Goal: Task Accomplishment & Management: Manage account settings

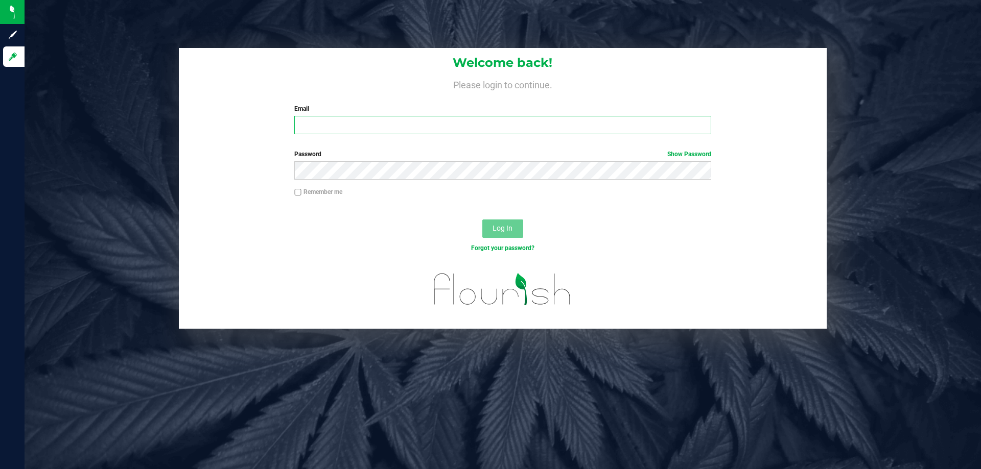
click at [357, 125] on input "Email" at bounding box center [502, 125] width 416 height 18
type input "[EMAIL_ADDRESS][DOMAIN_NAME]"
click at [482, 220] on button "Log In" at bounding box center [502, 229] width 41 height 18
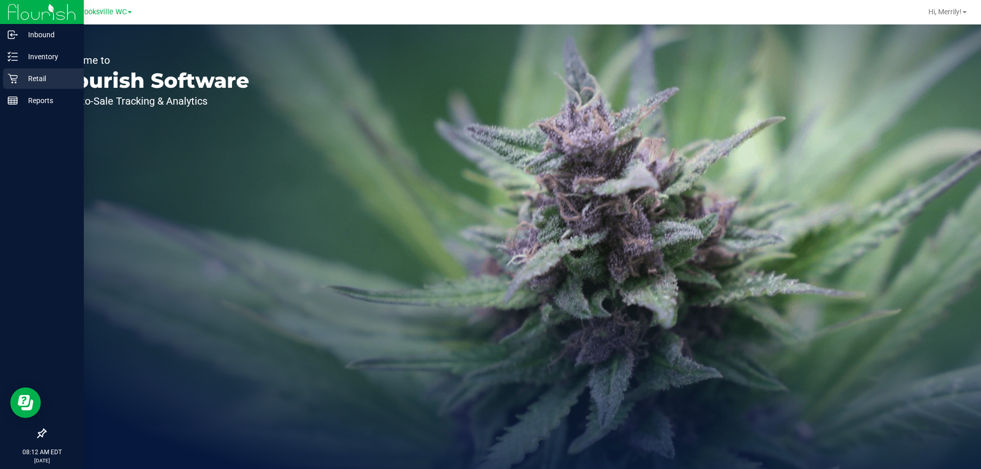
click at [9, 76] on icon at bounding box center [13, 79] width 10 height 10
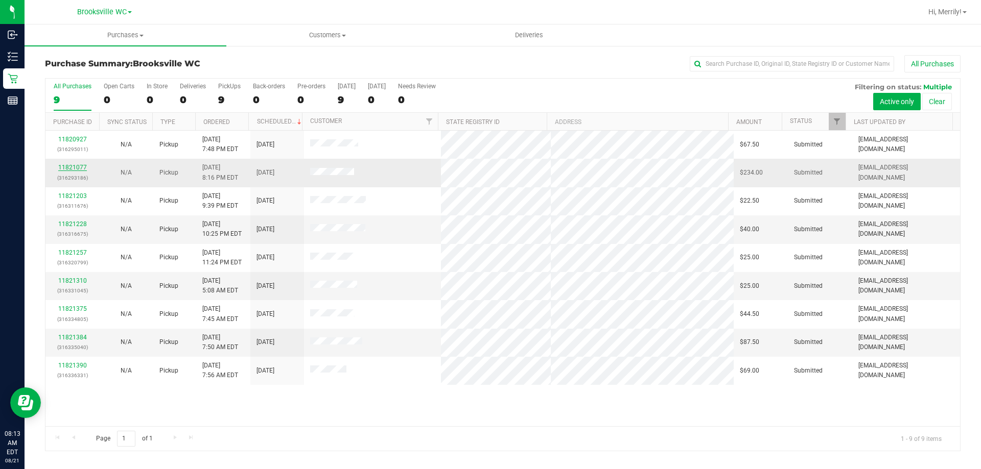
click at [62, 166] on link "11821077" at bounding box center [72, 167] width 29 height 7
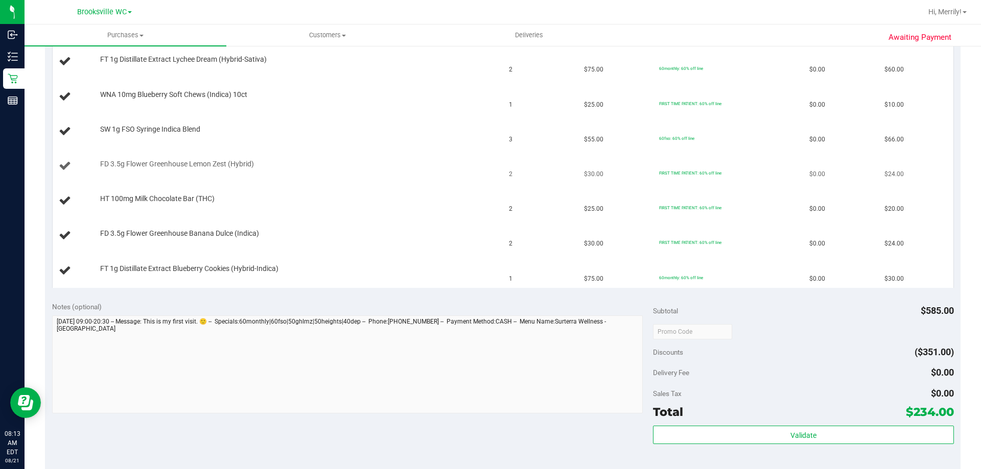
scroll to position [204, 0]
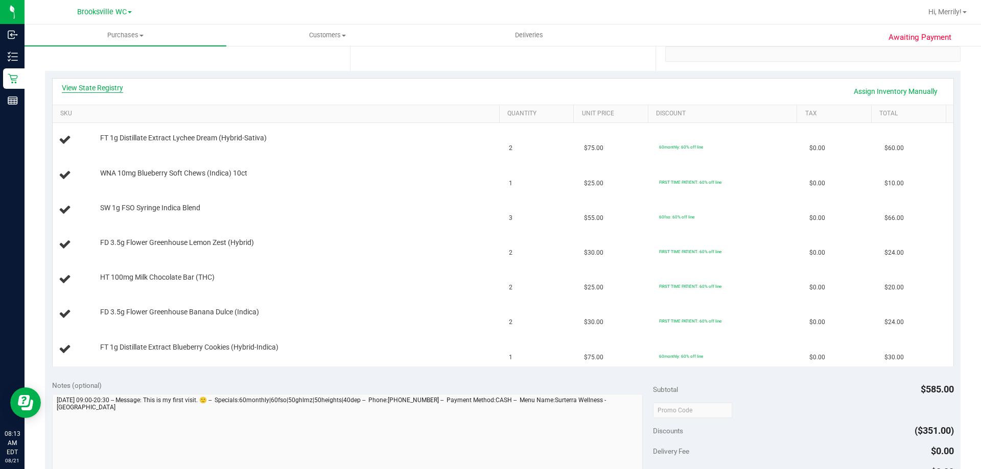
click at [95, 86] on link "View State Registry" at bounding box center [92, 88] width 61 height 10
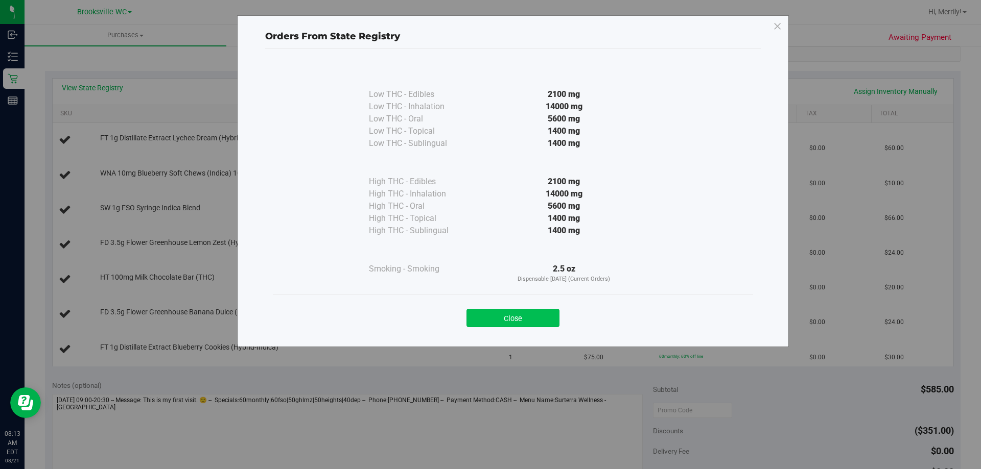
click at [518, 314] on button "Close" at bounding box center [512, 318] width 93 height 18
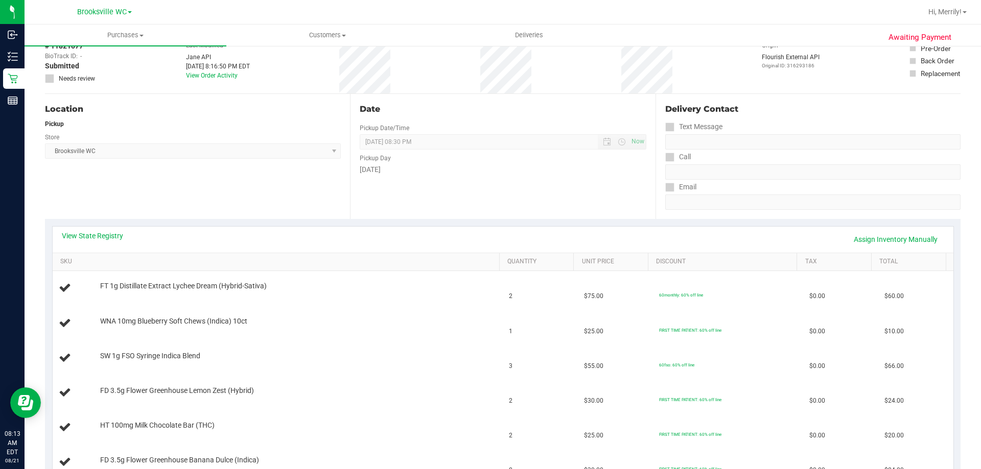
scroll to position [0, 0]
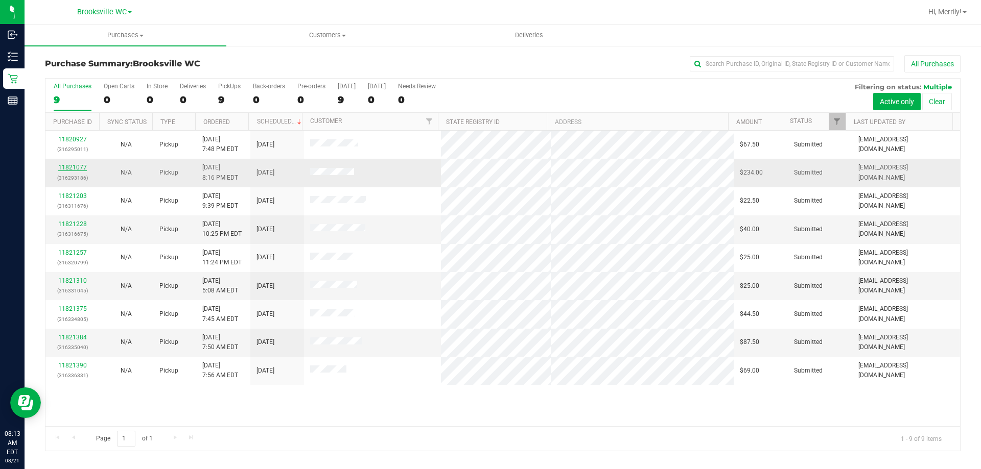
click at [71, 166] on link "11821077" at bounding box center [72, 167] width 29 height 7
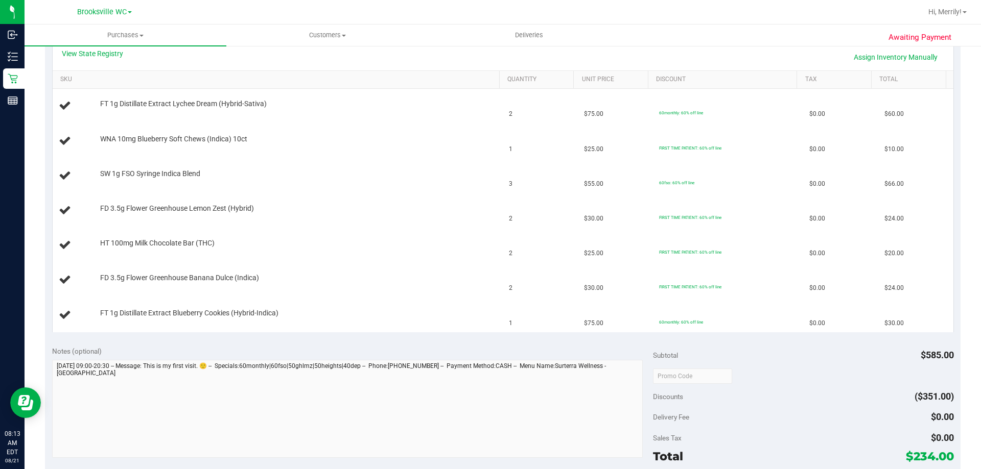
scroll to position [204, 0]
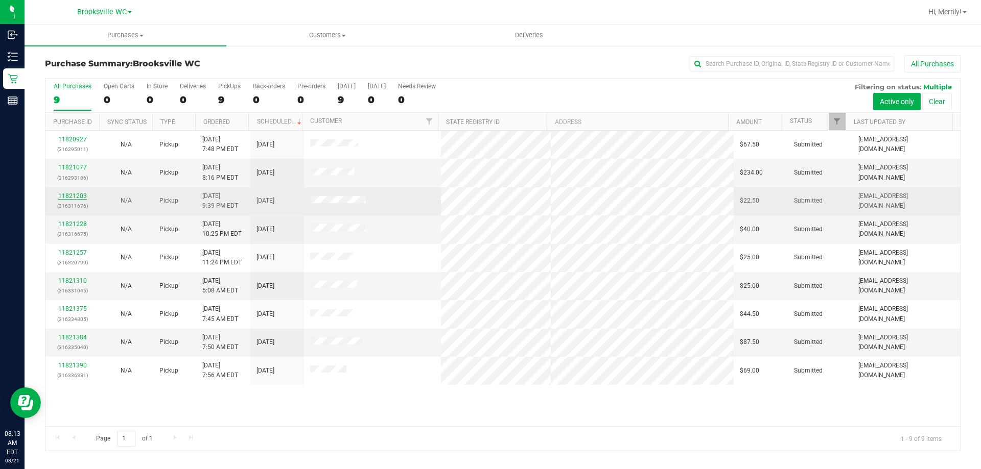
click at [72, 194] on link "11821203" at bounding box center [72, 196] width 29 height 7
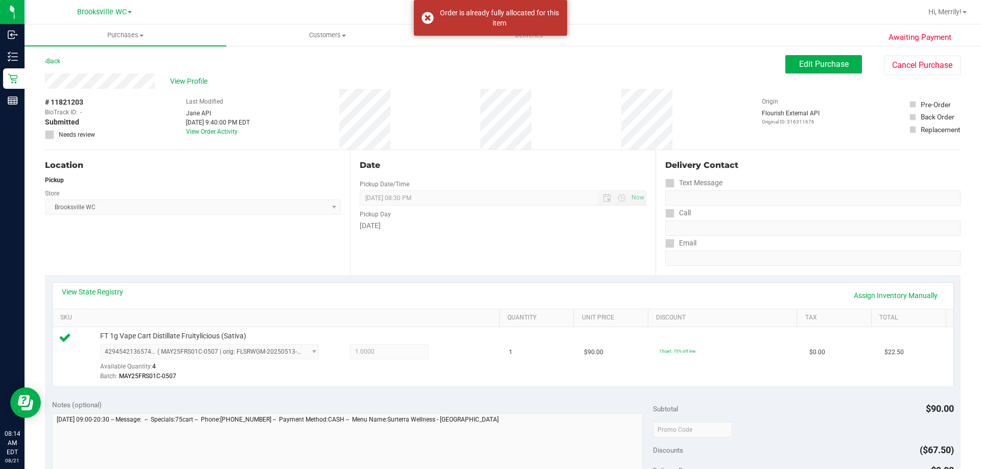
scroll to position [204, 0]
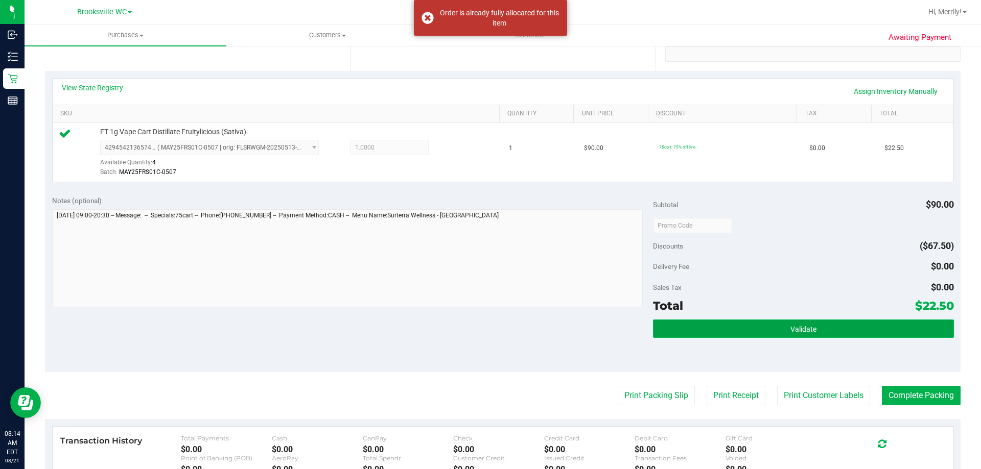
click at [783, 328] on button "Validate" at bounding box center [803, 329] width 300 height 18
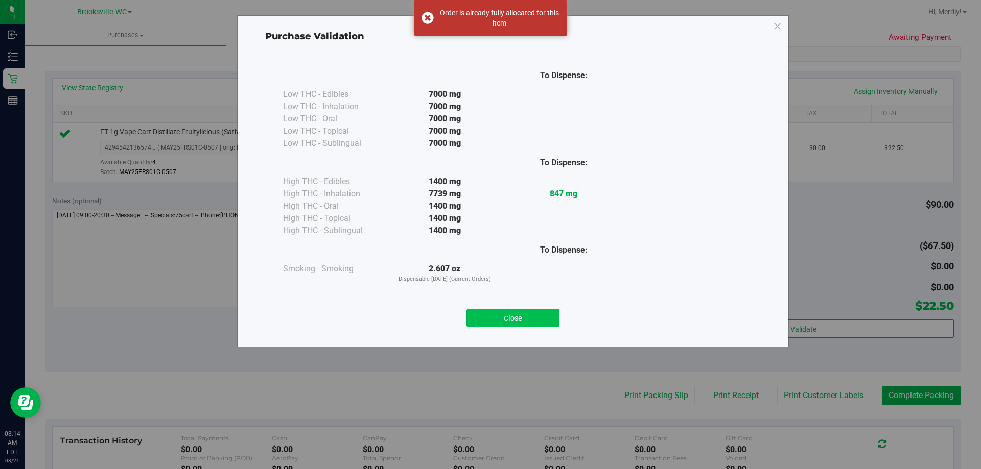
click at [517, 320] on button "Close" at bounding box center [512, 318] width 93 height 18
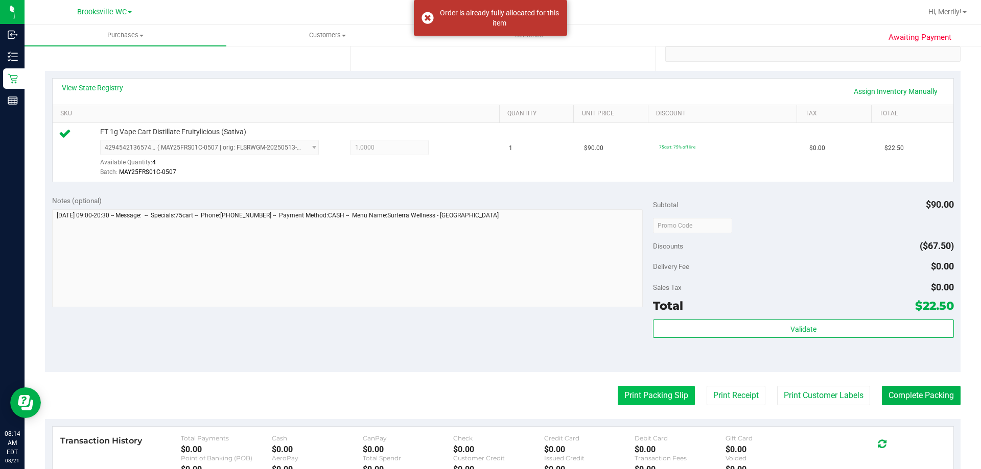
click at [638, 401] on button "Print Packing Slip" at bounding box center [656, 395] width 77 height 19
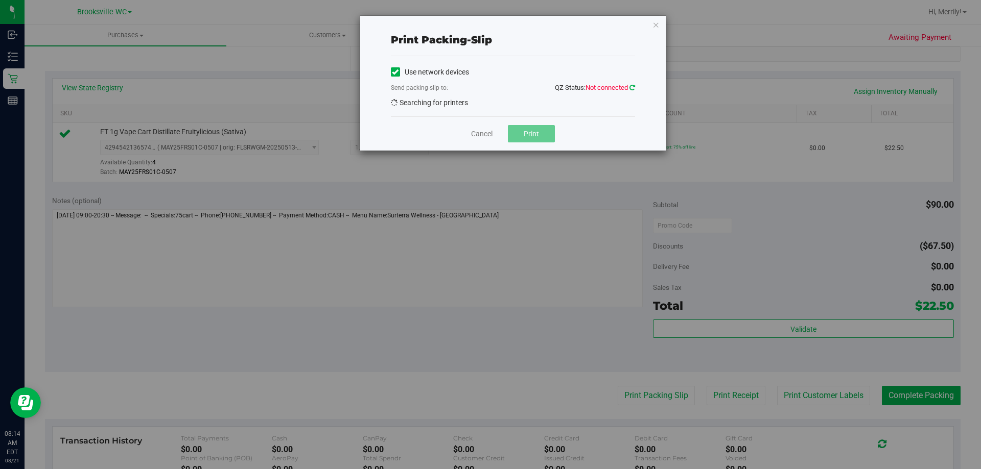
click at [632, 87] on span "QZ Status: Not connected" at bounding box center [595, 88] width 80 height 8
click at [634, 88] on icon at bounding box center [632, 87] width 6 height 7
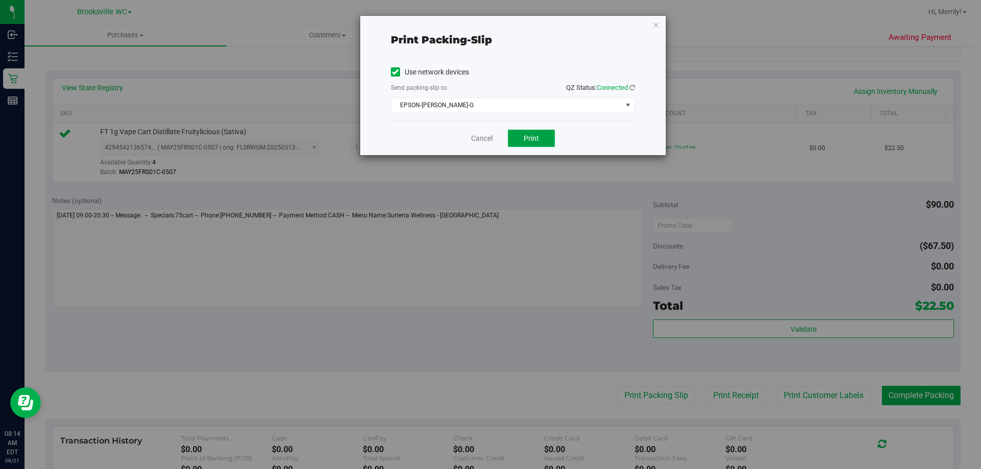
click at [528, 135] on span "Print" at bounding box center [531, 138] width 15 height 8
click at [484, 141] on link "Cancel" at bounding box center [481, 138] width 21 height 11
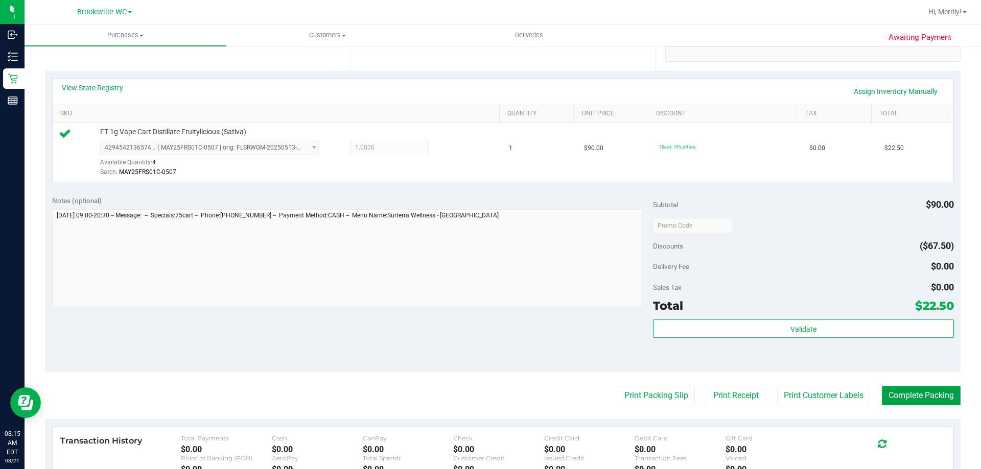
click at [912, 394] on button "Complete Packing" at bounding box center [921, 395] width 79 height 19
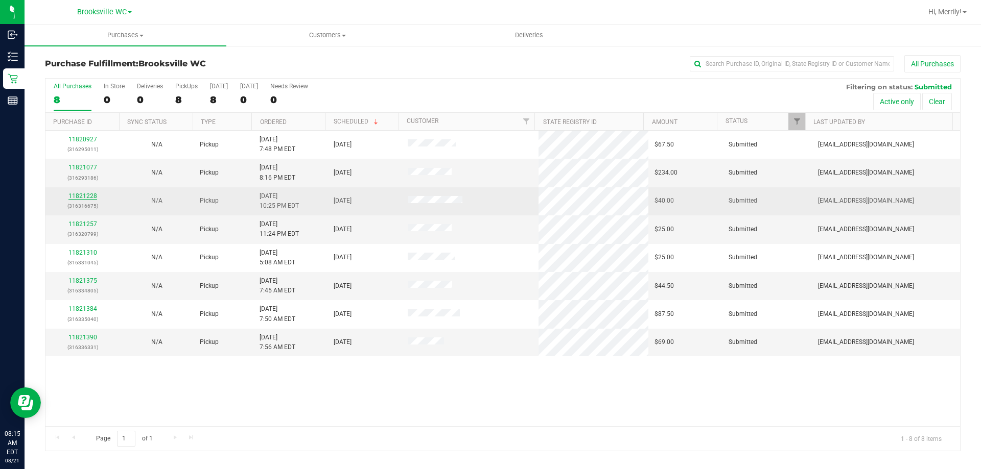
click at [82, 199] on link "11821228" at bounding box center [82, 196] width 29 height 7
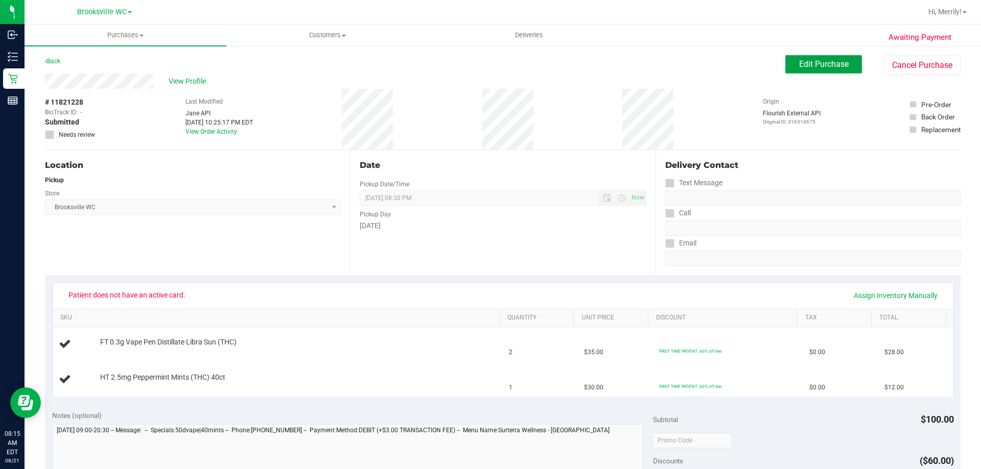
click at [805, 67] on span "Edit Purchase" at bounding box center [824, 64] width 50 height 10
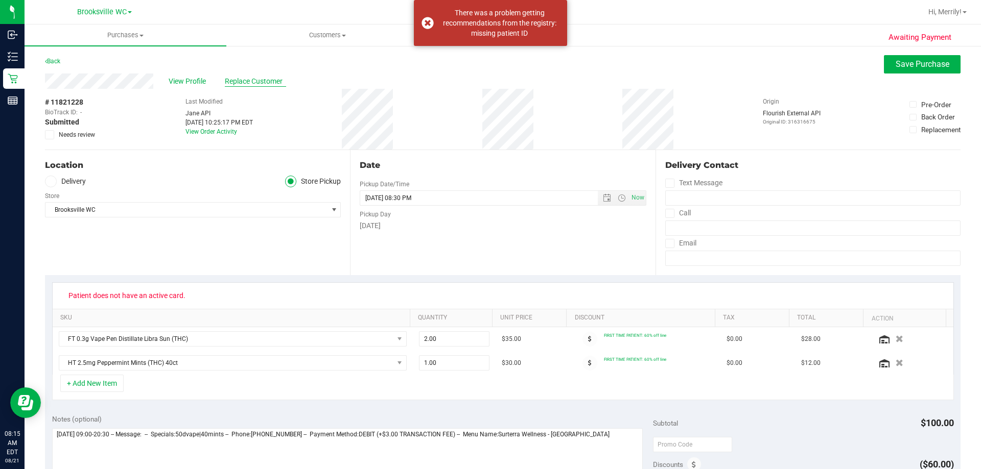
click at [257, 82] on span "Replace Customer" at bounding box center [255, 81] width 61 height 11
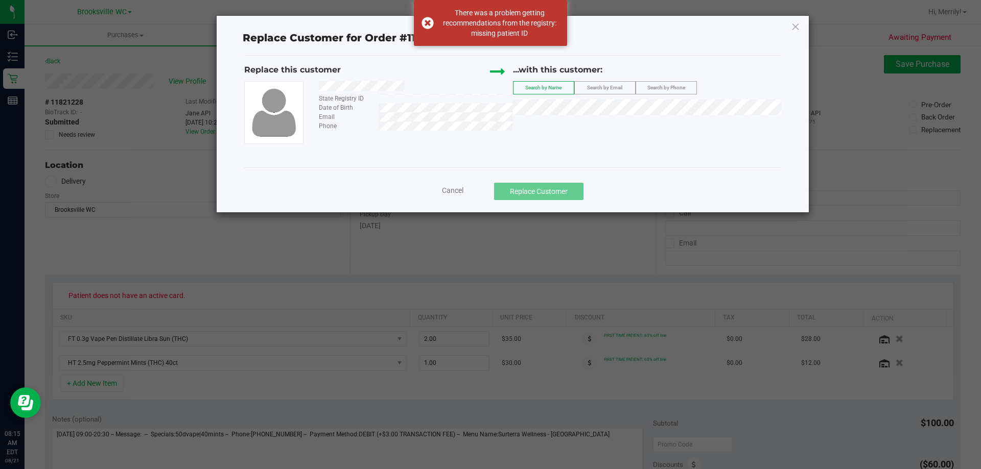
click at [411, 85] on div at bounding box center [411, 87] width 201 height 13
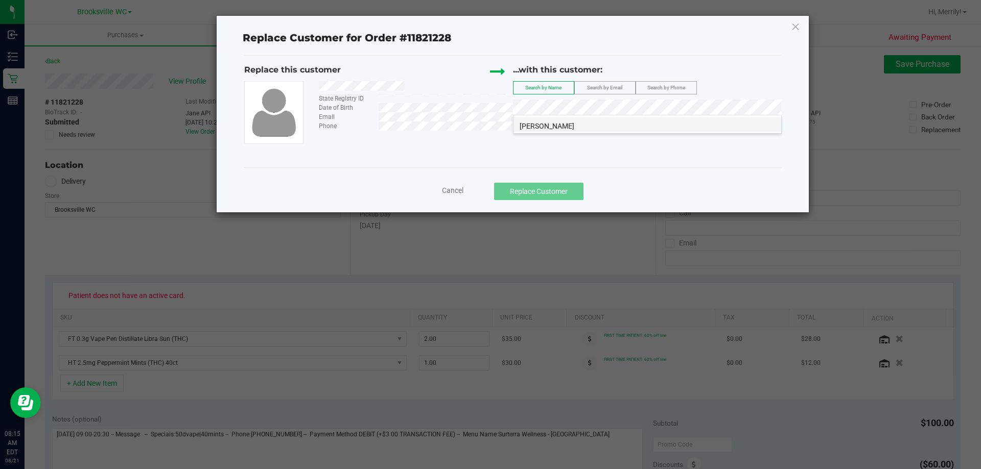
click at [588, 126] on li "PAUL WERNICKE JR" at bounding box center [647, 125] width 268 height 14
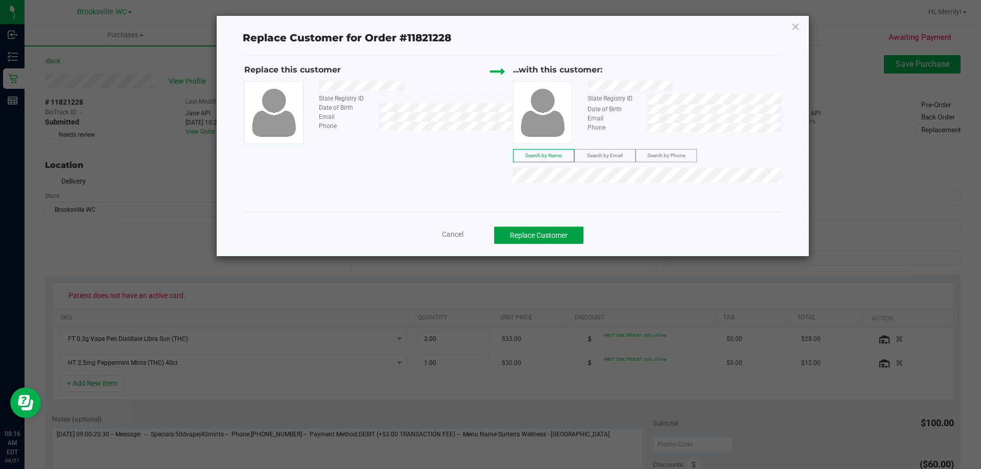
click at [551, 235] on button "Replace Customer" at bounding box center [538, 235] width 89 height 17
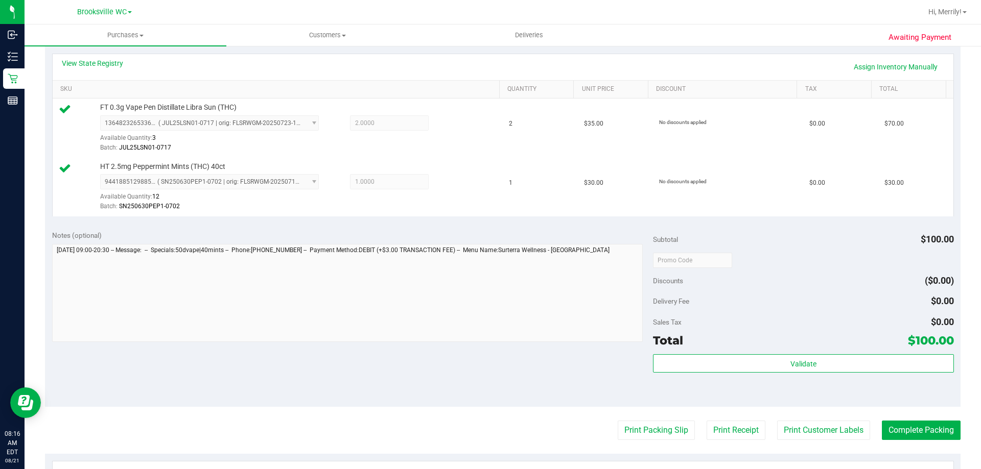
scroll to position [255, 0]
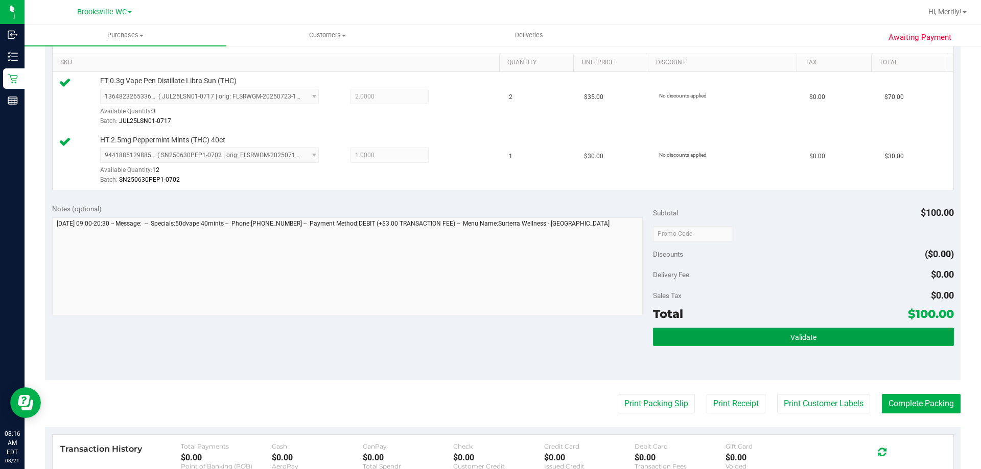
click at [790, 339] on span "Validate" at bounding box center [803, 338] width 26 height 8
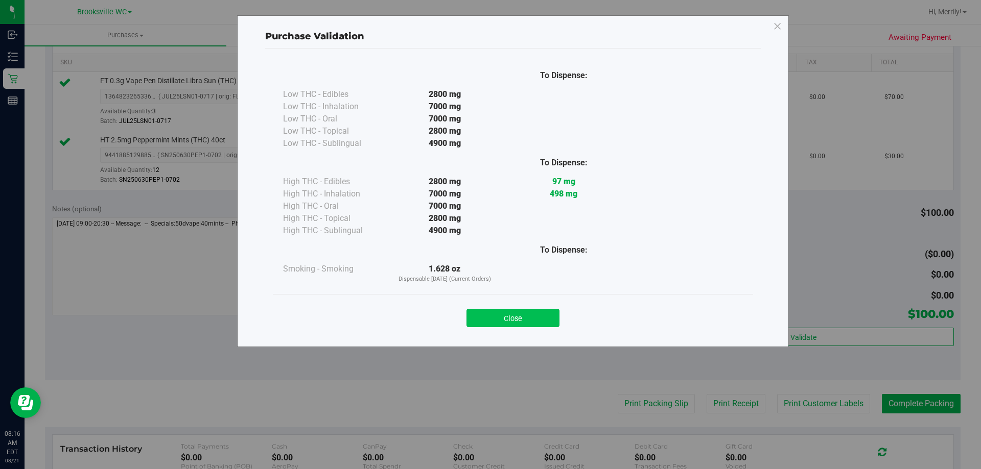
click at [532, 322] on button "Close" at bounding box center [512, 318] width 93 height 18
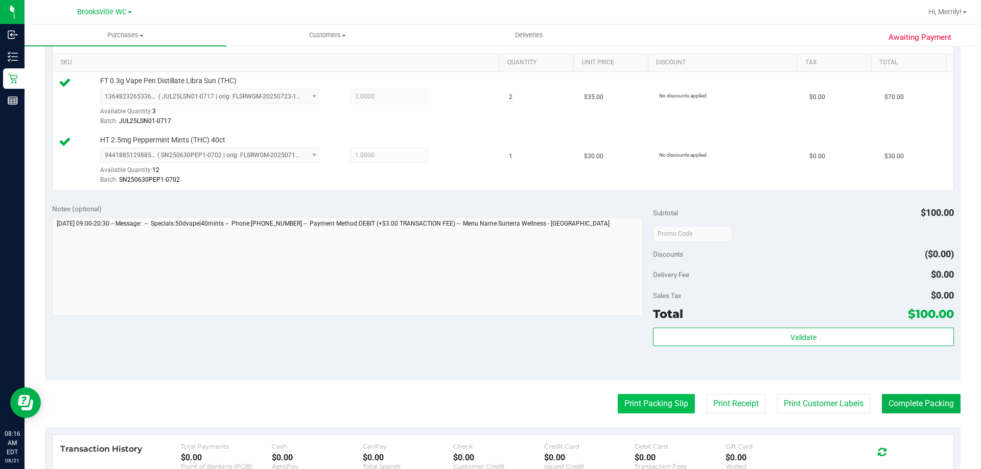
click at [643, 404] on button "Print Packing Slip" at bounding box center [656, 403] width 77 height 19
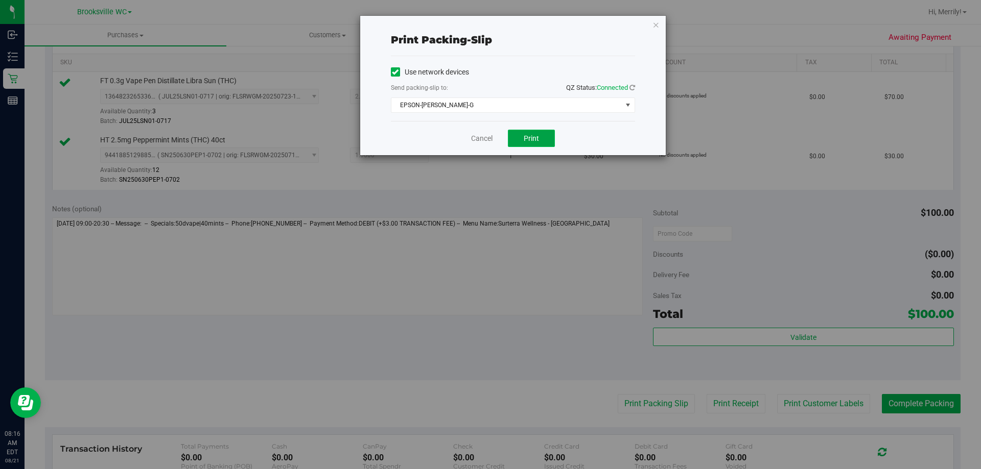
click at [533, 139] on span "Print" at bounding box center [531, 138] width 15 height 8
drag, startPoint x: 480, startPoint y: 133, endPoint x: 514, endPoint y: 152, distance: 39.5
click at [480, 133] on link "Cancel" at bounding box center [481, 138] width 21 height 11
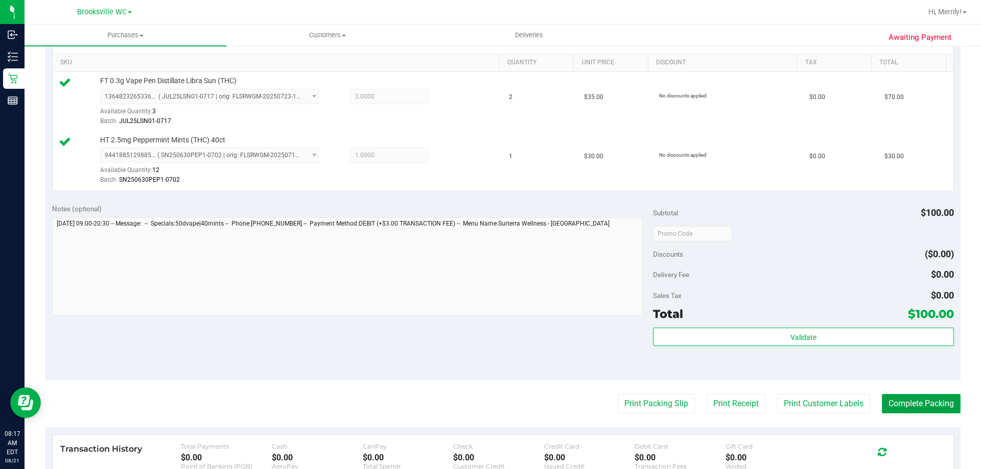
click at [913, 406] on button "Complete Packing" at bounding box center [921, 403] width 79 height 19
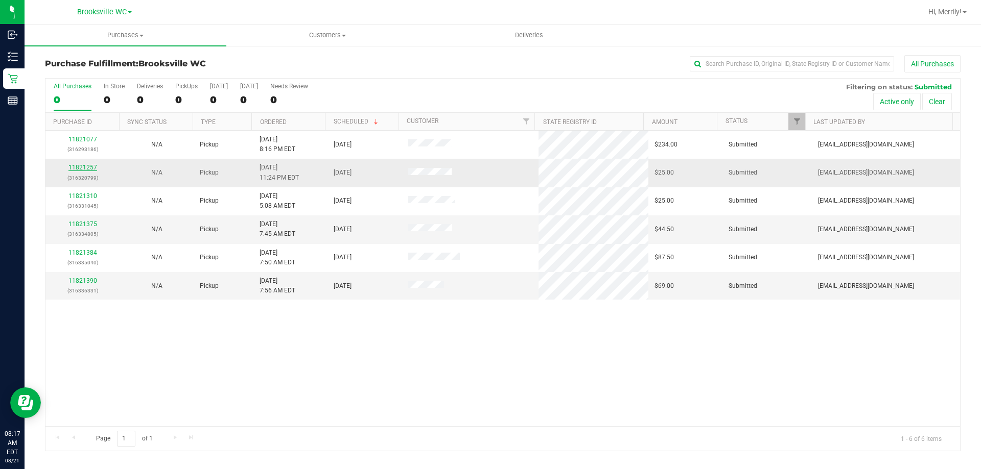
click at [89, 167] on link "11821257" at bounding box center [82, 167] width 29 height 7
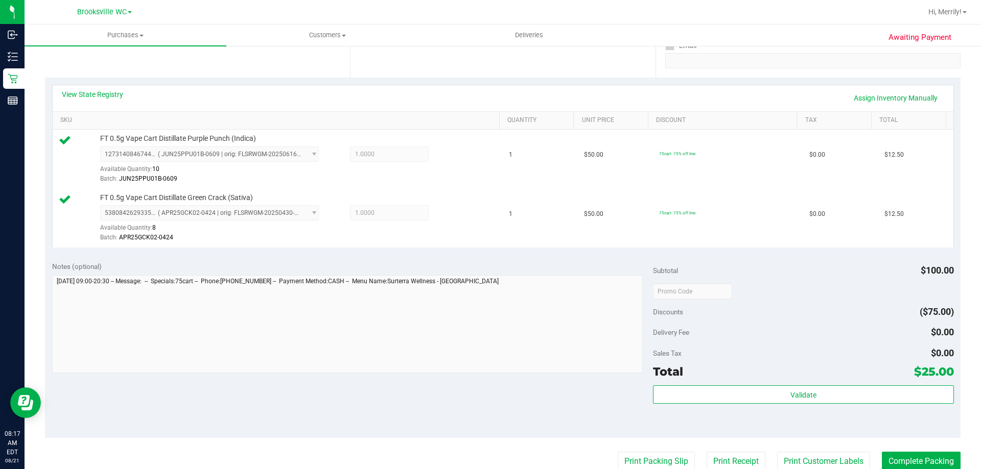
scroll to position [204, 0]
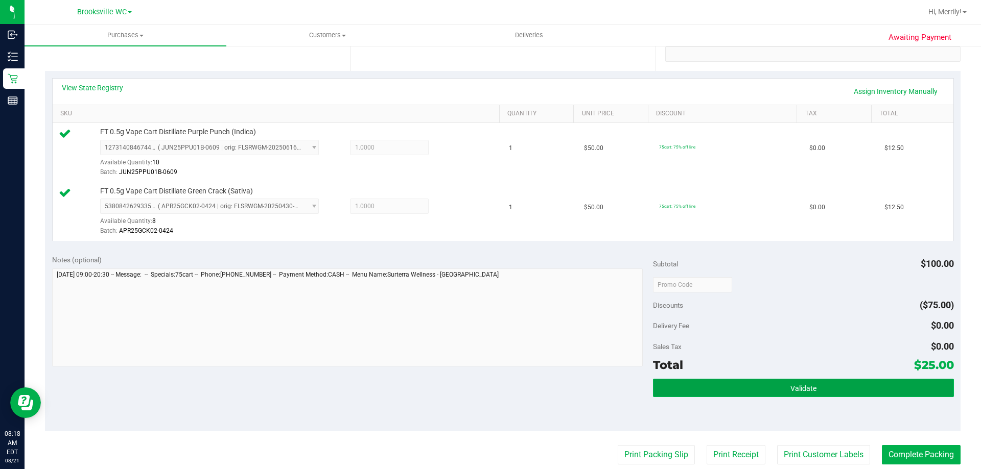
click at [762, 391] on button "Validate" at bounding box center [803, 388] width 300 height 18
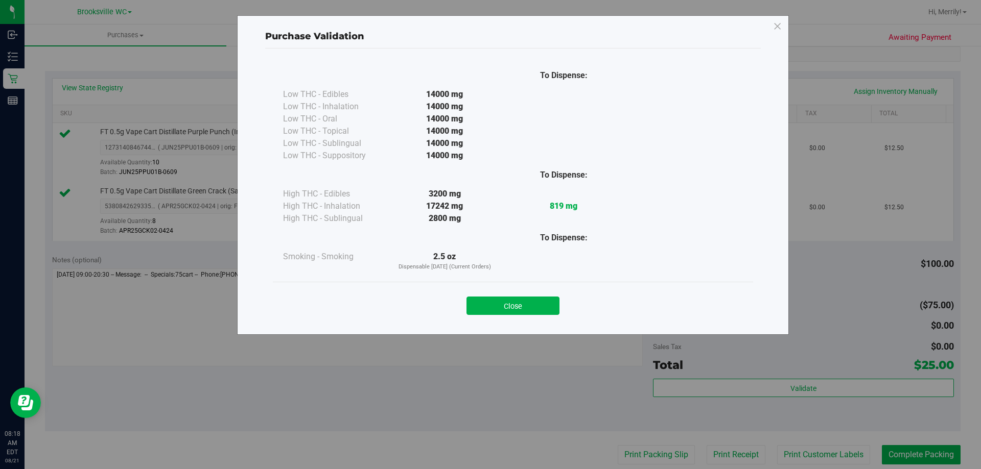
click at [494, 293] on div "Close" at bounding box center [512, 303] width 465 height 26
click at [507, 313] on button "Close" at bounding box center [512, 306] width 93 height 18
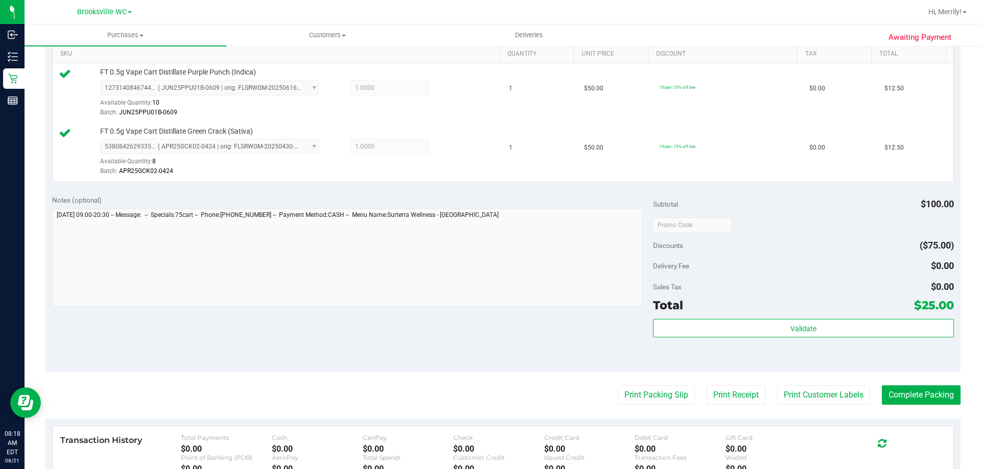
scroll to position [358, 0]
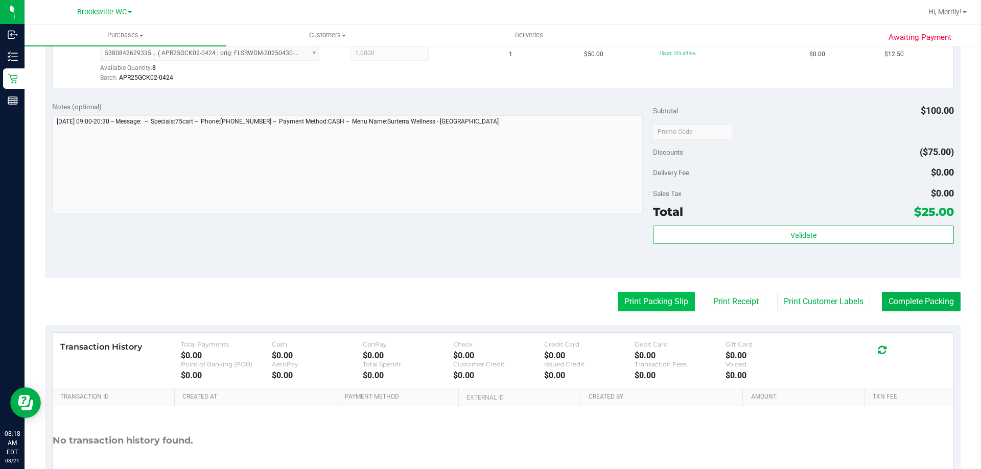
click at [640, 303] on button "Print Packing Slip" at bounding box center [656, 301] width 77 height 19
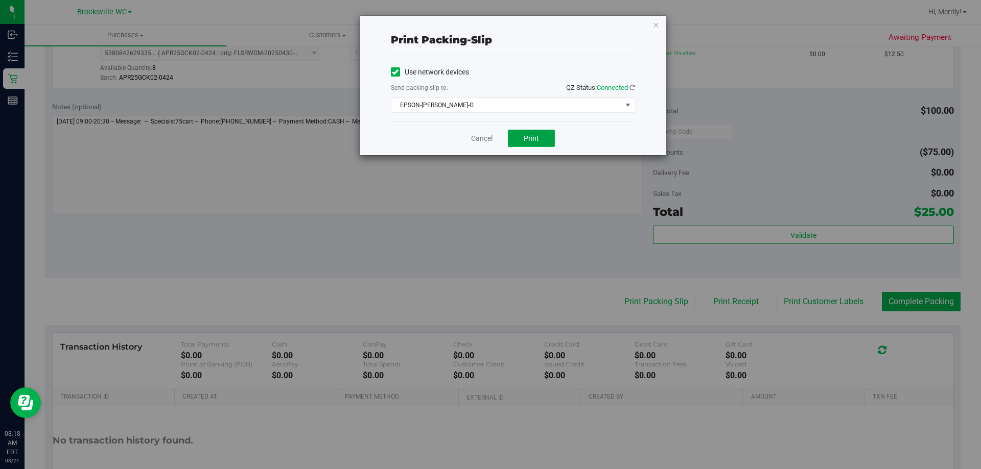
click at [532, 139] on span "Print" at bounding box center [531, 138] width 15 height 8
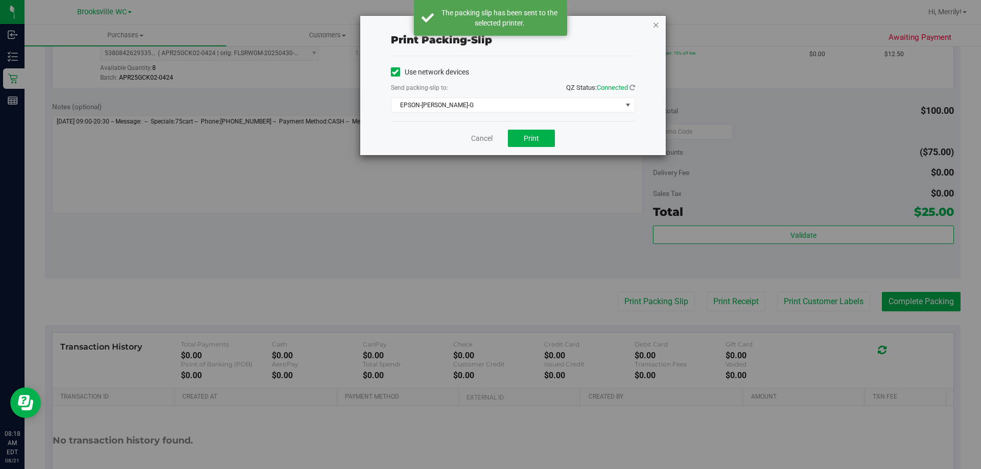
click at [656, 25] on icon "button" at bounding box center [655, 24] width 7 height 12
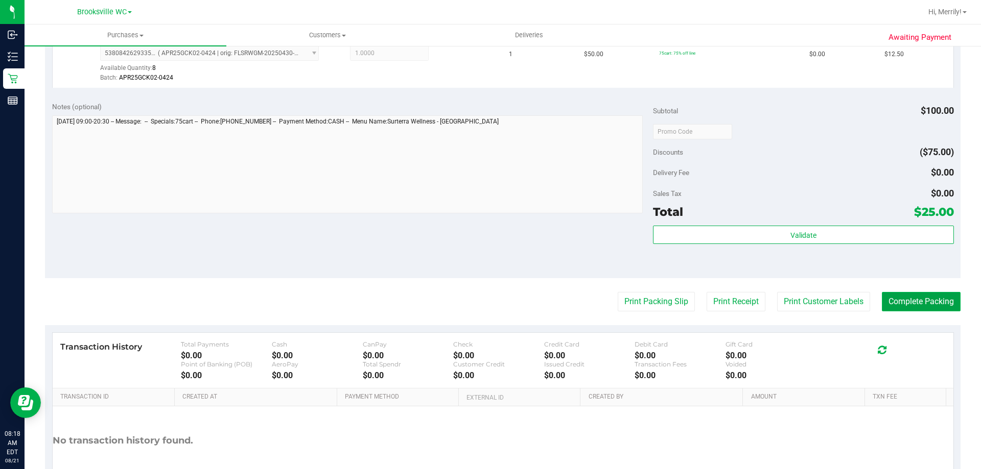
click at [916, 306] on button "Complete Packing" at bounding box center [921, 301] width 79 height 19
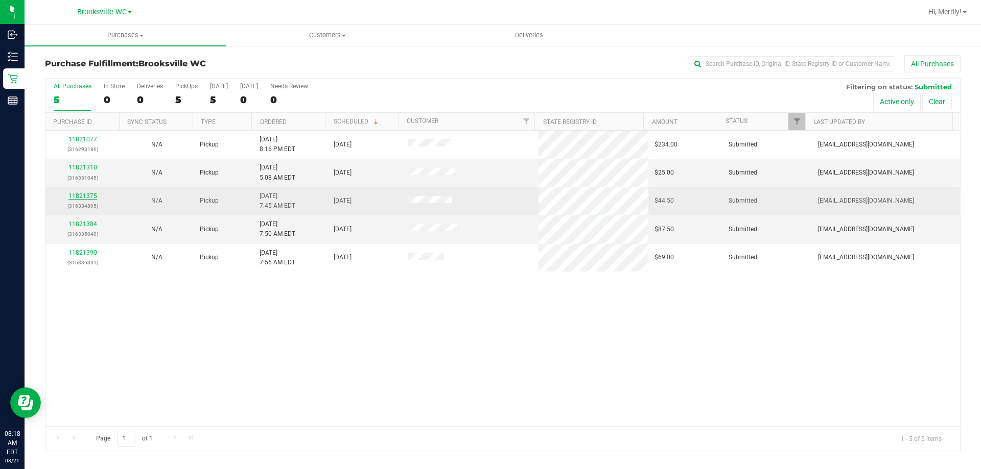
click at [86, 196] on link "11821375" at bounding box center [82, 196] width 29 height 7
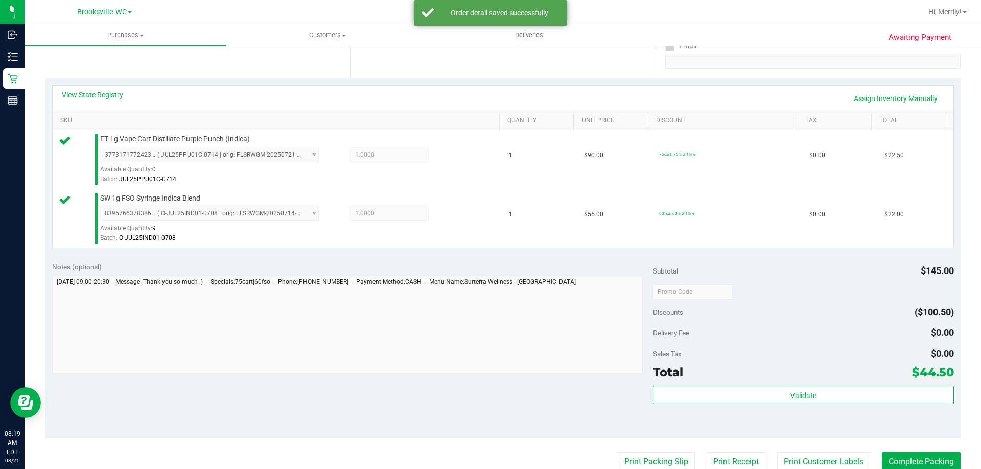
scroll to position [204, 0]
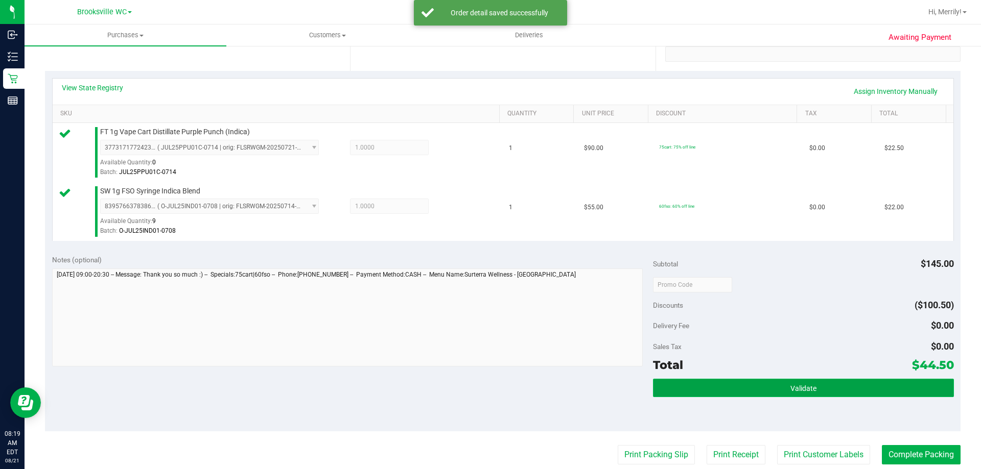
click at [768, 389] on button "Validate" at bounding box center [803, 388] width 300 height 18
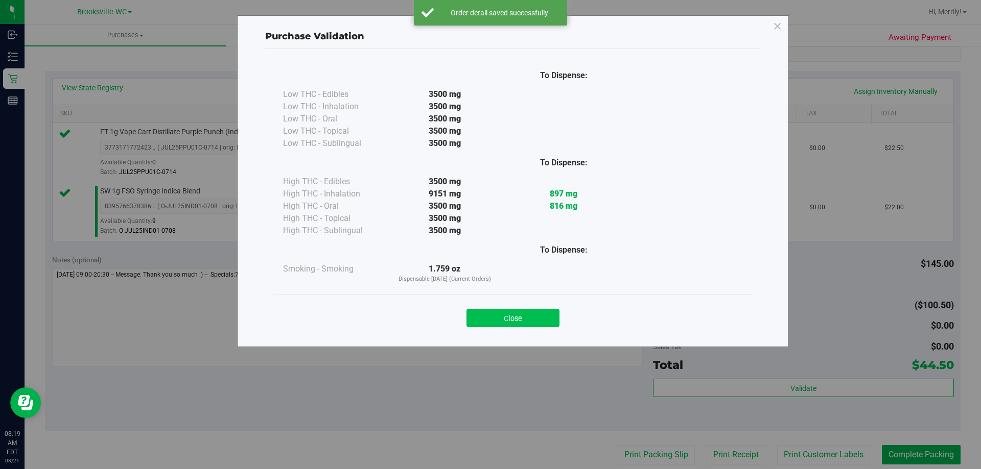
click at [512, 314] on button "Close" at bounding box center [512, 318] width 93 height 18
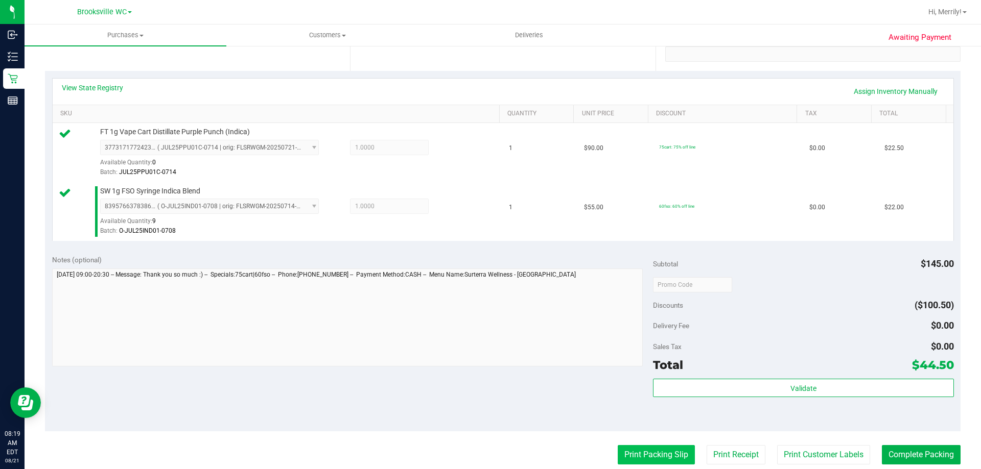
click at [649, 457] on button "Print Packing Slip" at bounding box center [656, 454] width 77 height 19
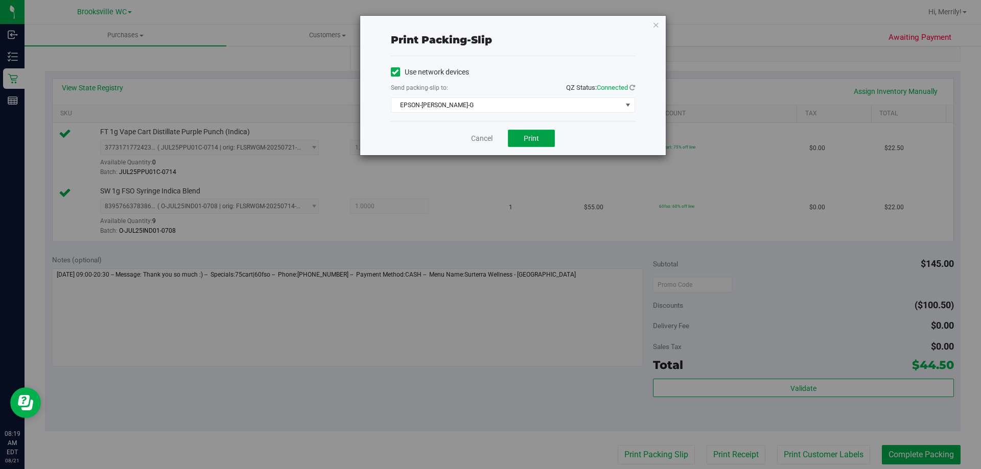
click at [530, 144] on button "Print" at bounding box center [531, 138] width 47 height 17
click at [486, 135] on link "Cancel" at bounding box center [481, 138] width 21 height 11
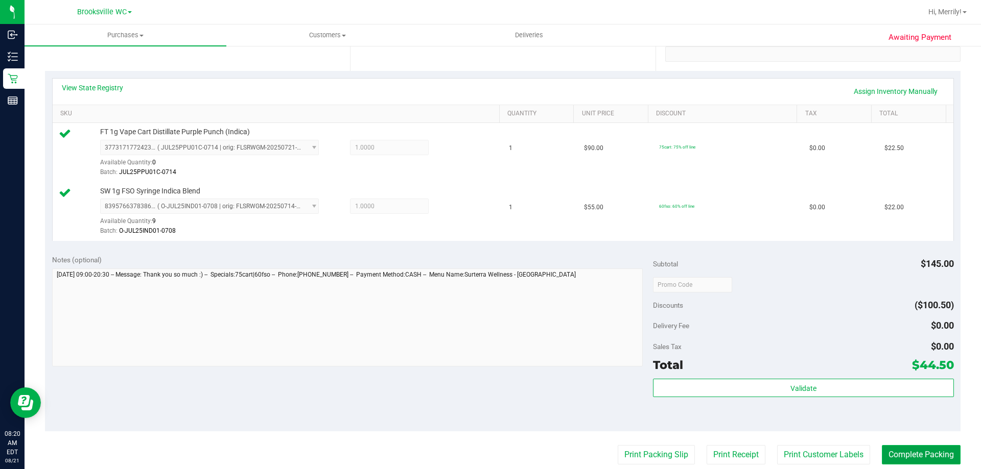
click at [911, 456] on button "Complete Packing" at bounding box center [921, 454] width 79 height 19
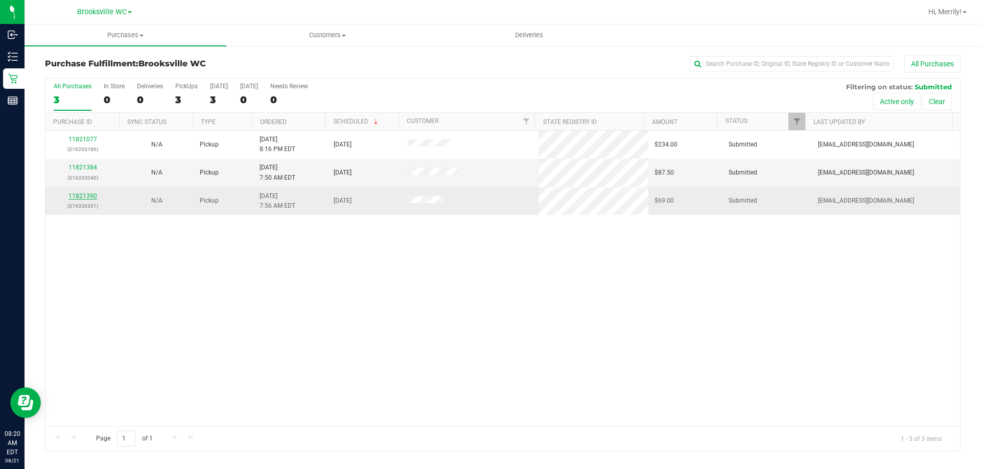
click at [84, 197] on link "11821390" at bounding box center [82, 196] width 29 height 7
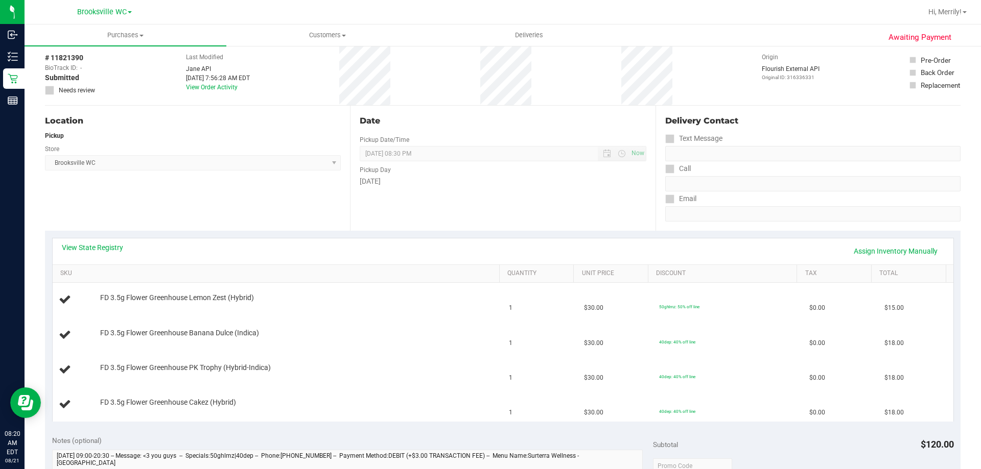
scroll to position [102, 0]
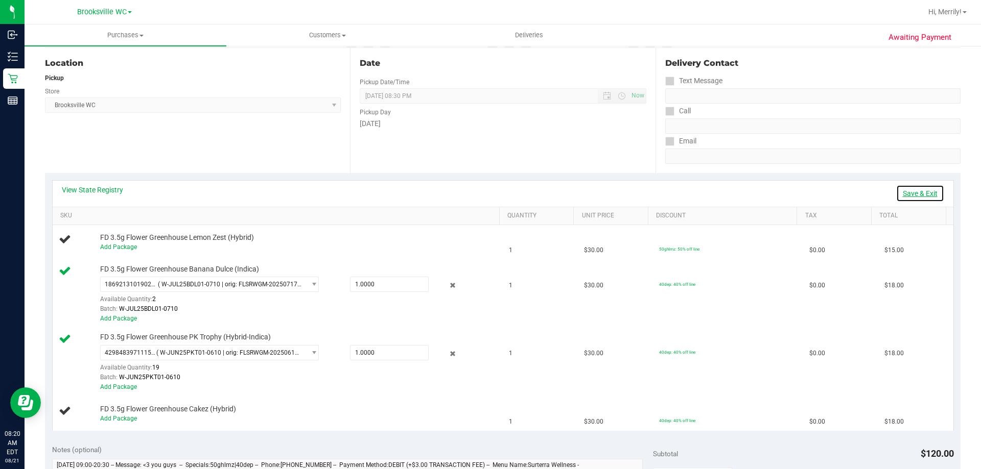
drag, startPoint x: 906, startPoint y: 194, endPoint x: 909, endPoint y: 175, distance: 19.7
click at [908, 194] on link "Save & Exit" at bounding box center [920, 193] width 48 height 17
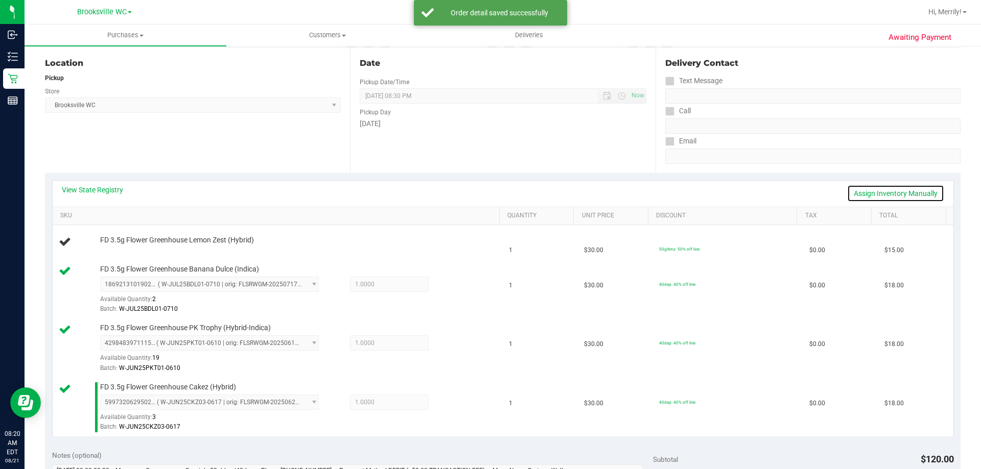
click at [900, 191] on link "Assign Inventory Manually" at bounding box center [895, 193] width 97 height 17
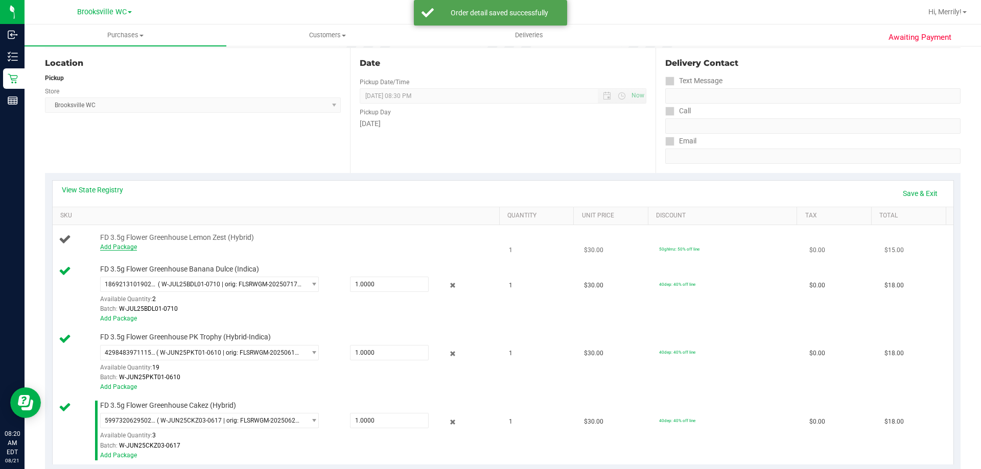
click at [125, 246] on link "Add Package" at bounding box center [118, 247] width 37 height 7
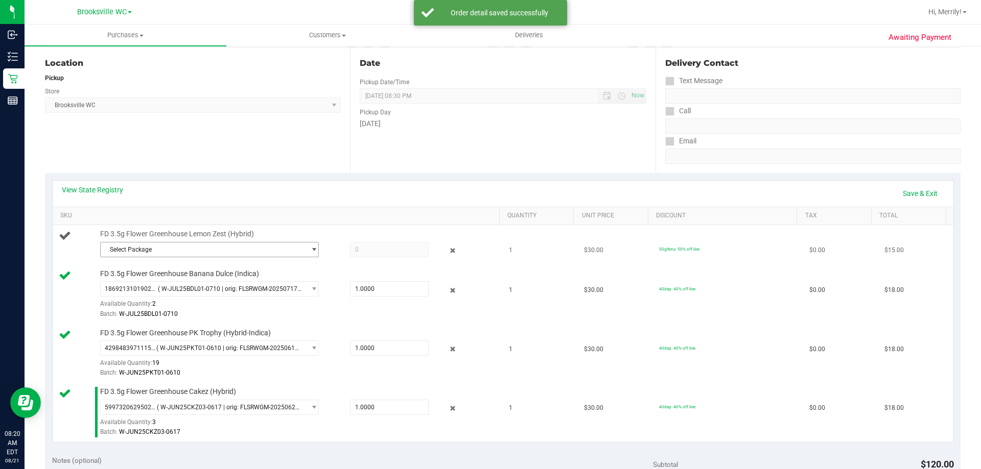
click at [183, 249] on span "Select Package" at bounding box center [203, 250] width 205 height 14
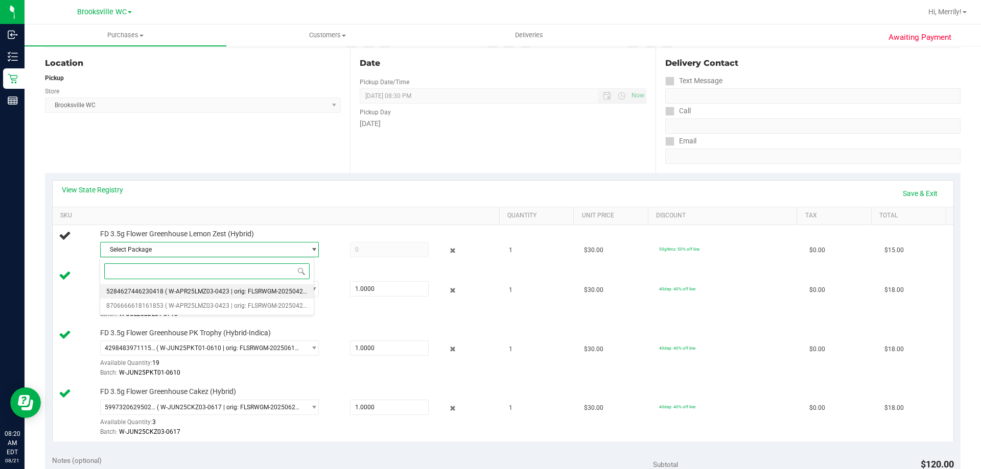
click at [188, 287] on li "5284627446230418 ( W-APR25LMZ03-0423 | orig: FLSRWGM-20250429-251 )" at bounding box center [207, 292] width 214 height 14
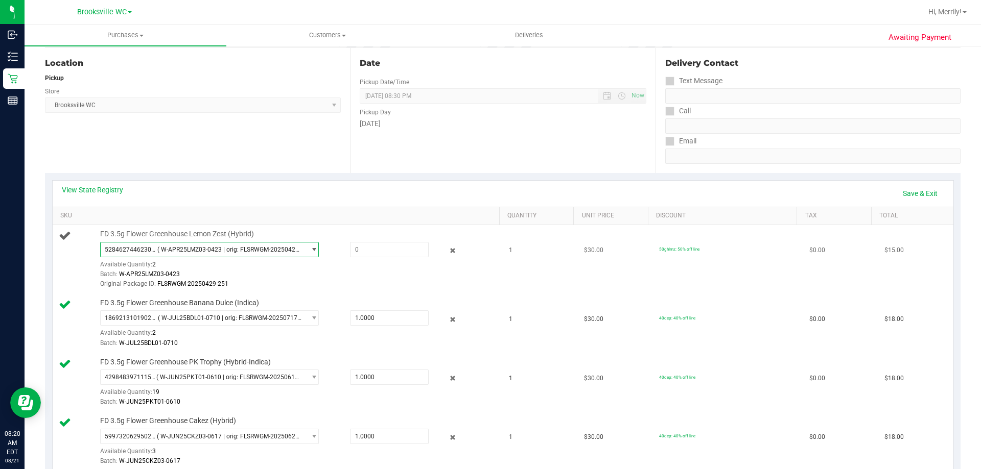
click at [300, 249] on span "5284627446230418 ( W-APR25LMZ03-0423 | orig: FLSRWGM-20250429-251 )" at bounding box center [203, 250] width 205 height 14
click at [209, 316] on span "( W-JUL25BDL01-0710 | orig: FLSRWGM-20250717-670 )" at bounding box center [230, 318] width 144 height 7
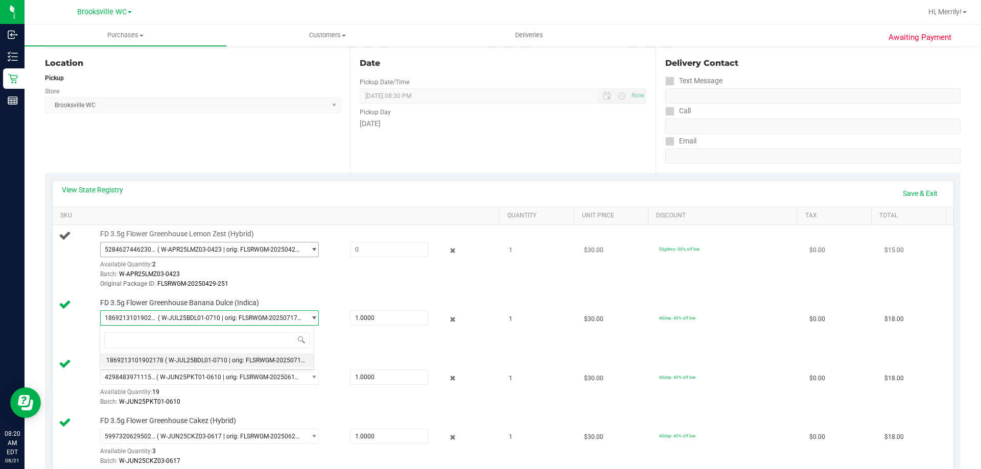
click at [213, 247] on span "( W-APR25LMZ03-0423 | orig: FLSRWGM-20250429-251 )" at bounding box center [229, 249] width 144 height 7
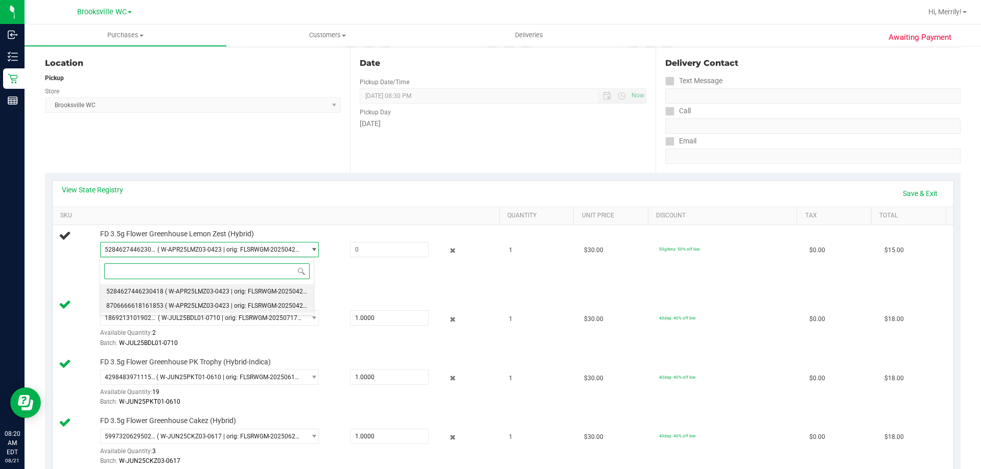
click at [204, 302] on li "8706666618161853 ( W-APR25LMZ03-0423 | orig: FLSRWGM-20250429-233 )" at bounding box center [207, 306] width 214 height 14
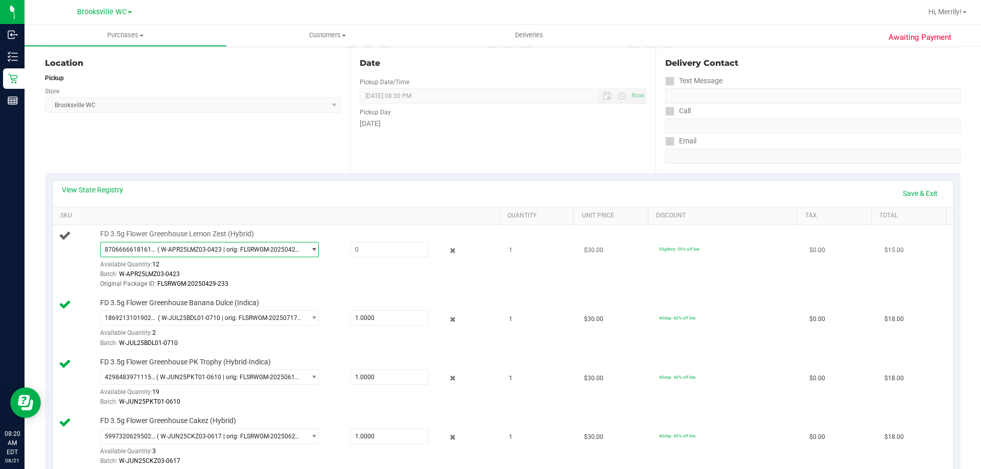
click at [227, 245] on span "8706666618161853 ( W-APR25LMZ03-0423 | orig: FLSRWGM-20250429-233 )" at bounding box center [203, 250] width 205 height 14
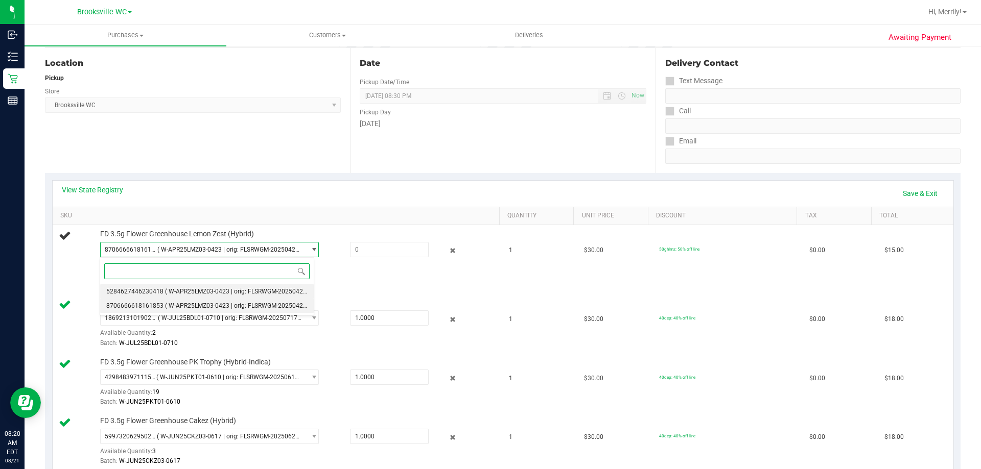
click at [218, 291] on span "( W-APR25LMZ03-0423 | orig: FLSRWGM-20250429-251 )" at bounding box center [243, 291] width 157 height 7
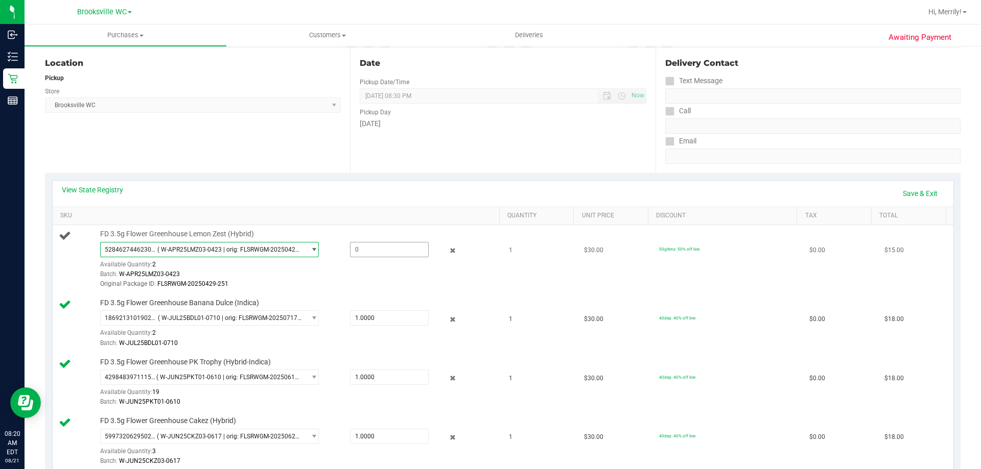
click at [368, 250] on span at bounding box center [389, 249] width 79 height 15
type input "1"
type input "1.0000"
click at [279, 290] on td "FD 3.5g Flower Greenhouse Lemon Zest (Hybrid) 5284627446230418 ( W-APR25LMZ03-0…" at bounding box center [278, 259] width 451 height 69
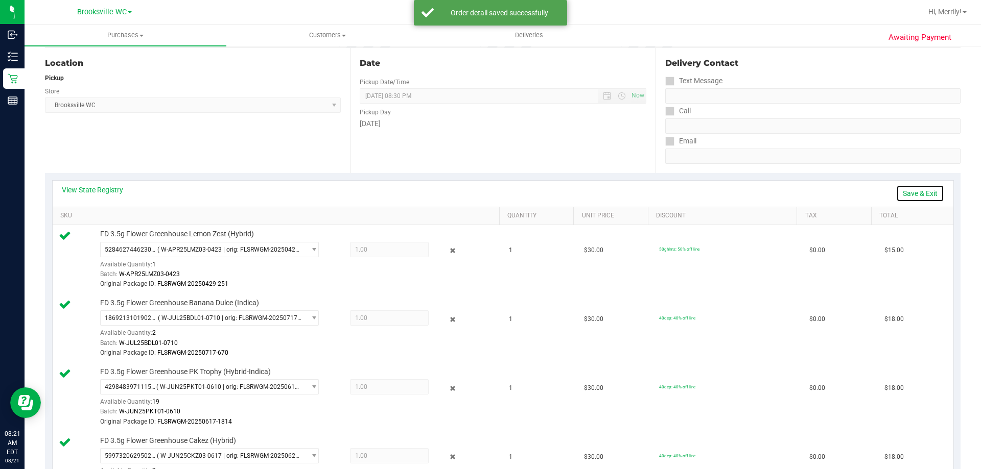
click at [920, 190] on link "Save & Exit" at bounding box center [920, 193] width 48 height 17
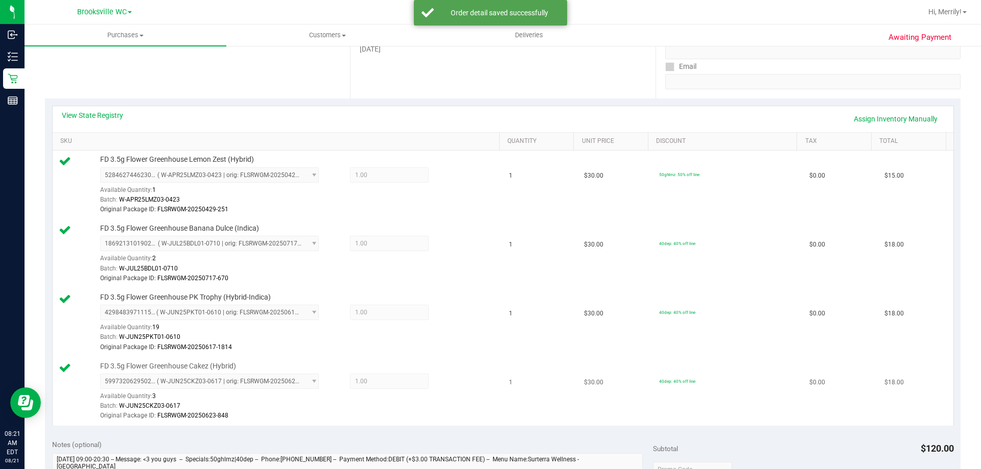
scroll to position [358, 0]
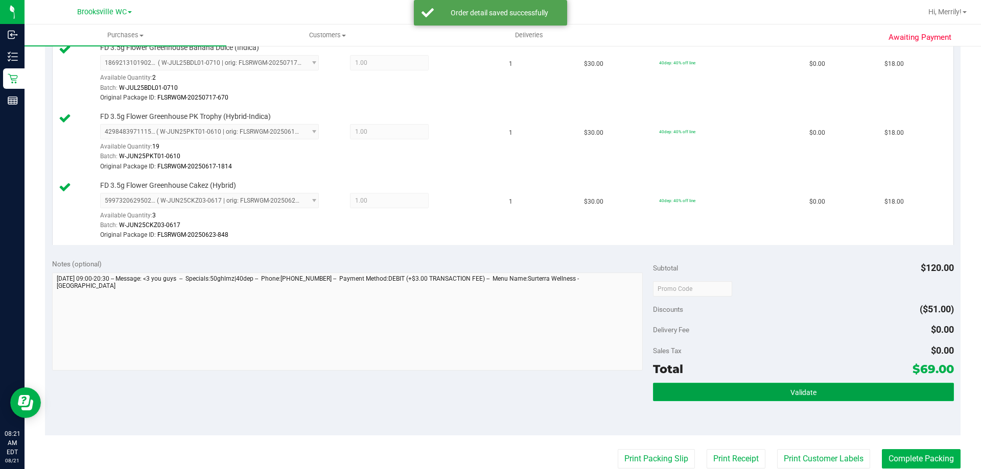
click at [845, 389] on button "Validate" at bounding box center [803, 392] width 300 height 18
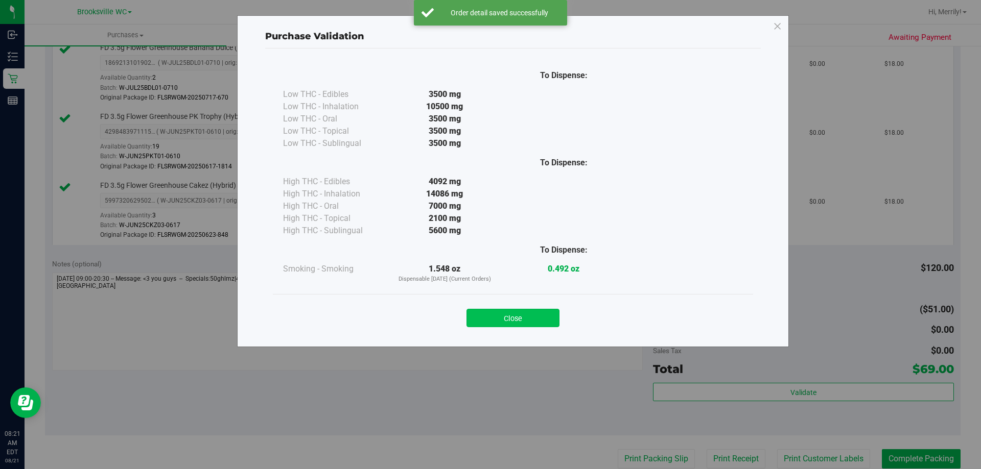
click at [521, 314] on button "Close" at bounding box center [512, 318] width 93 height 18
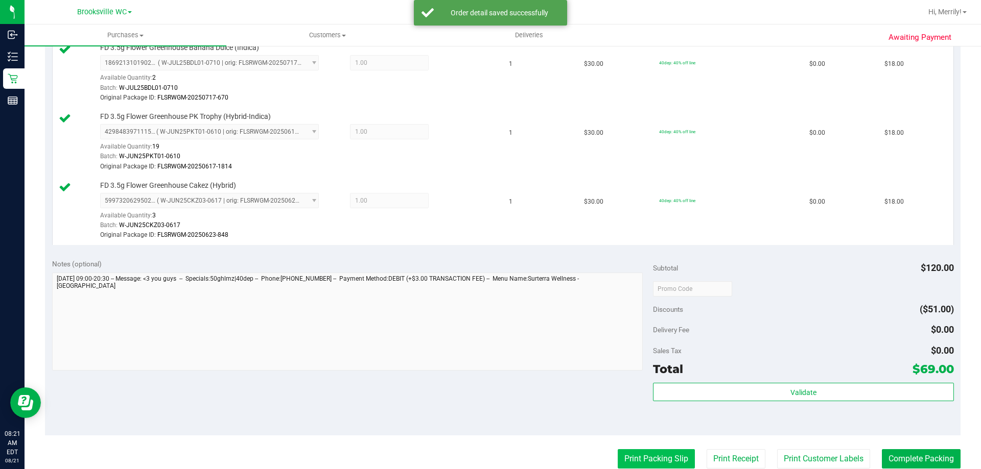
click at [661, 457] on button "Print Packing Slip" at bounding box center [656, 459] width 77 height 19
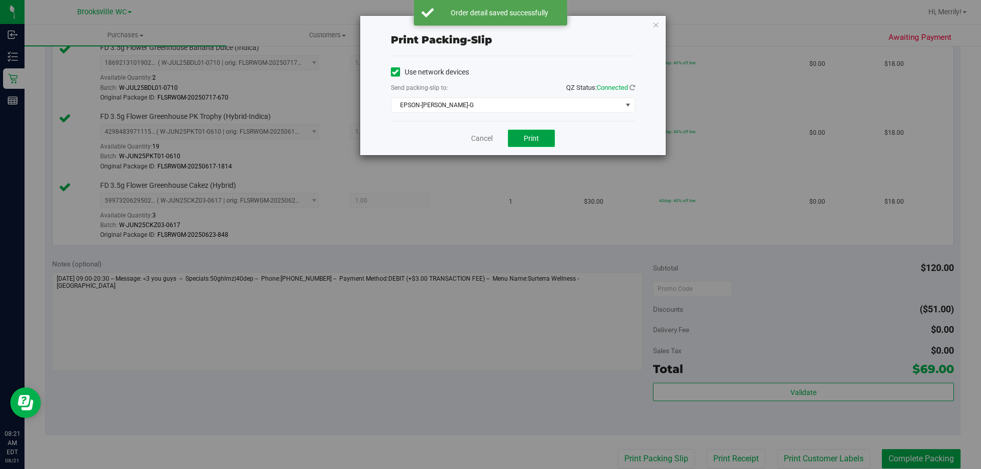
click at [532, 143] on button "Print" at bounding box center [531, 138] width 47 height 17
click at [481, 140] on link "Cancel" at bounding box center [481, 138] width 21 height 11
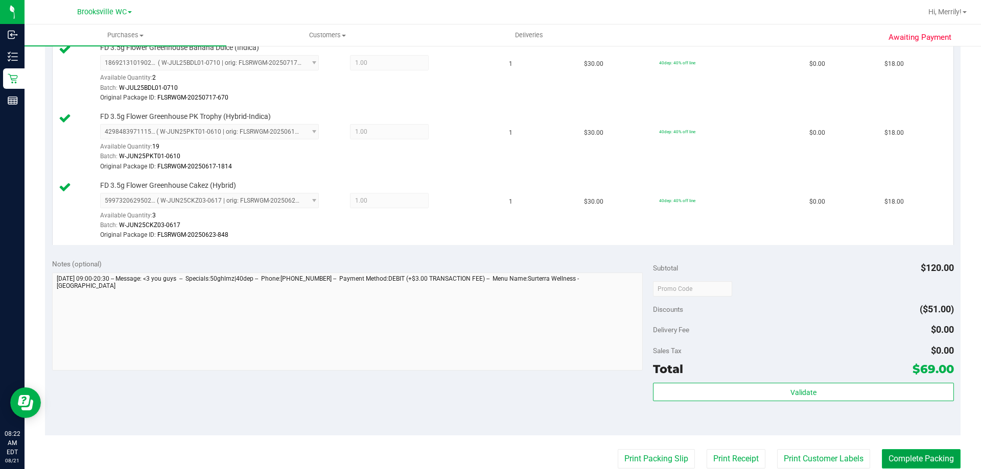
click at [897, 455] on button "Complete Packing" at bounding box center [921, 459] width 79 height 19
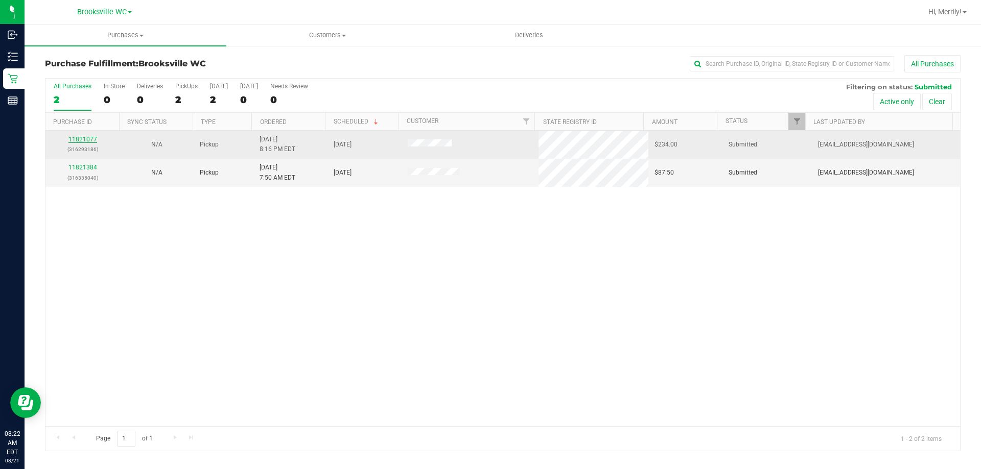
click at [85, 141] on link "11821077" at bounding box center [82, 139] width 29 height 7
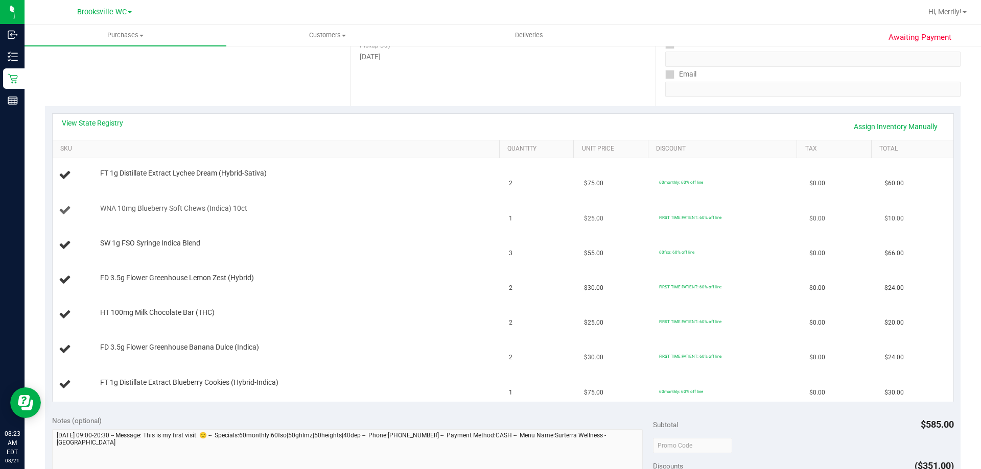
scroll to position [153, 0]
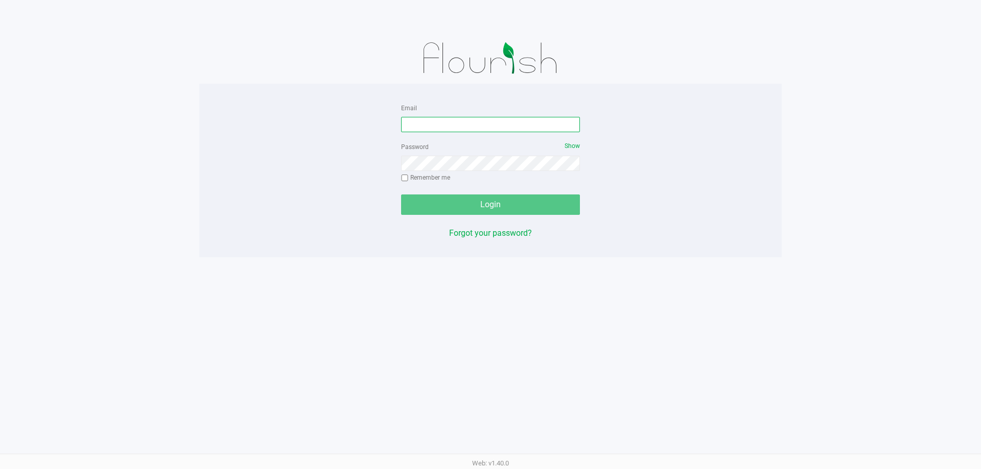
drag, startPoint x: 422, startPoint y: 122, endPoint x: 424, endPoint y: 113, distance: 8.7
click at [424, 122] on input "Email" at bounding box center [490, 124] width 179 height 15
type input "[EMAIL_ADDRESS][DOMAIN_NAME]"
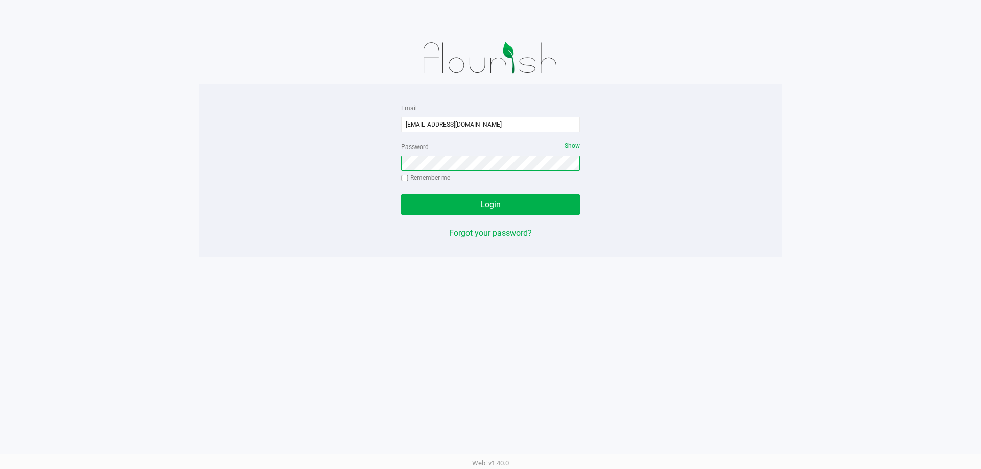
click at [401, 195] on button "Login" at bounding box center [490, 205] width 179 height 20
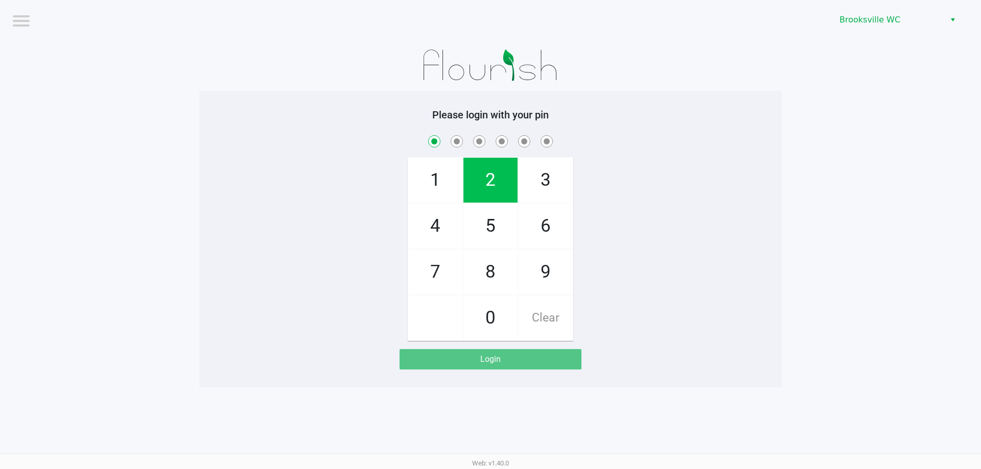
checkbox input "true"
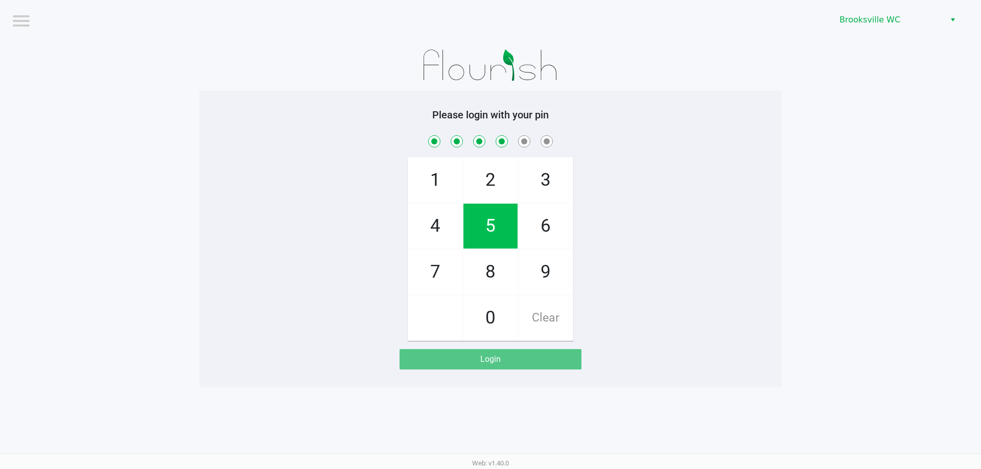
checkbox input "true"
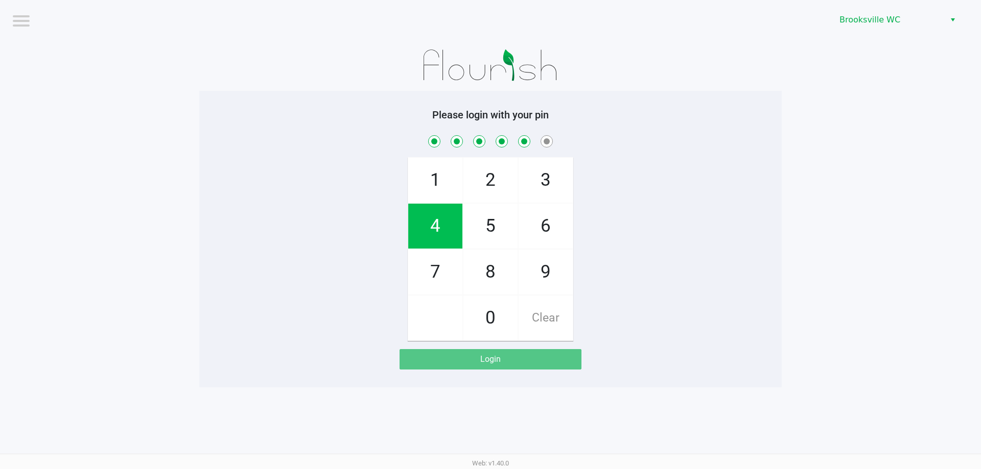
checkbox input "true"
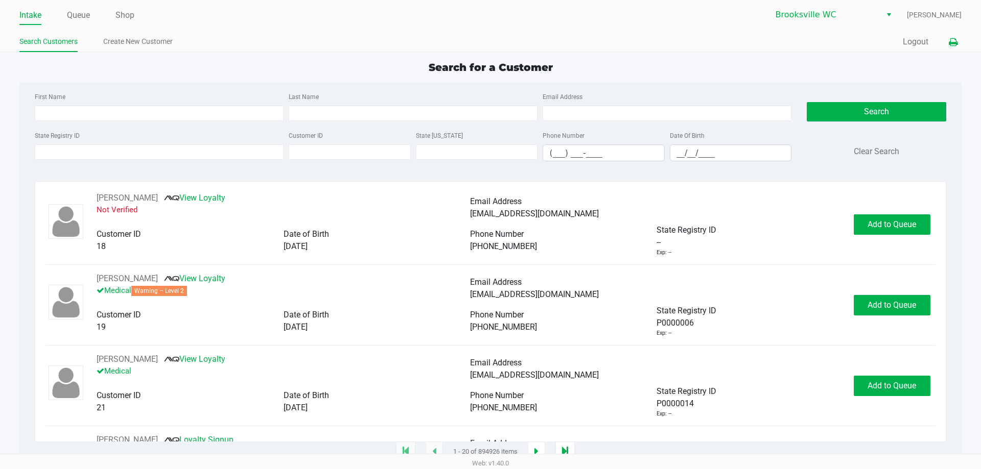
click at [954, 42] on icon at bounding box center [953, 42] width 9 height 7
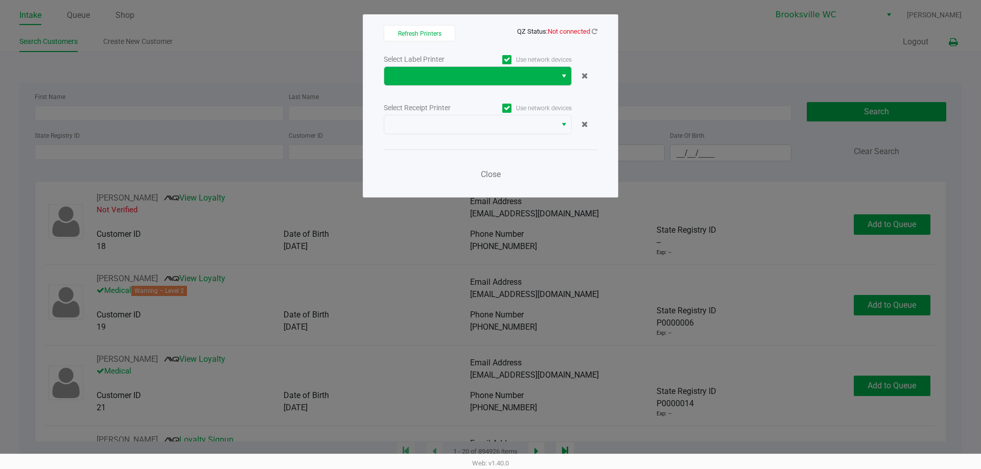
click at [559, 78] on button "Select" at bounding box center [563, 76] width 15 height 18
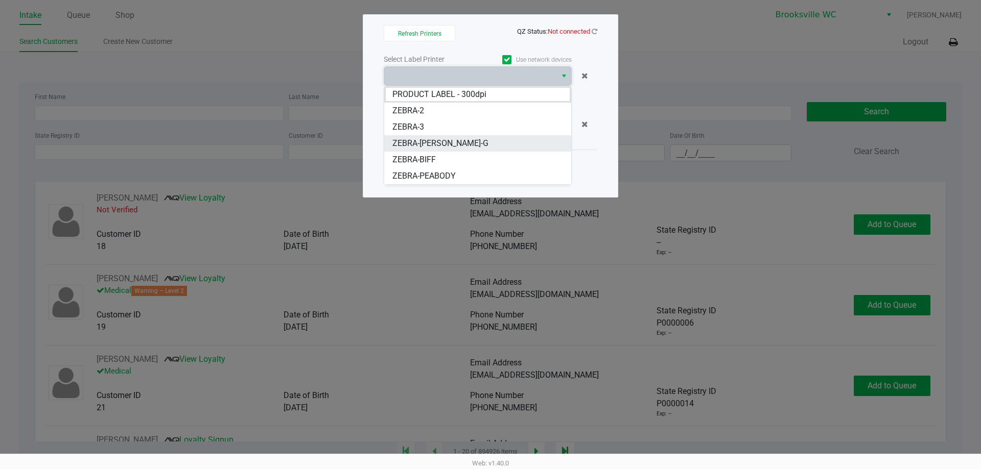
click at [448, 139] on span "ZEBRA-[PERSON_NAME]-G" at bounding box center [440, 143] width 96 height 12
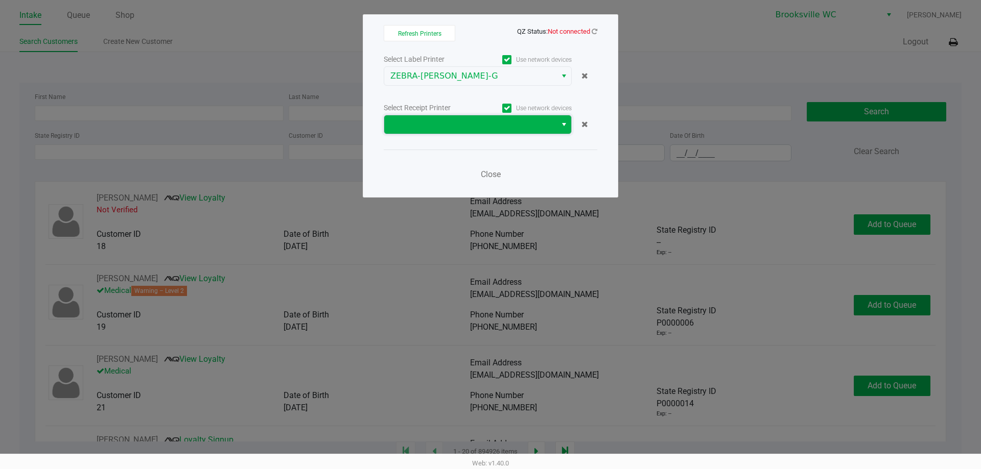
click at [550, 120] on span at bounding box center [470, 124] width 172 height 18
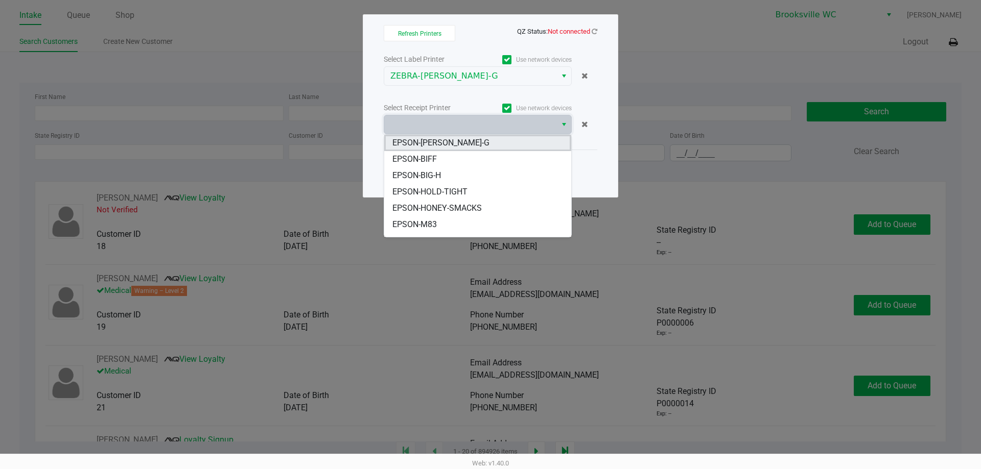
click at [453, 145] on span "EPSON-BECKY-G" at bounding box center [440, 143] width 97 height 12
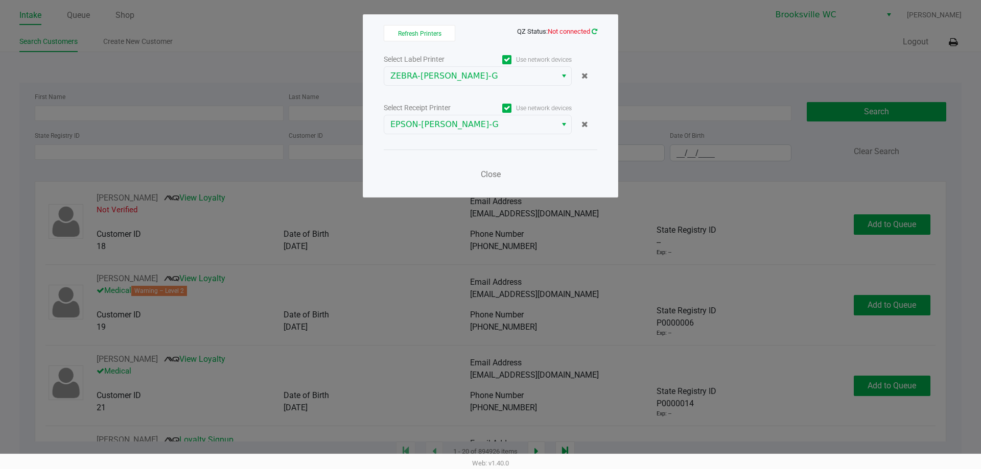
click at [593, 30] on icon at bounding box center [595, 31] width 6 height 7
drag, startPoint x: 485, startPoint y: 175, endPoint x: 301, endPoint y: 94, distance: 201.3
click at [484, 175] on span "Close" at bounding box center [491, 175] width 20 height 10
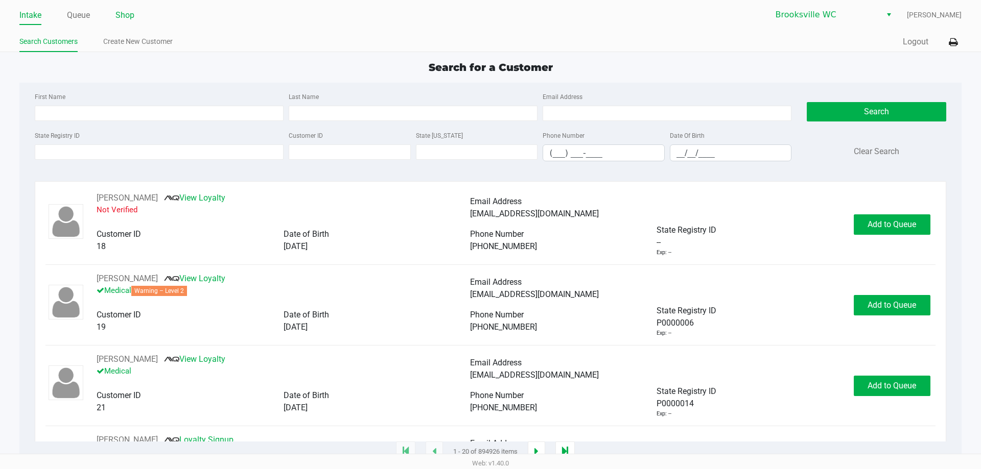
click at [129, 14] on link "Shop" at bounding box center [124, 15] width 19 height 14
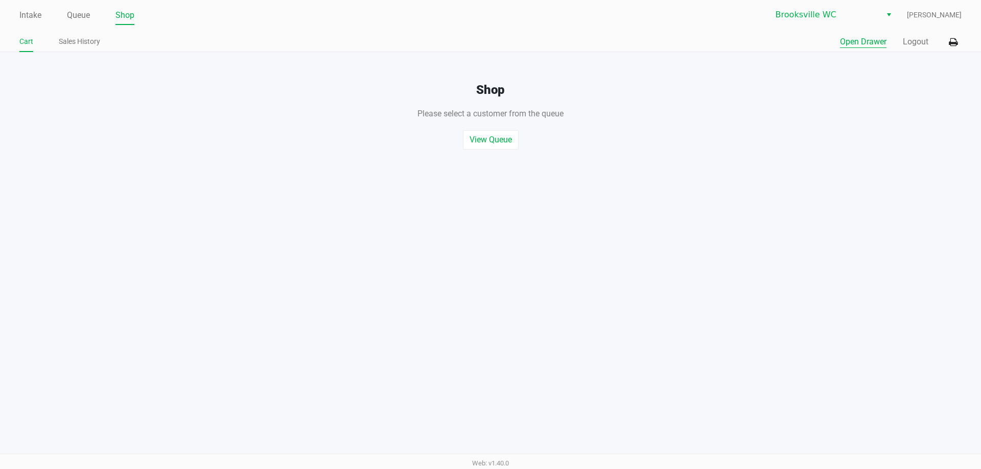
click at [860, 44] on button "Open Drawer" at bounding box center [863, 42] width 46 height 12
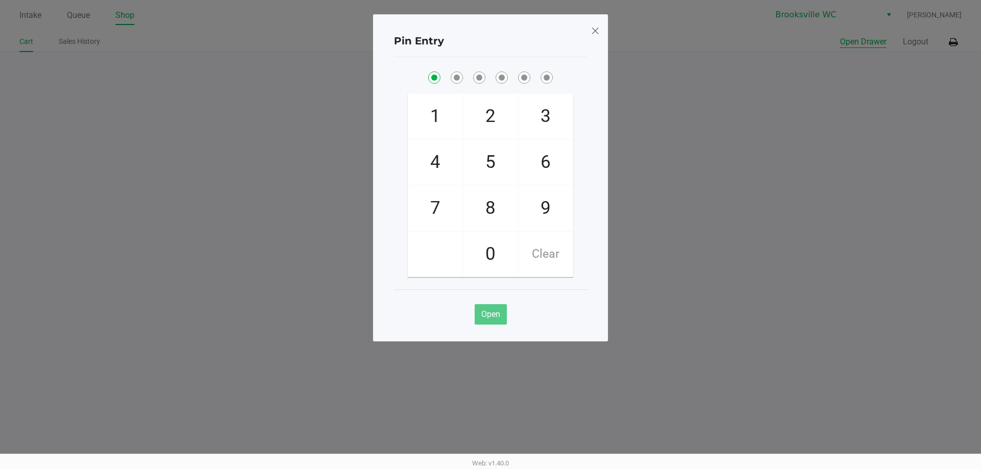
checkbox input "true"
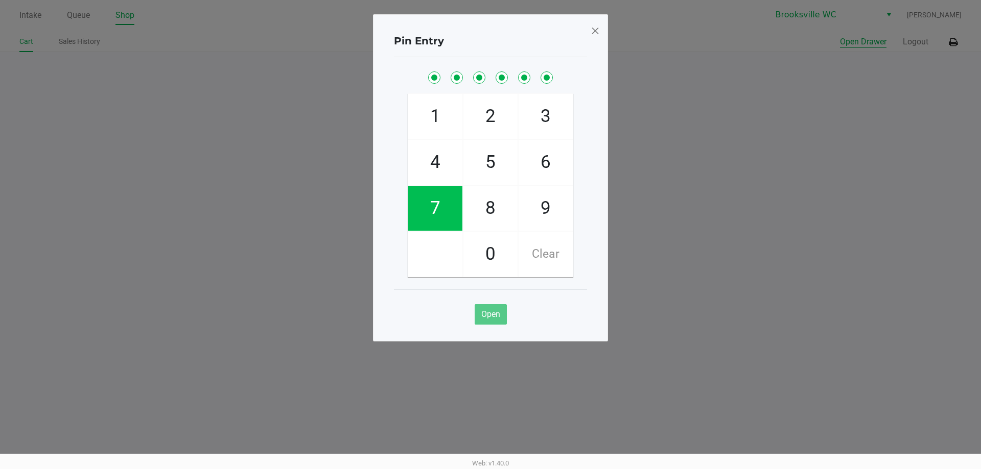
checkbox input "true"
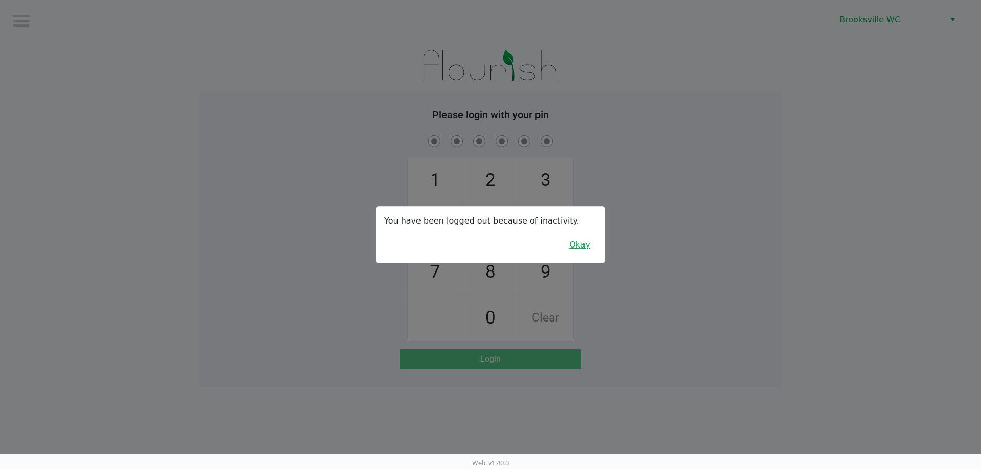
click at [579, 245] on button "Okay" at bounding box center [579, 245] width 34 height 19
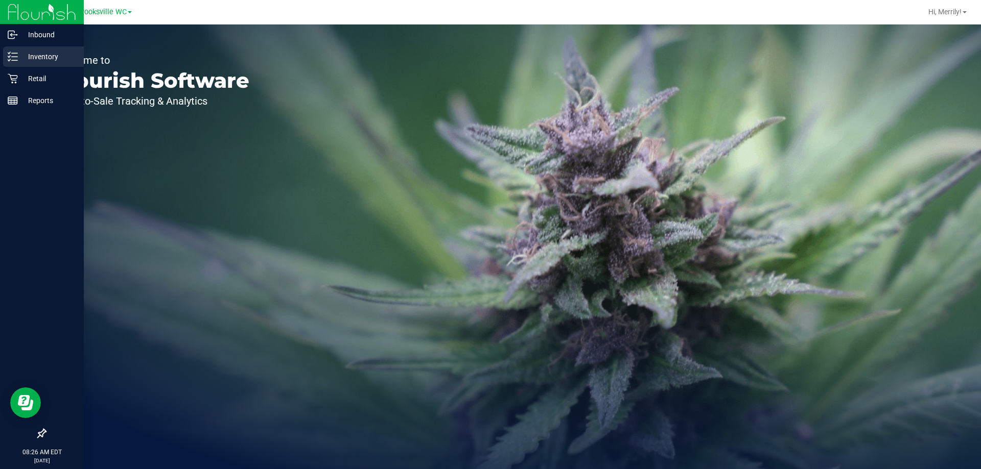
click at [11, 56] on icon at bounding box center [13, 57] width 10 height 10
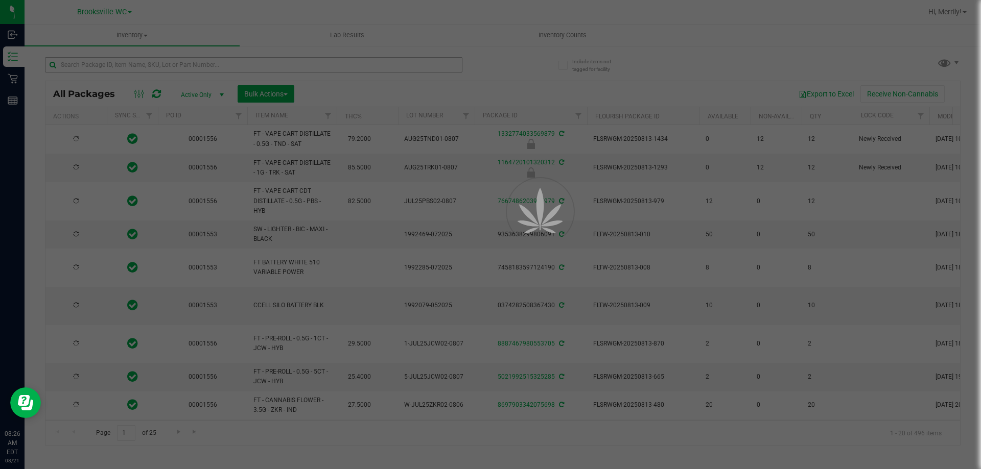
click at [132, 67] on div at bounding box center [490, 234] width 981 height 469
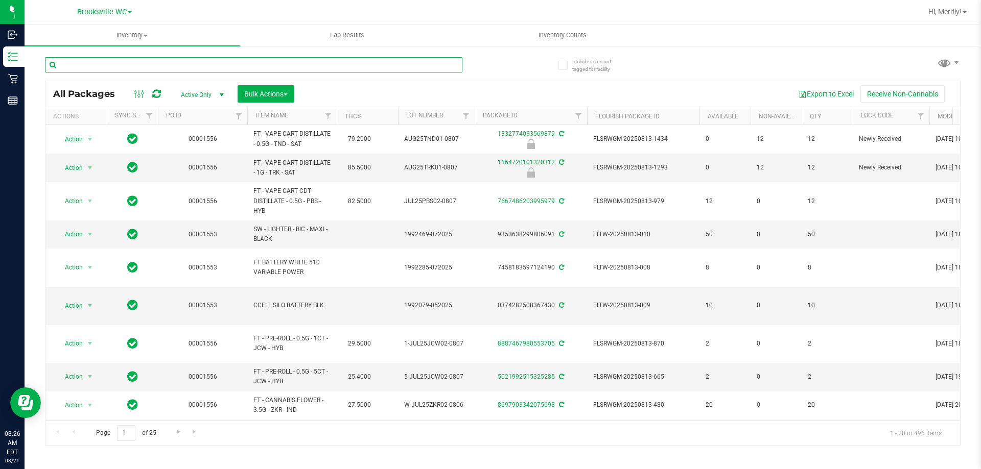
click at [141, 61] on input "text" at bounding box center [253, 64] width 417 height 15
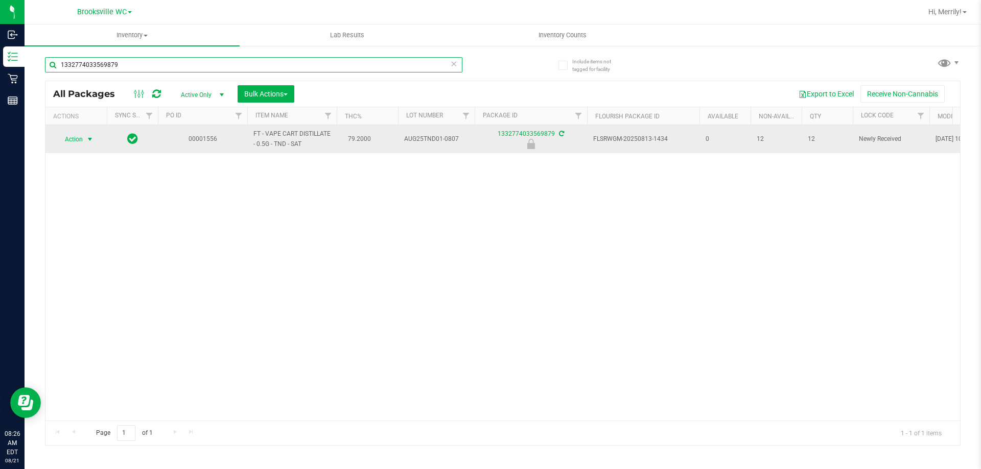
type input "1332774033569879"
click at [90, 140] on span "select" at bounding box center [90, 139] width 8 height 8
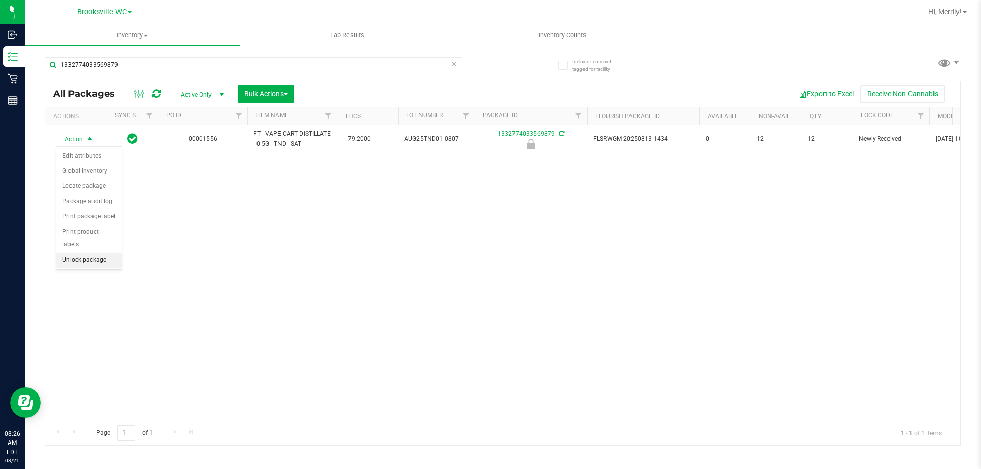
click at [90, 253] on li "Unlock package" at bounding box center [88, 260] width 65 height 15
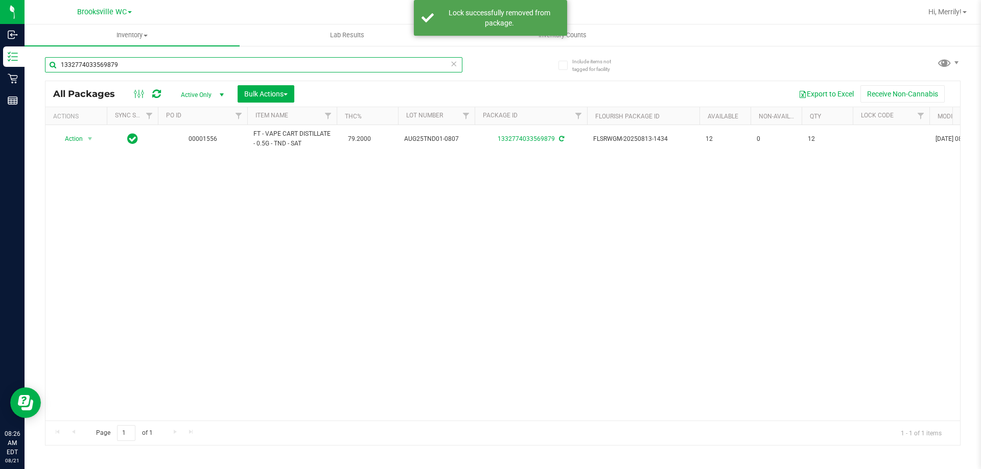
click at [121, 67] on input "1332774033569879" at bounding box center [253, 64] width 417 height 15
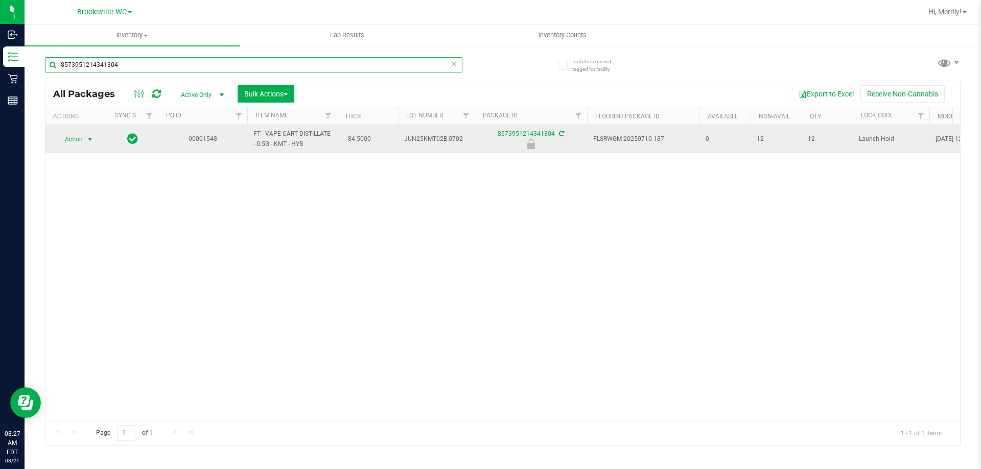
type input "8573951214341304"
click at [90, 142] on span "select" at bounding box center [90, 139] width 8 height 8
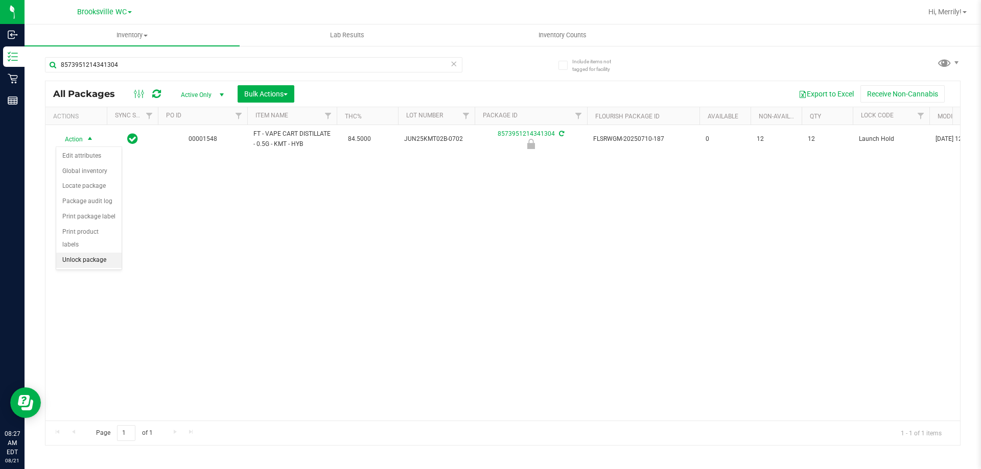
click at [91, 253] on li "Unlock package" at bounding box center [88, 260] width 65 height 15
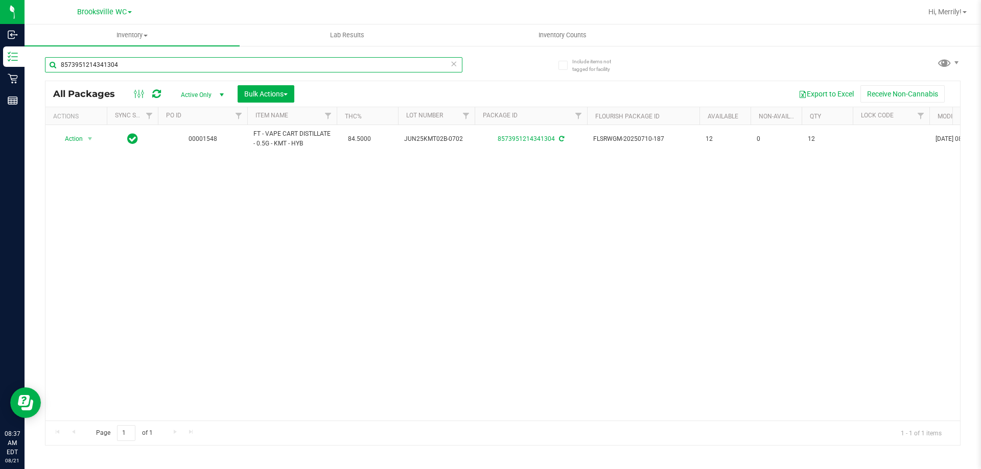
click at [134, 66] on input "8573951214341304" at bounding box center [253, 64] width 417 height 15
type input "2196098897154477"
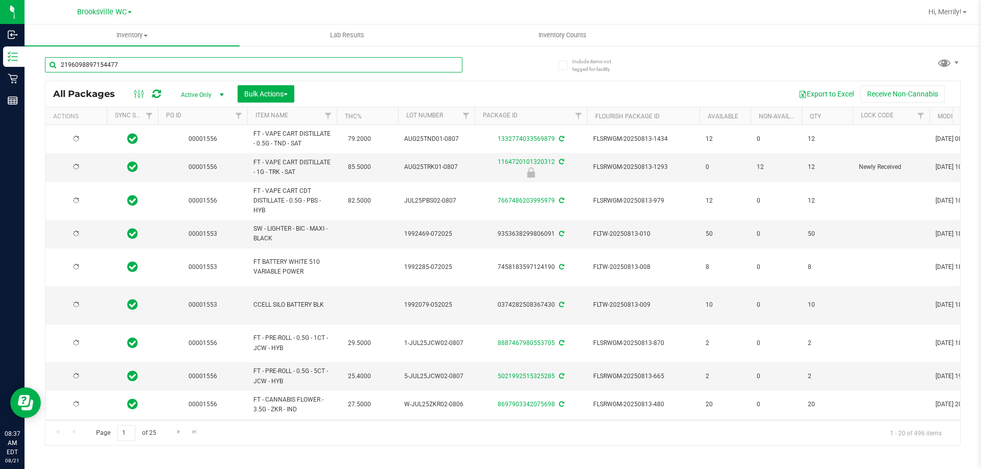
type input "2026-02-14"
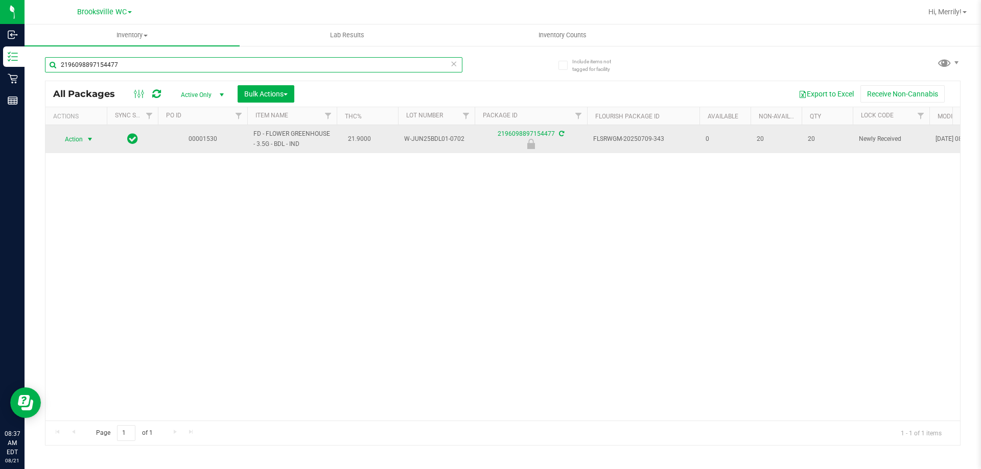
type input "2196098897154477"
click at [85, 139] on span "select" at bounding box center [90, 139] width 13 height 14
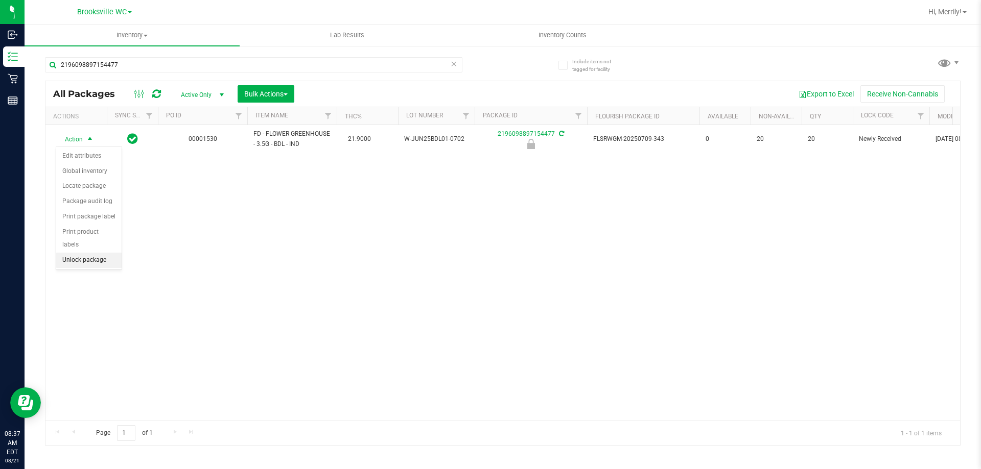
click at [87, 253] on li "Unlock package" at bounding box center [88, 260] width 65 height 15
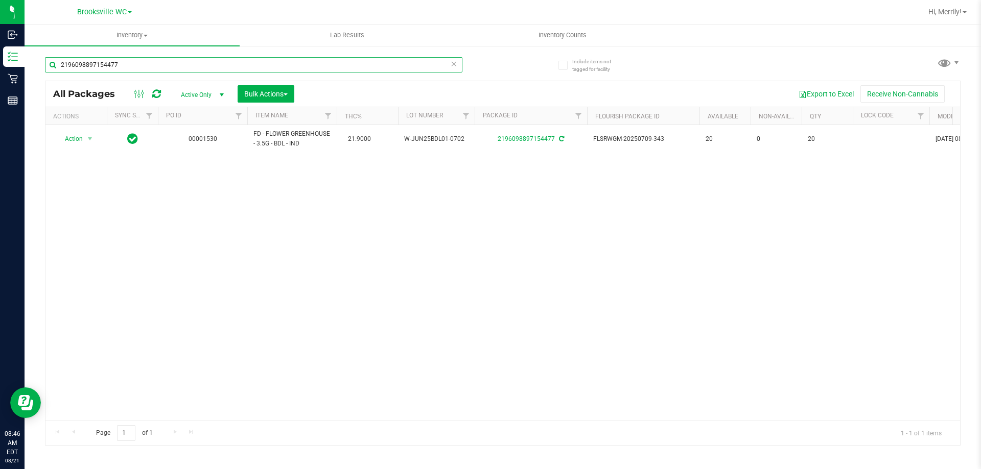
drag, startPoint x: 128, startPoint y: 65, endPoint x: 0, endPoint y: -22, distance: 155.4
click at [0, 0] on html "Inbound Inventory Retail Reports 08:46 AM EDT 08/21/2025 08/21 Brooksville WC H…" at bounding box center [490, 234] width 981 height 469
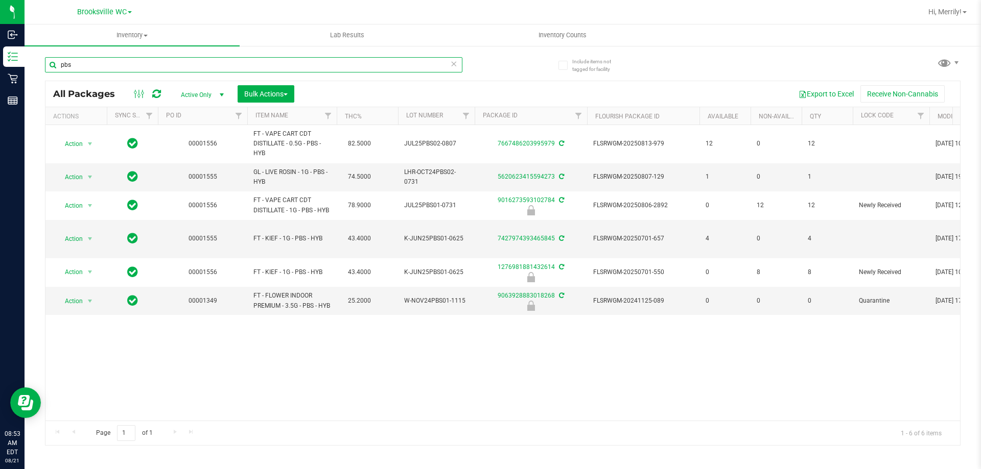
type input "pbs"
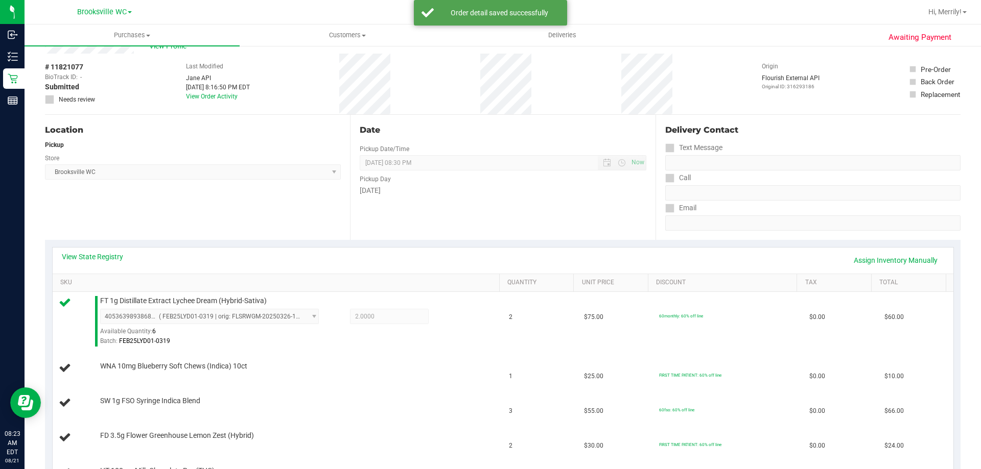
scroll to position [51, 0]
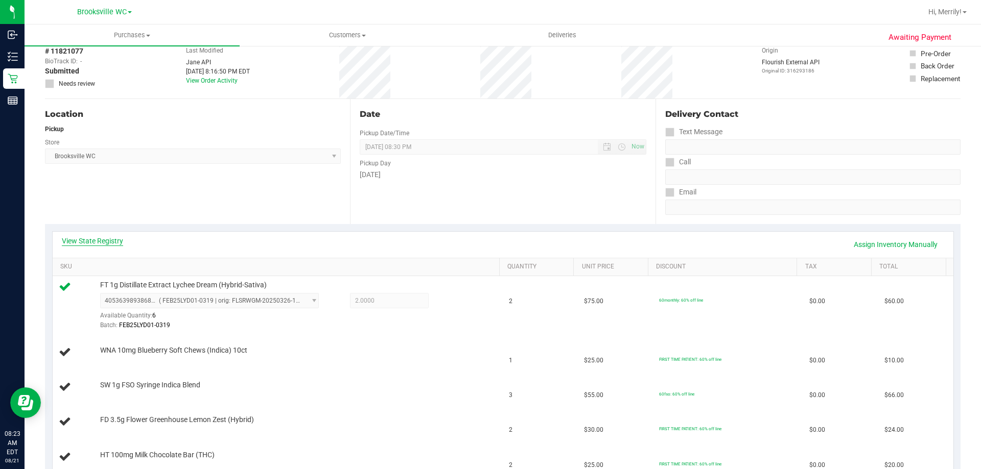
click at [100, 241] on link "View State Registry" at bounding box center [92, 241] width 61 height 10
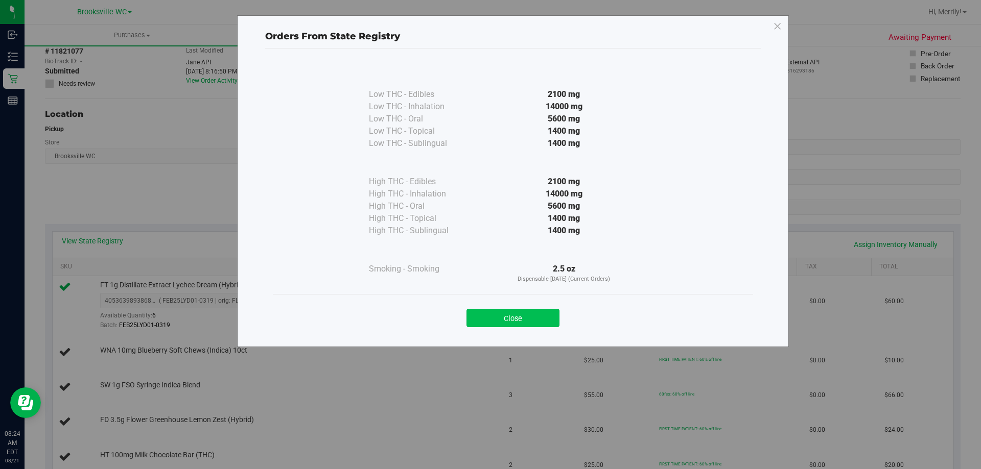
click at [506, 318] on button "Close" at bounding box center [512, 318] width 93 height 18
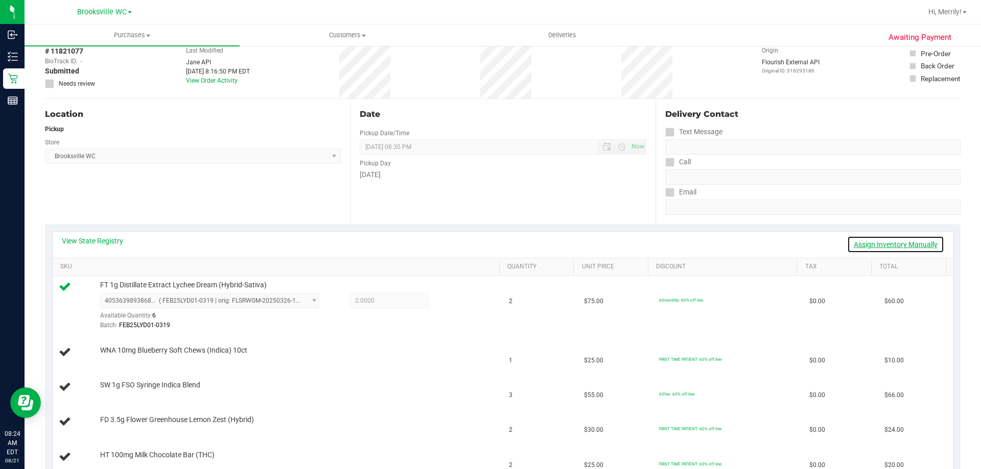
click at [863, 245] on link "Assign Inventory Manually" at bounding box center [895, 244] width 97 height 17
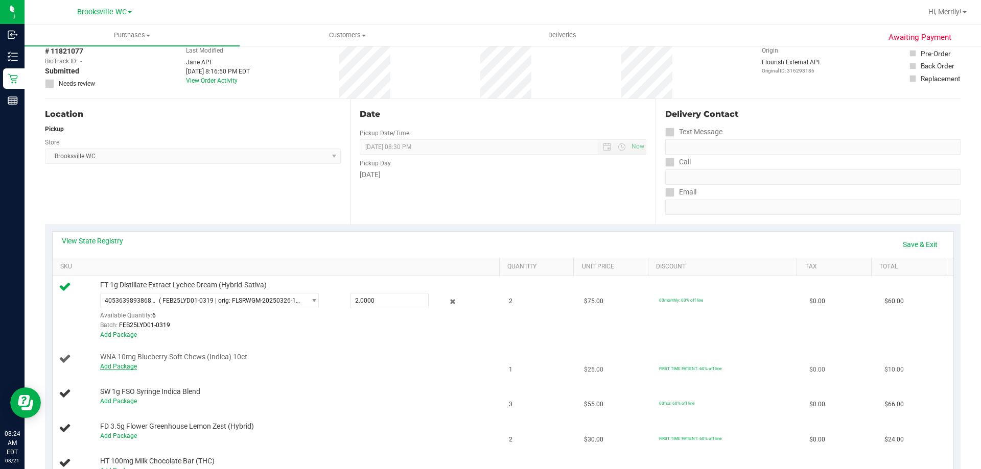
click at [131, 365] on link "Add Package" at bounding box center [118, 366] width 37 height 7
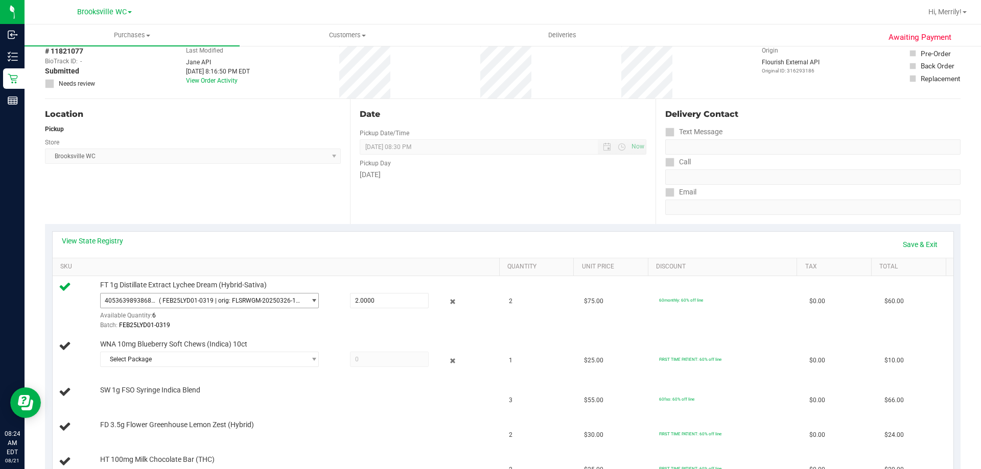
scroll to position [153, 0]
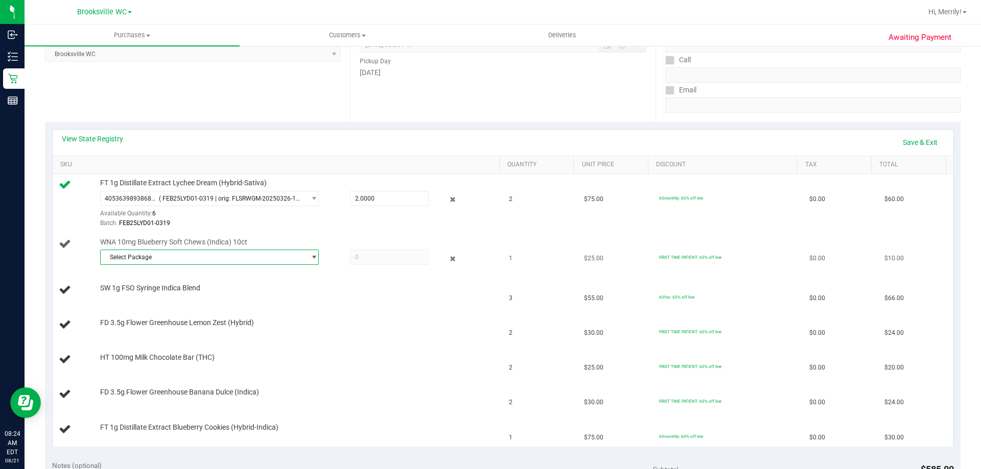
click at [215, 255] on span "Select Package" at bounding box center [203, 257] width 205 height 14
click at [201, 298] on span "( WN250703BLU1-0707 | orig: FLSRWGM-20250714-581 )" at bounding box center [244, 299] width 158 height 7
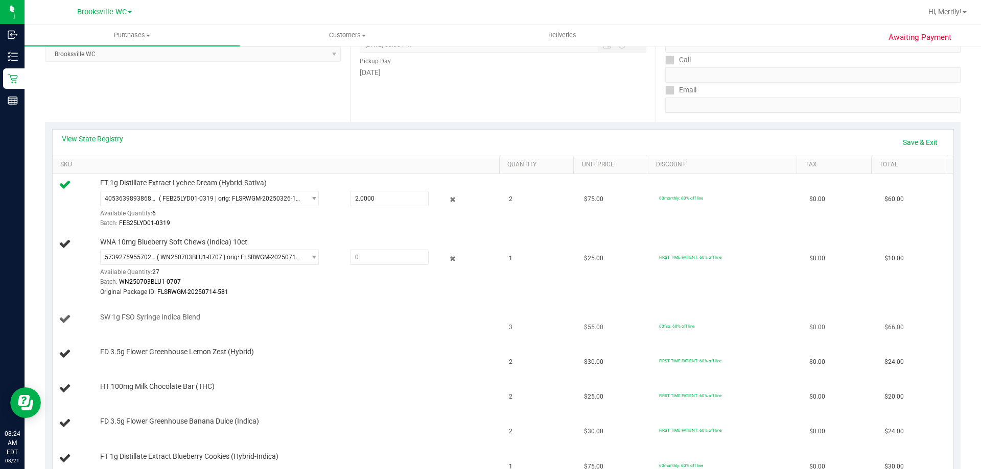
click at [361, 315] on div "SW 1g FSO Syringe Indica Blend" at bounding box center [295, 318] width 400 height 10
click at [907, 141] on link "Save & Exit" at bounding box center [920, 142] width 48 height 17
click at [898, 142] on link "Assign Inventory Manually" at bounding box center [895, 142] width 97 height 17
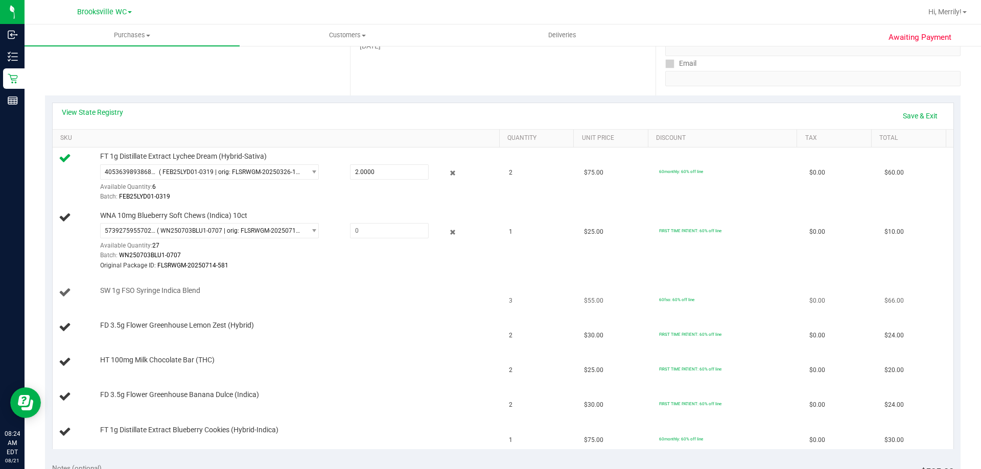
scroll to position [204, 0]
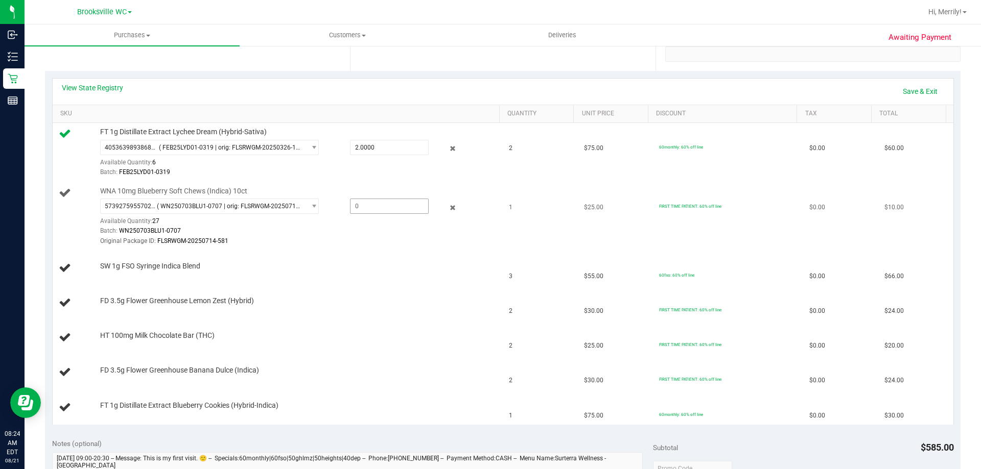
click at [369, 201] on span at bounding box center [389, 206] width 79 height 15
type input "1"
type input "1.0000"
click at [339, 265] on div "SW 1g FSO Syringe Indica Blend" at bounding box center [295, 267] width 400 height 10
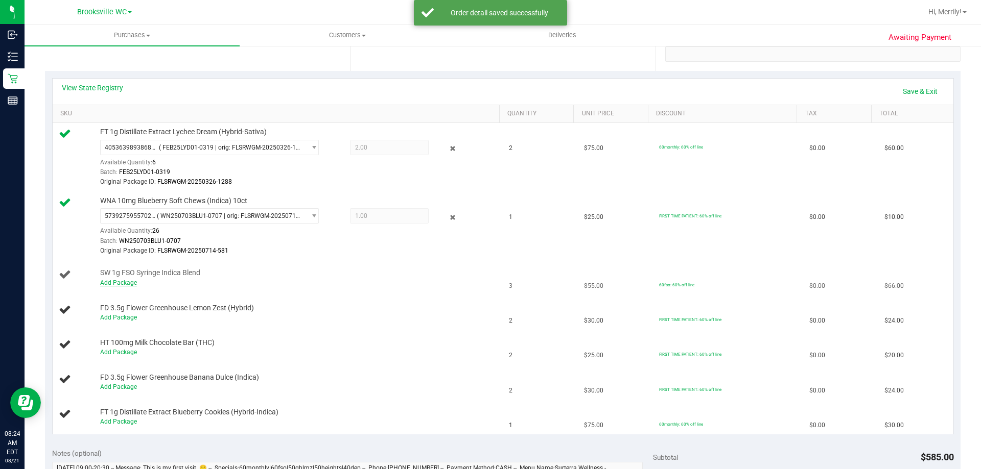
click at [116, 284] on link "Add Package" at bounding box center [118, 282] width 37 height 7
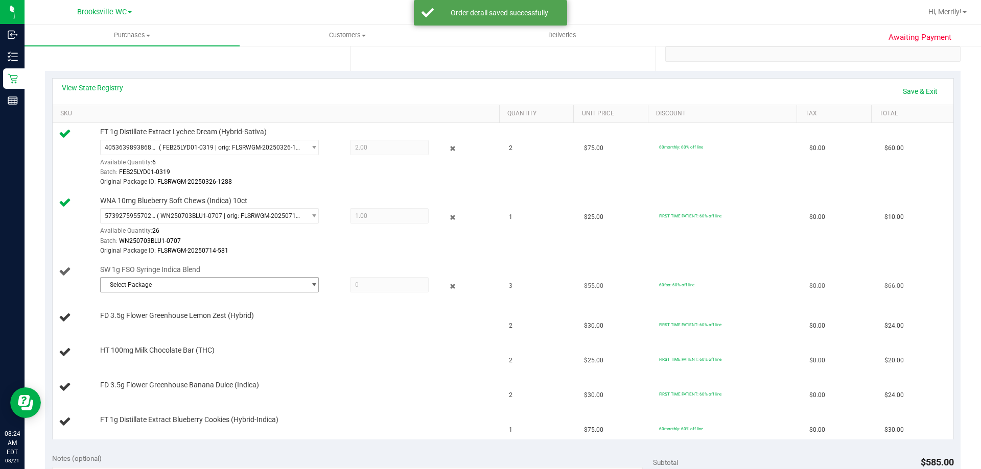
click at [291, 283] on span "Select Package" at bounding box center [203, 285] width 205 height 14
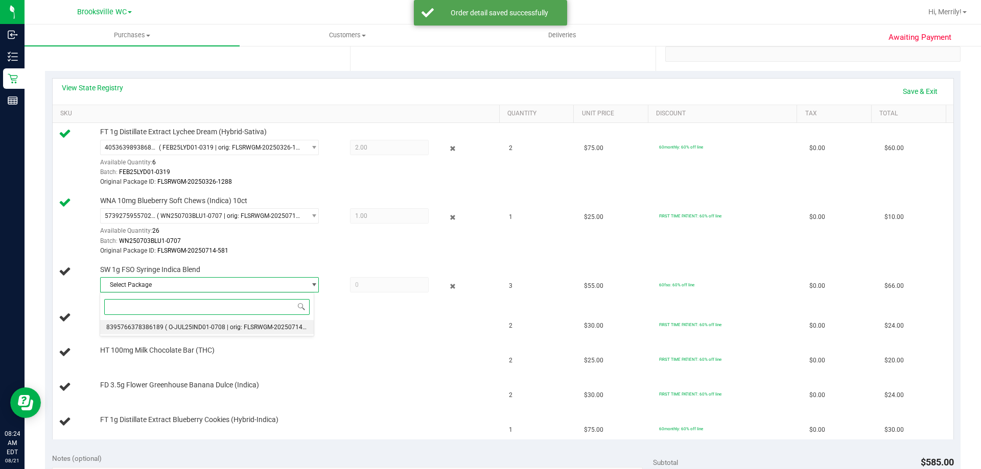
click at [205, 326] on span "( O-JUL25IND01-0708 | orig: FLSRWGM-20250714-1921 )" at bounding box center [243, 327] width 157 height 7
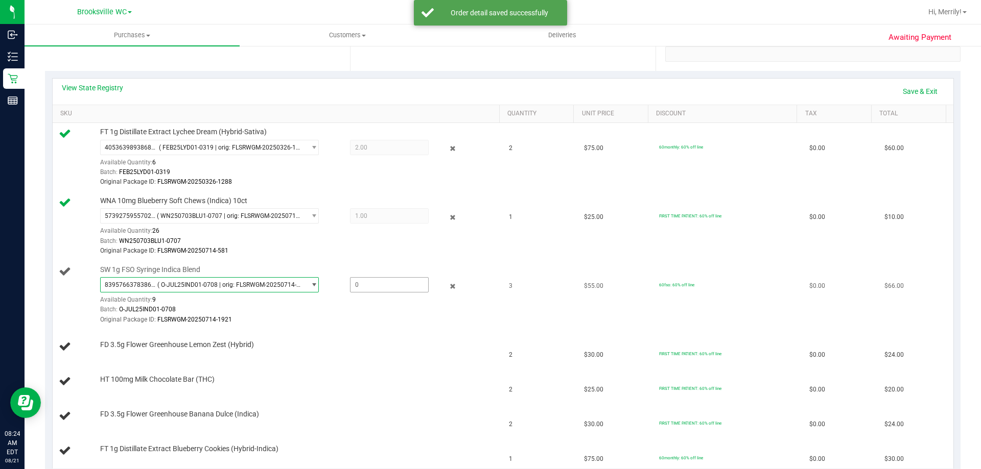
click at [380, 288] on span at bounding box center [389, 284] width 79 height 15
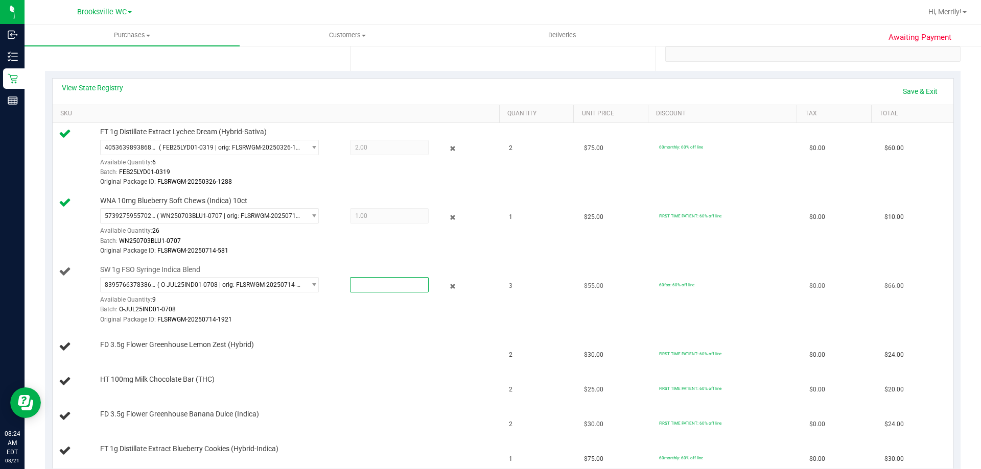
type input "3"
type input "3.0000"
click at [369, 337] on td "FD 3.5g Flower Greenhouse Lemon Zest (Hybrid)" at bounding box center [278, 347] width 451 height 35
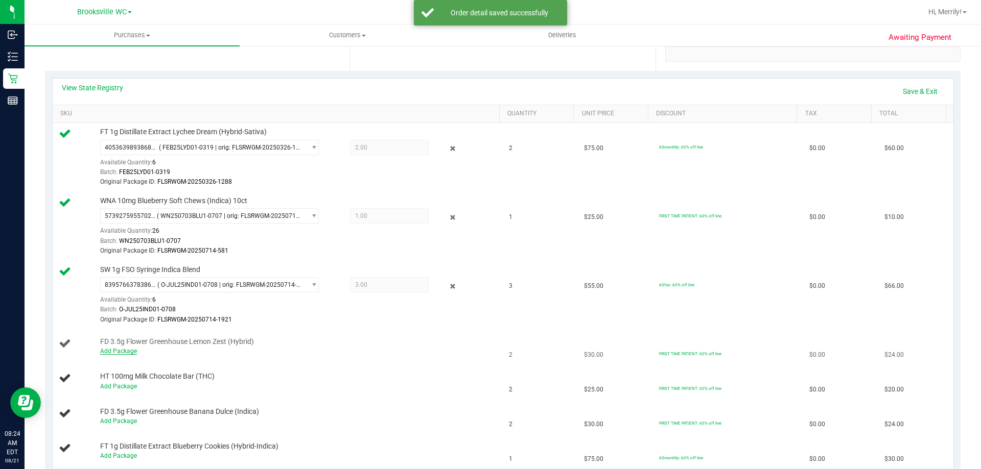
click at [120, 353] on link "Add Package" at bounding box center [118, 351] width 37 height 7
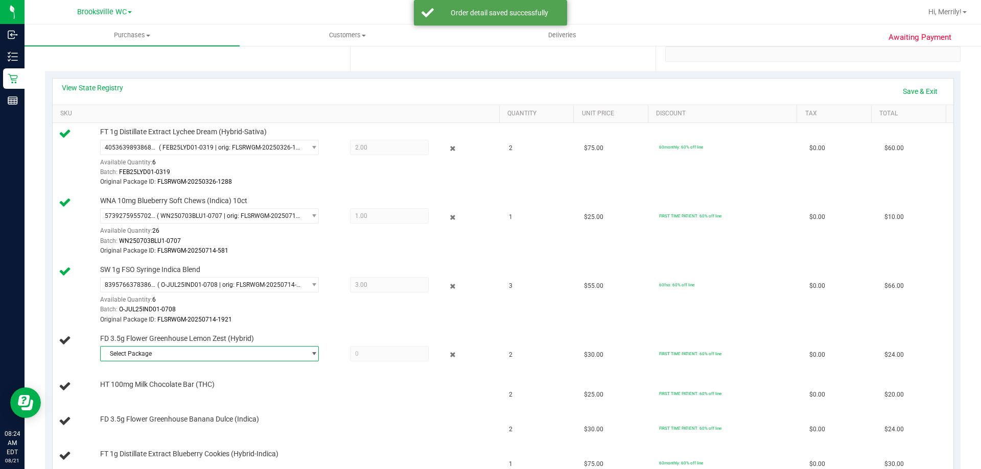
click at [239, 351] on span "Select Package" at bounding box center [203, 354] width 205 height 14
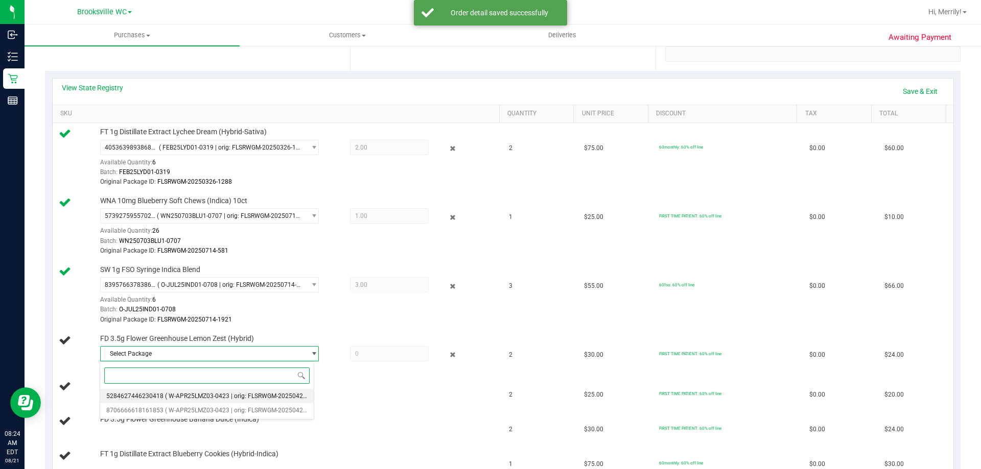
click at [206, 398] on span "( W-APR25LMZ03-0423 | orig: FLSRWGM-20250429-251 )" at bounding box center [243, 396] width 157 height 7
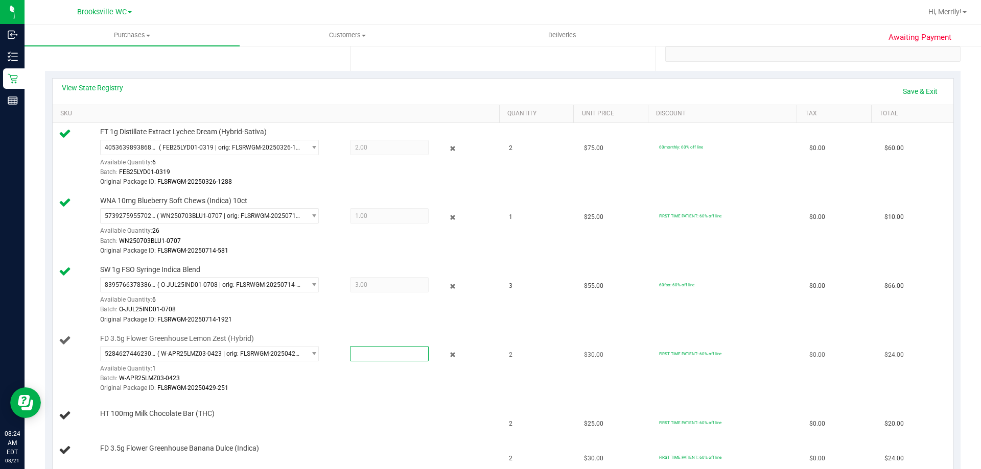
click at [366, 355] on span at bounding box center [389, 353] width 79 height 15
type input "2"
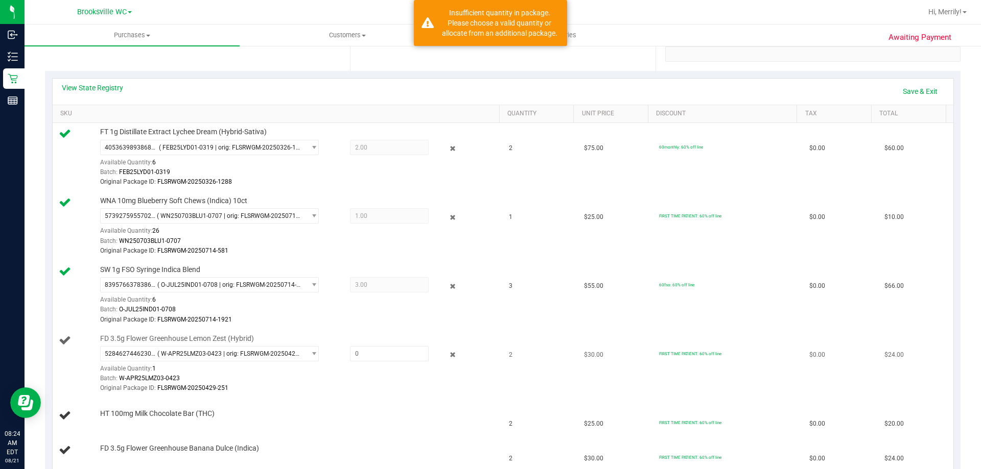
click at [366, 384] on div "Original Package ID: FLSRWGM-20250429-251" at bounding box center [297, 389] width 394 height 10
click at [311, 353] on span "select" at bounding box center [314, 354] width 8 height 8
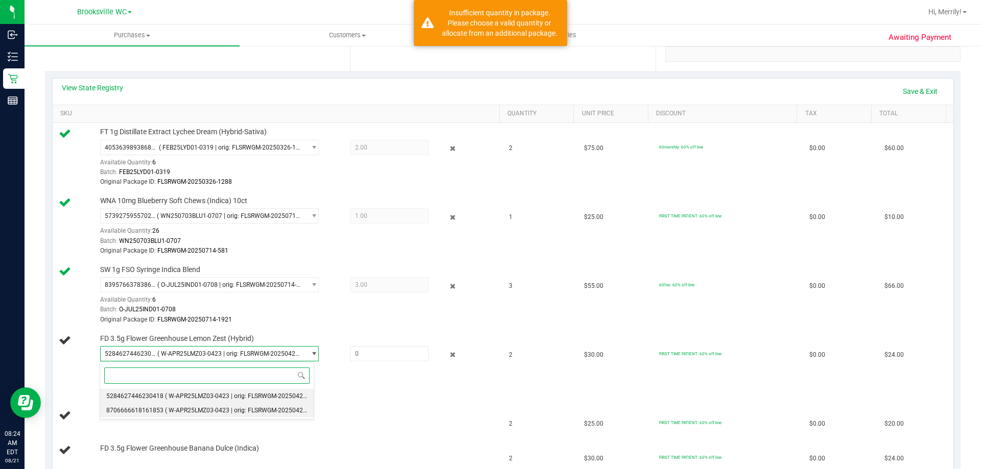
click at [252, 407] on span "( W-APR25LMZ03-0423 | orig: FLSRWGM-20250429-233 )" at bounding box center [243, 410] width 157 height 7
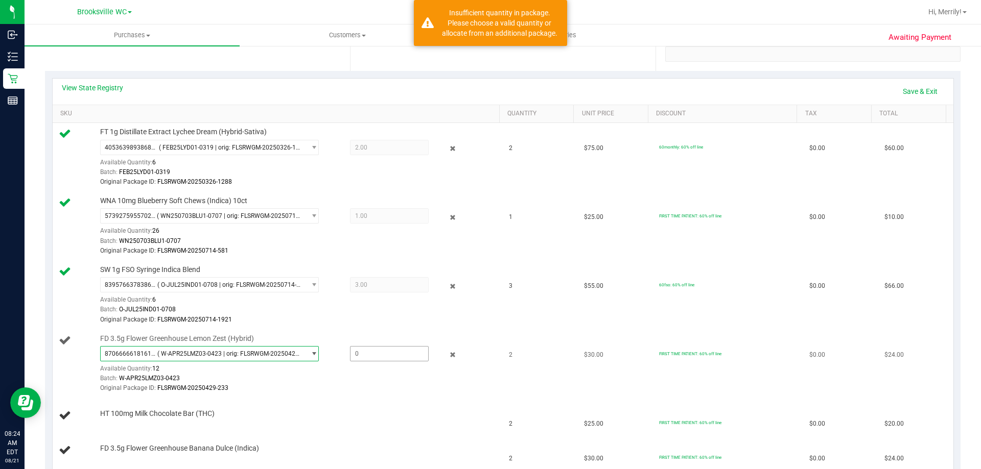
click at [360, 354] on span at bounding box center [389, 353] width 79 height 15
type input "2"
type input "2.0000"
click at [340, 389] on div "Original Package ID: FLSRWGM-20250429-233" at bounding box center [297, 389] width 394 height 10
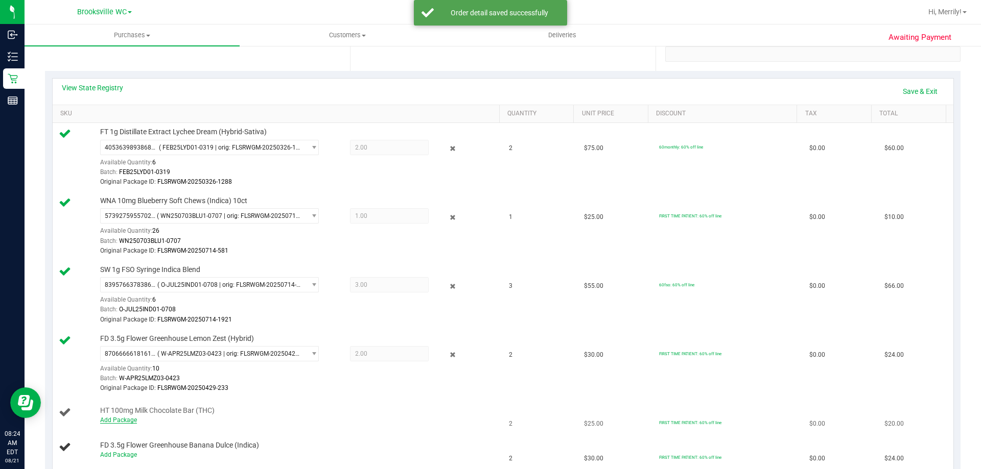
click at [124, 420] on link "Add Package" at bounding box center [118, 420] width 37 height 7
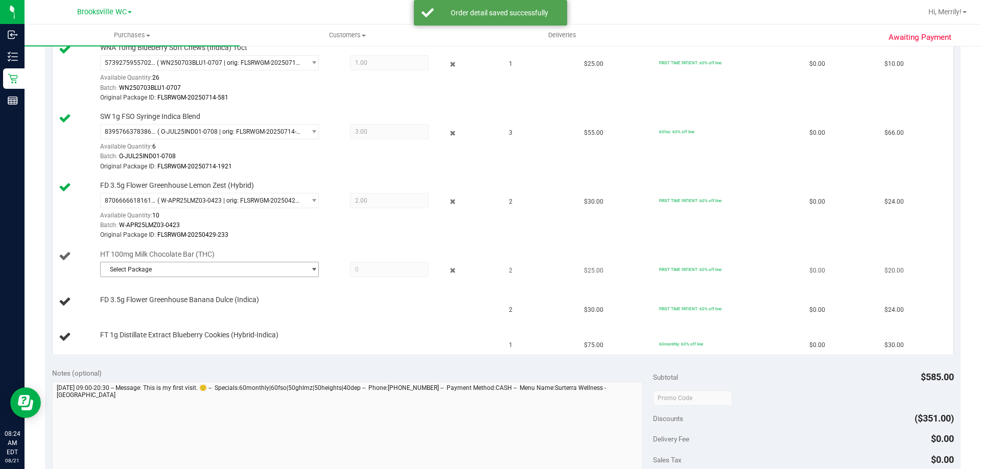
click at [310, 272] on span "select" at bounding box center [314, 270] width 8 height 8
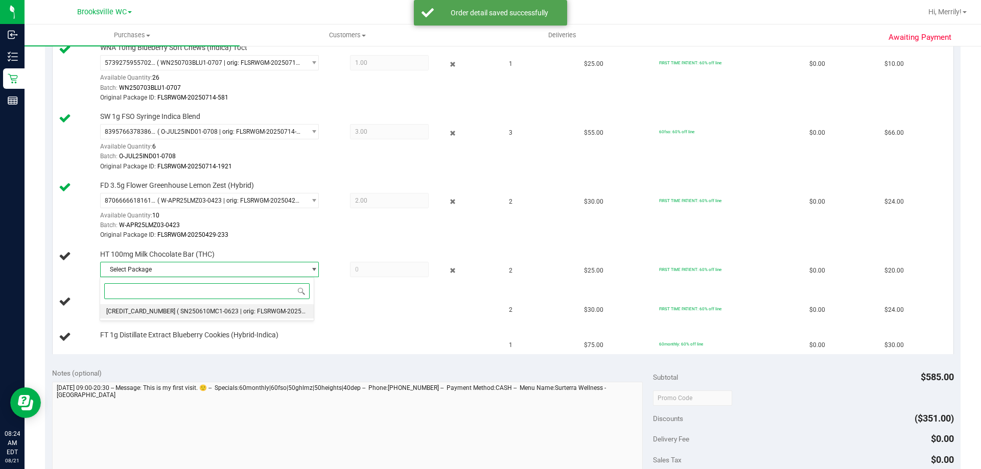
click at [228, 309] on span "( SN250610MC1-0623 | orig: FLSRWGM-20250630-403 )" at bounding box center [254, 311] width 155 height 7
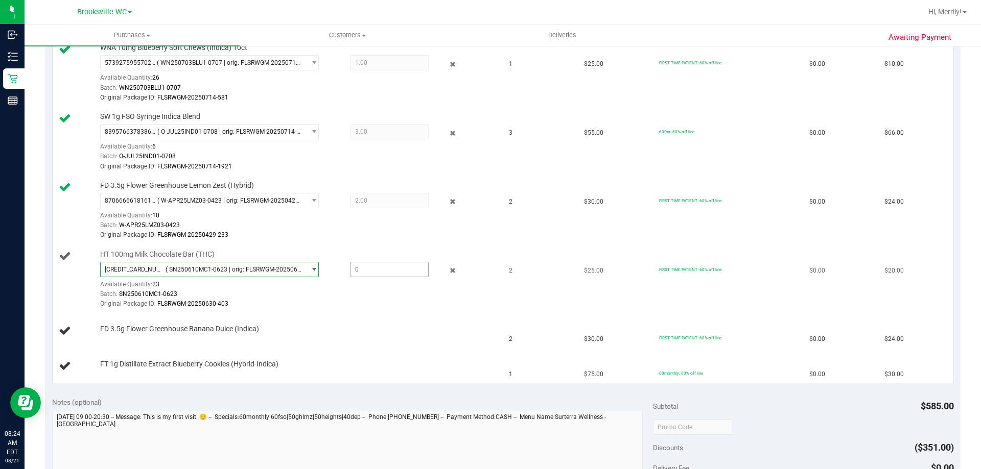
click at [370, 274] on span at bounding box center [389, 269] width 79 height 15
type input "2"
type input "2.0000"
click at [381, 331] on div "FD 3.5g Flower Greenhouse Banana Dulce (Indica)" at bounding box center [295, 329] width 400 height 10
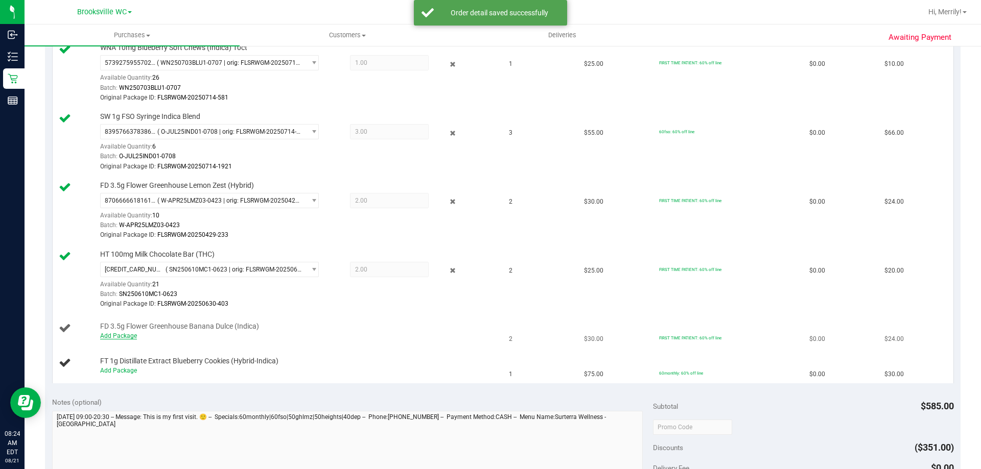
click at [127, 336] on link "Add Package" at bounding box center [118, 336] width 37 height 7
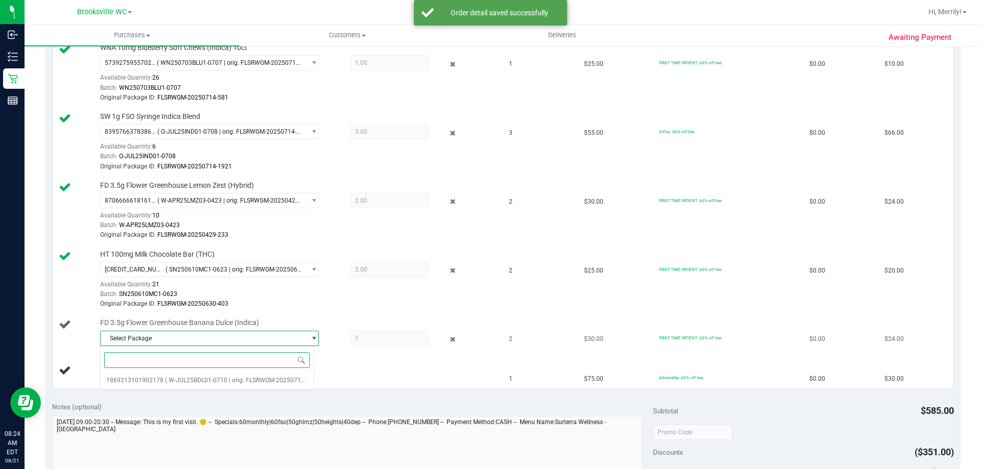
click at [201, 335] on span "Select Package" at bounding box center [203, 339] width 205 height 14
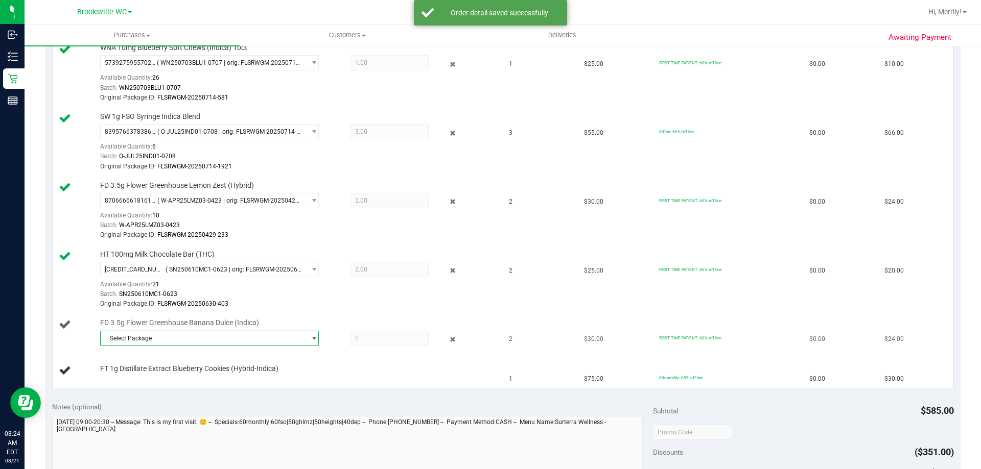
click at [197, 336] on span "Select Package" at bounding box center [203, 339] width 205 height 14
click at [206, 374] on li "1869213101902178 ( W-JUL25BDL01-0710 | orig: FLSRWGM-20250717-670 )" at bounding box center [207, 380] width 214 height 14
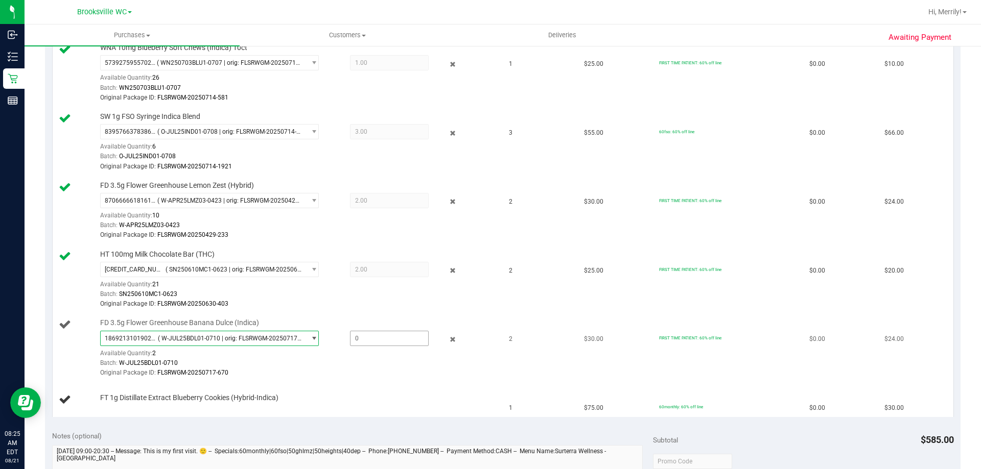
click at [360, 339] on span at bounding box center [389, 338] width 79 height 15
type input "2"
type input "2.0000"
click at [354, 368] on div "Batch: W-JUL25BDL01-0710" at bounding box center [297, 364] width 394 height 10
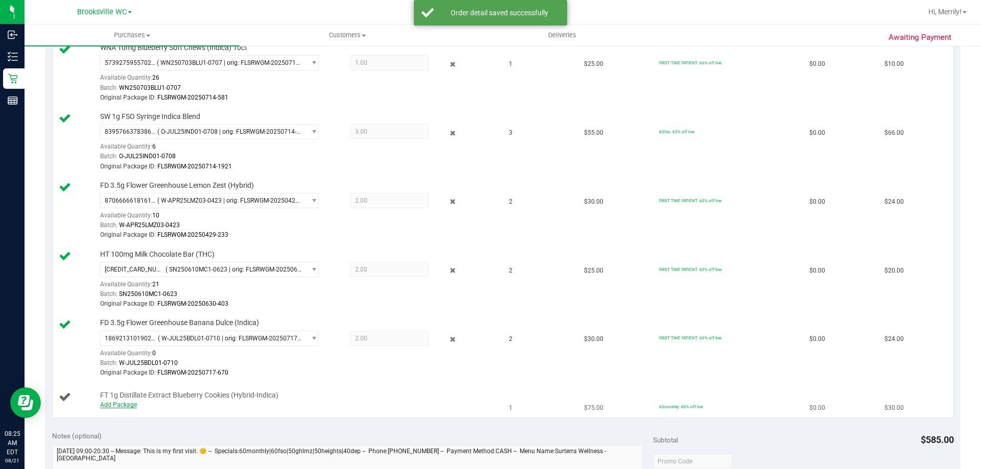
click at [122, 403] on link "Add Package" at bounding box center [118, 405] width 37 height 7
click at [305, 407] on span "select" at bounding box center [311, 407] width 13 height 14
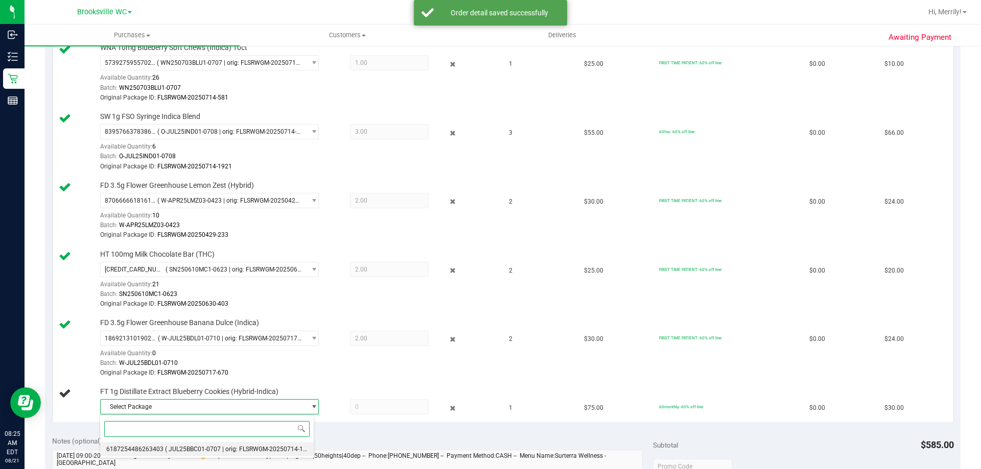
click at [222, 449] on span "( JUL25BBC01-0707 | orig: FLSRWGM-20250714-1668 )" at bounding box center [241, 449] width 152 height 7
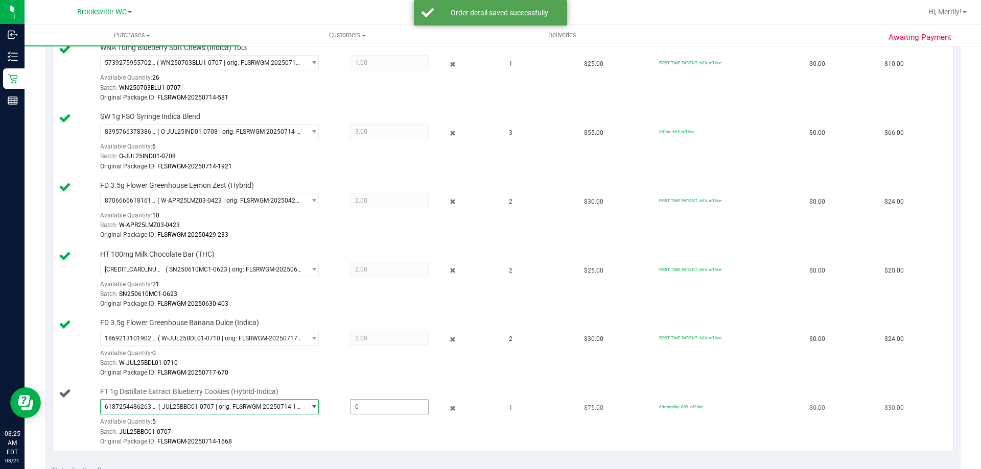
click at [368, 408] on span at bounding box center [389, 407] width 79 height 15
type input "1"
type input "1.0000"
click at [384, 365] on div "Batch: W-JUL25BDL01-0710" at bounding box center [297, 364] width 394 height 10
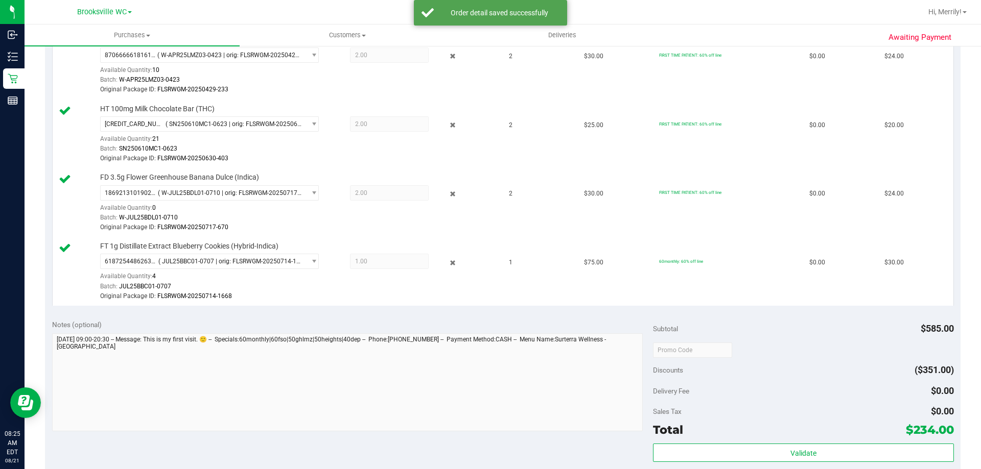
scroll to position [562, 0]
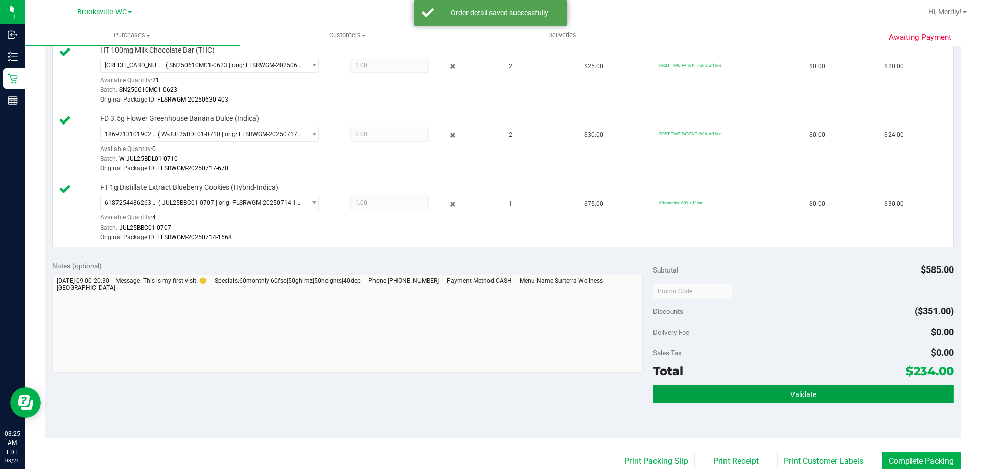
click at [757, 394] on button "Validate" at bounding box center [803, 394] width 300 height 18
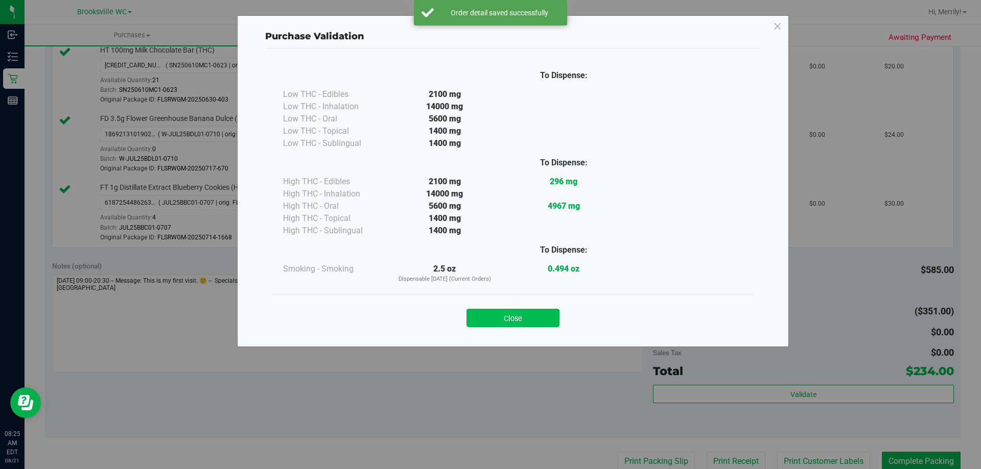
click at [506, 317] on button "Close" at bounding box center [512, 318] width 93 height 18
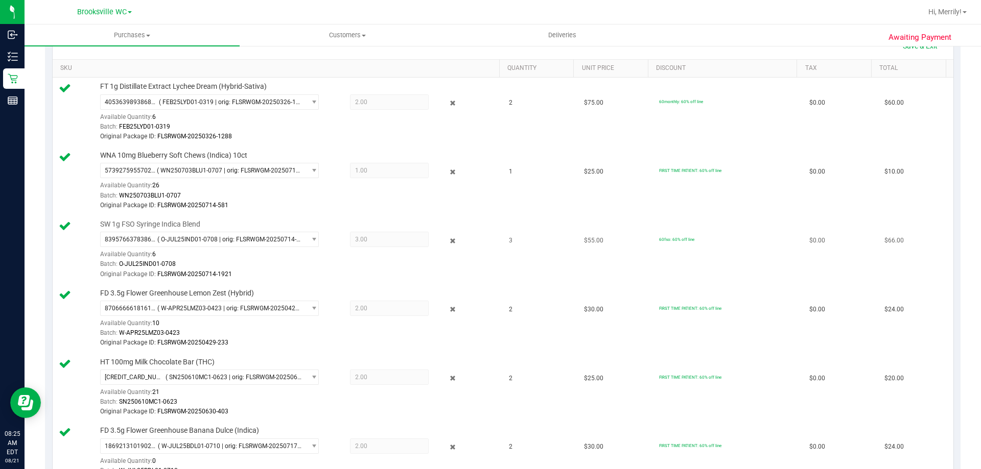
scroll to position [255, 0]
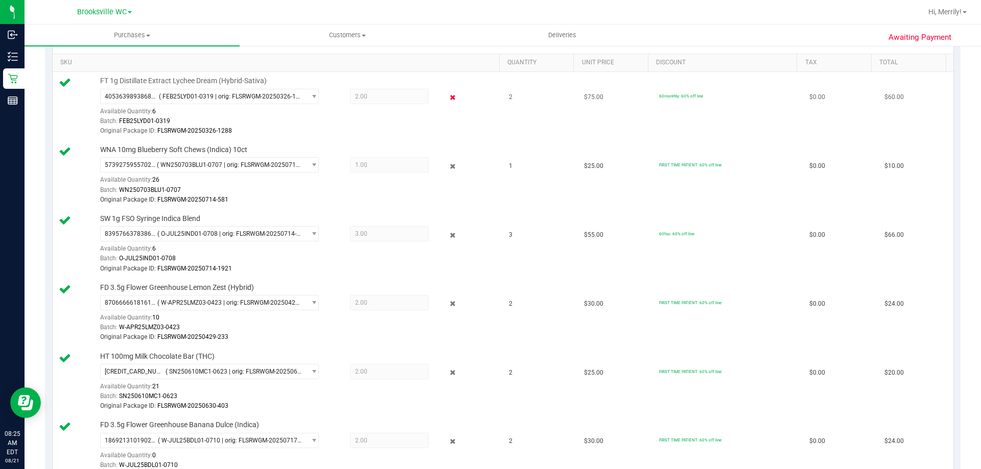
click at [448, 98] on icon at bounding box center [453, 98] width 11 height 12
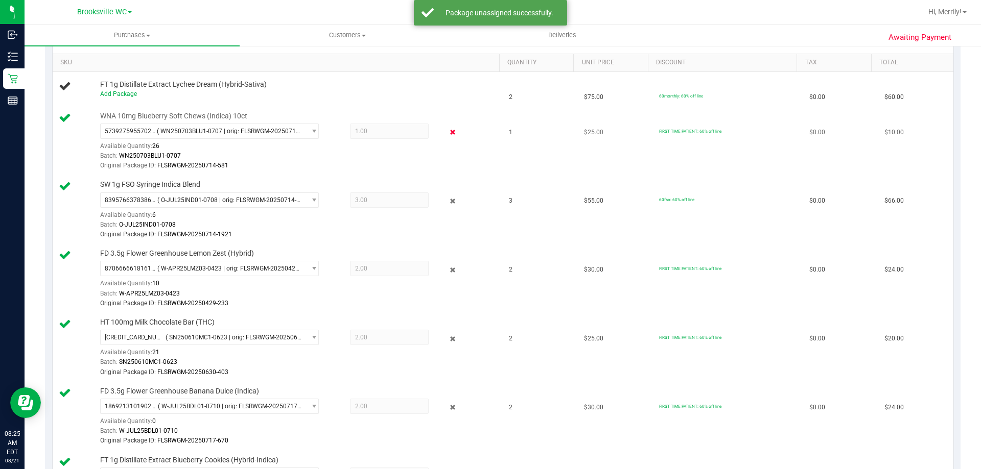
click at [448, 130] on icon at bounding box center [453, 133] width 11 height 12
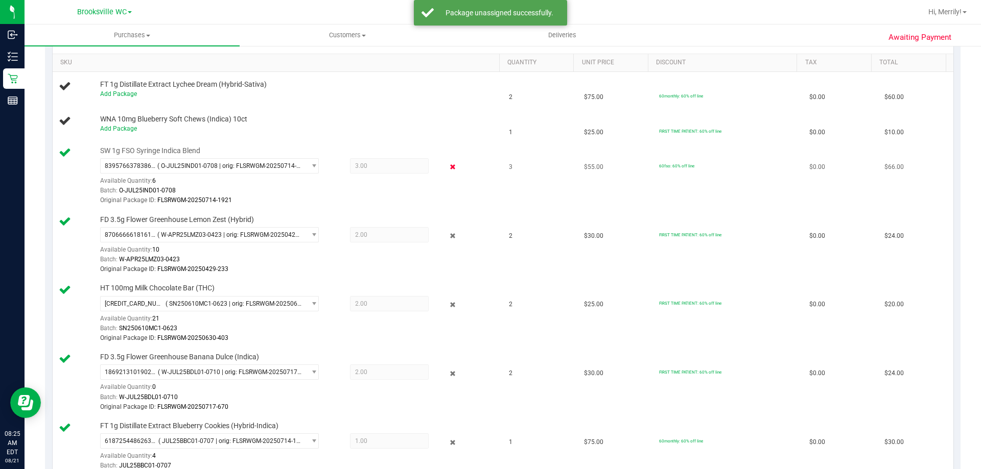
click at [448, 165] on icon at bounding box center [453, 167] width 11 height 12
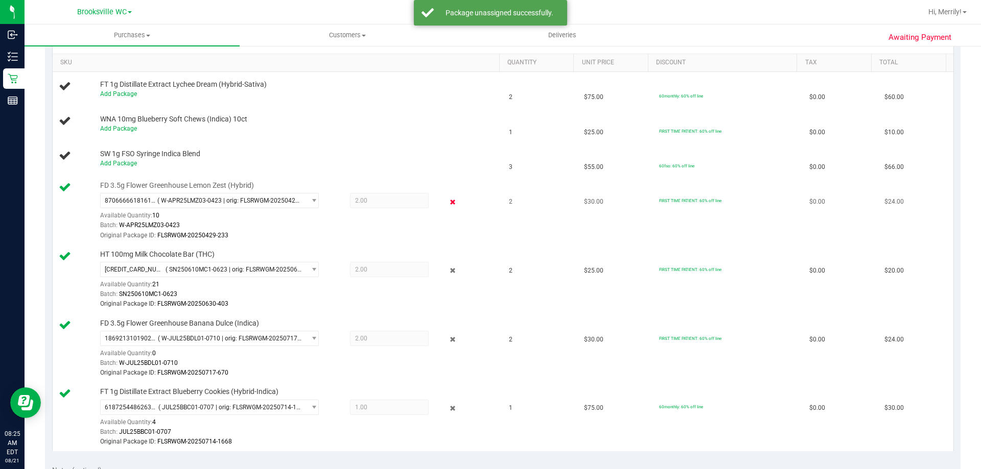
click at [448, 201] on icon at bounding box center [453, 202] width 11 height 12
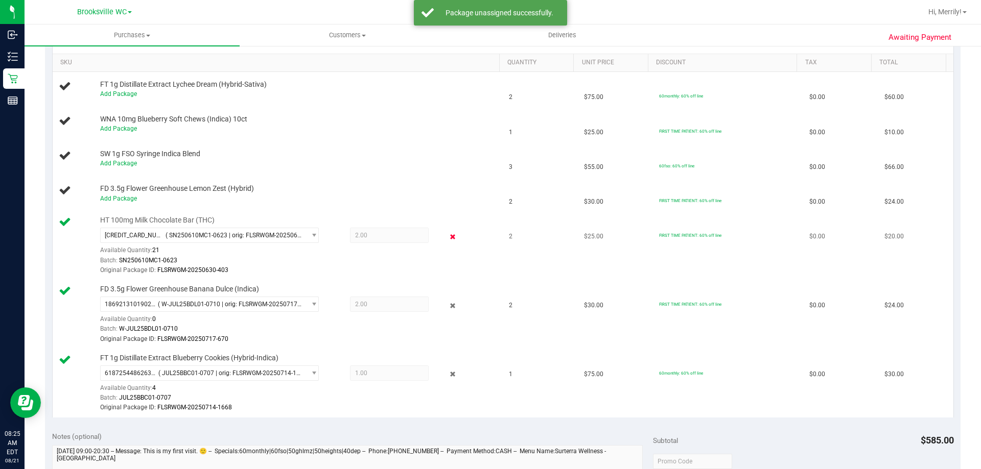
click at [448, 239] on icon at bounding box center [453, 237] width 11 height 12
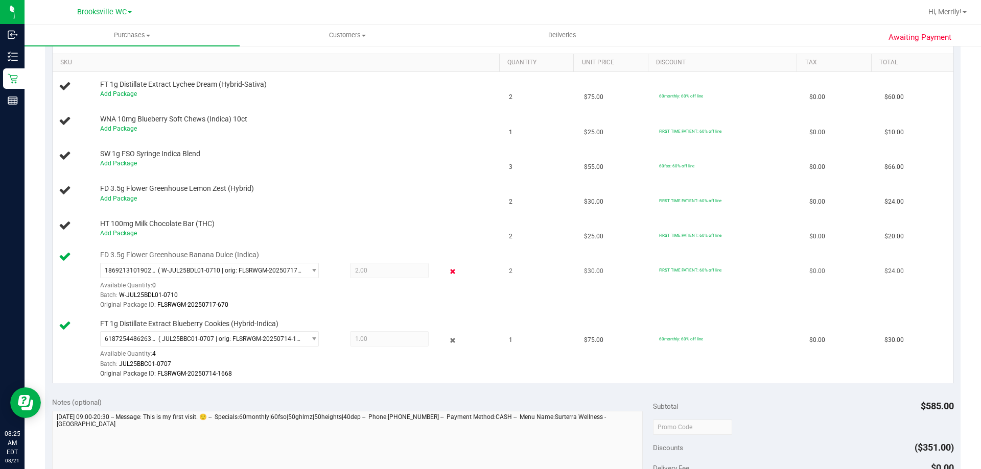
click at [448, 269] on icon at bounding box center [453, 272] width 11 height 12
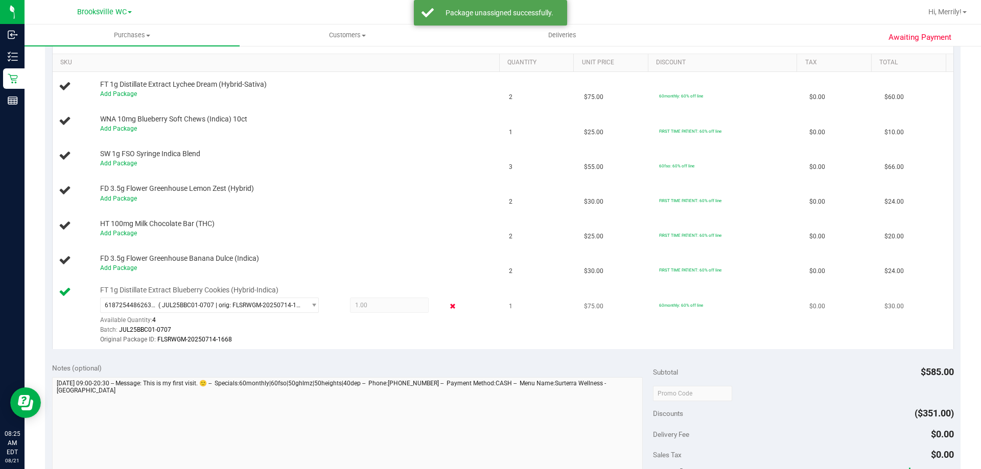
click at [448, 306] on icon at bounding box center [453, 307] width 11 height 12
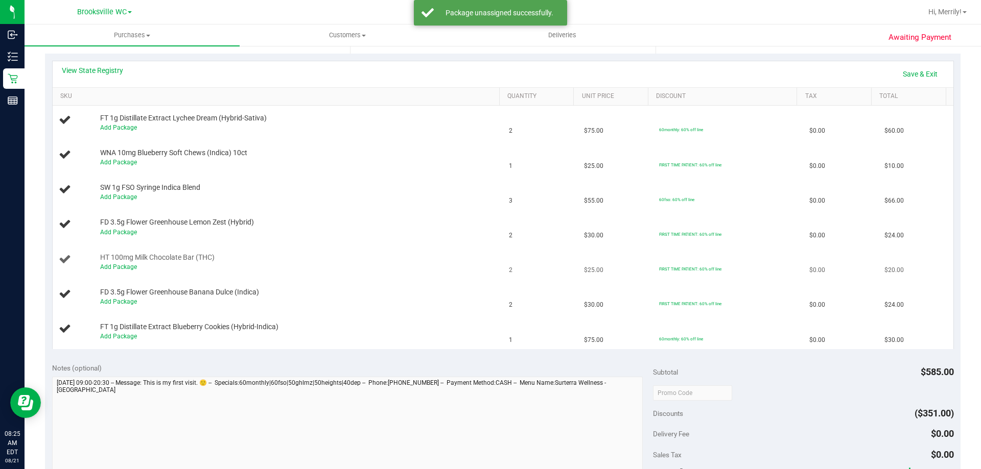
scroll to position [204, 0]
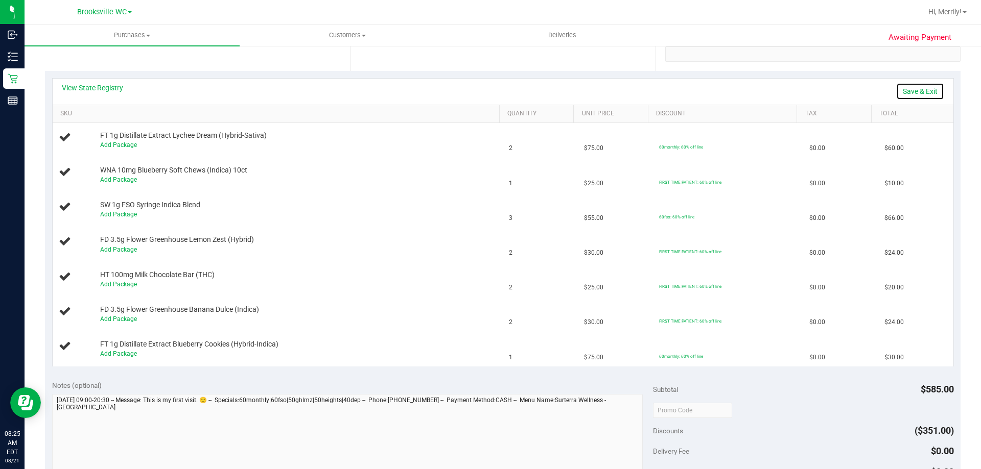
click at [906, 89] on link "Save & Exit" at bounding box center [920, 91] width 48 height 17
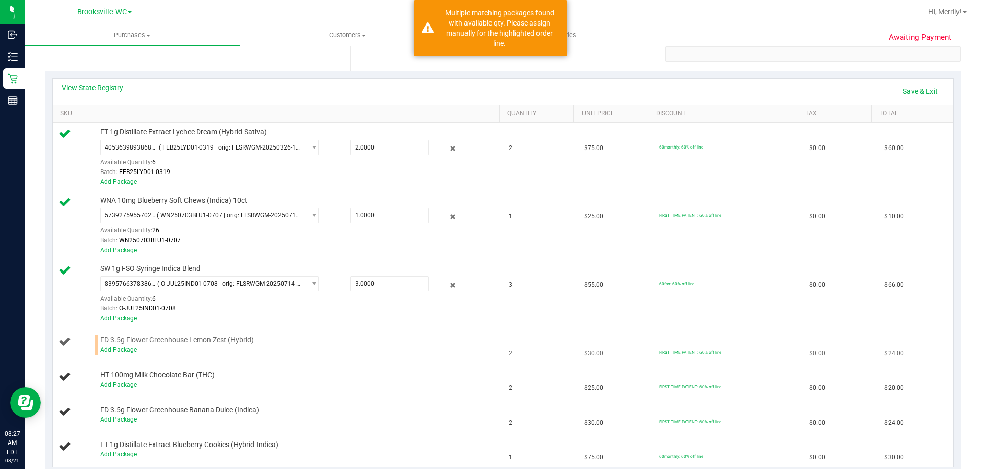
click at [112, 346] on link "Add Package" at bounding box center [118, 349] width 37 height 7
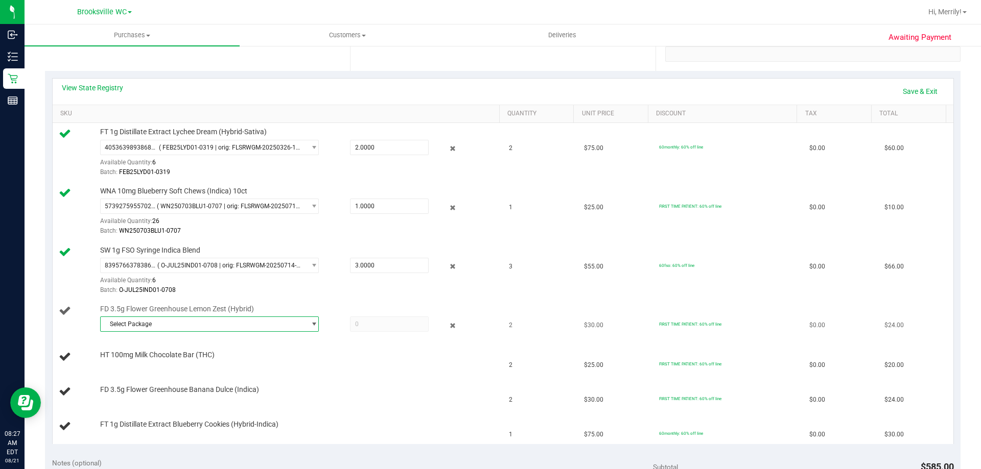
click at [258, 327] on span "Select Package" at bounding box center [203, 324] width 205 height 14
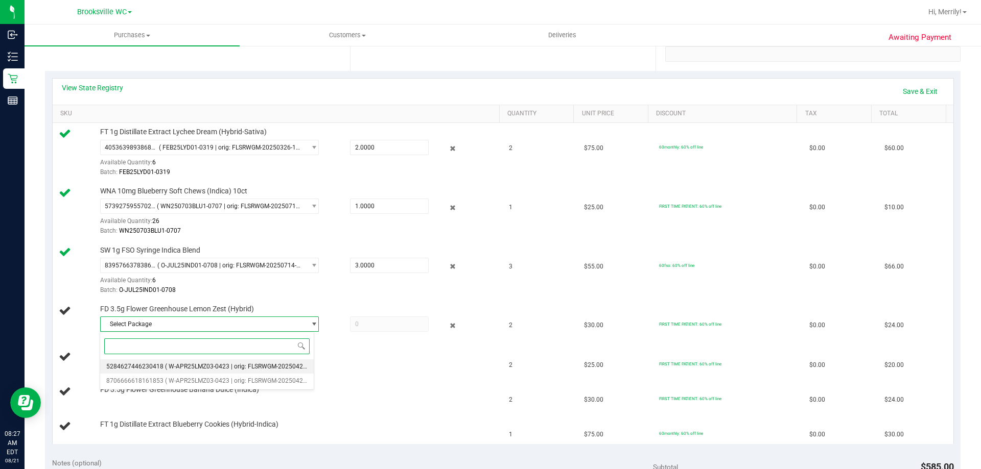
click at [246, 369] on span "( W-APR25LMZ03-0423 | orig: FLSRWGM-20250429-251 )" at bounding box center [243, 366] width 157 height 7
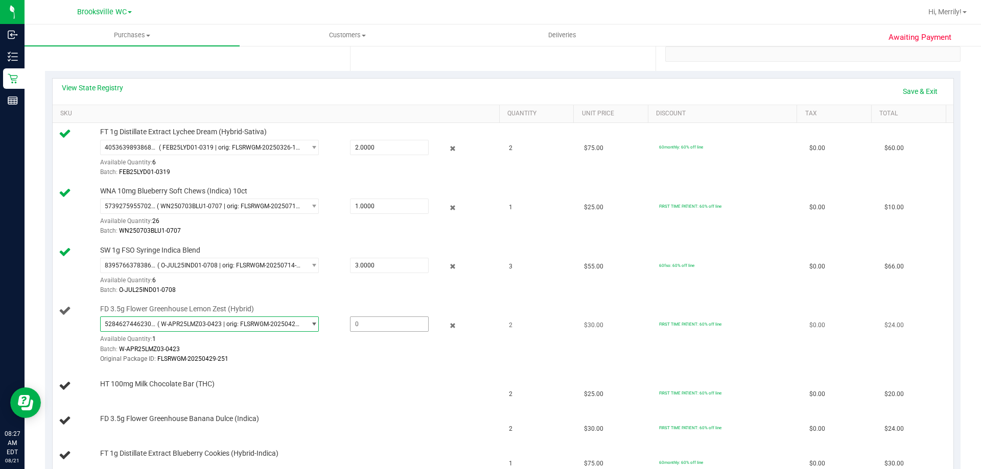
click at [364, 324] on span at bounding box center [389, 324] width 79 height 15
type input "1"
type input "1.0000"
click at [407, 404] on td "FD 3.5g Flower Greenhouse Banana Dulce (Indica)" at bounding box center [278, 421] width 451 height 35
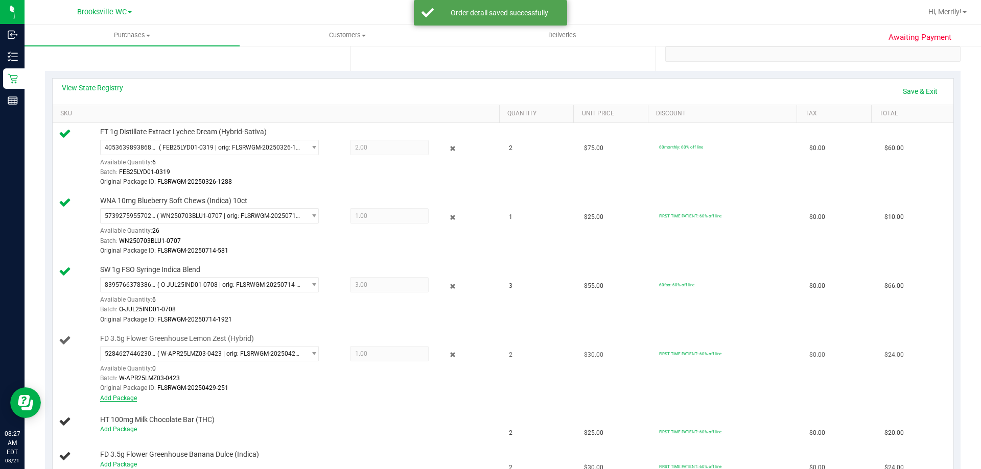
click at [114, 401] on link "Add Package" at bounding box center [118, 398] width 37 height 7
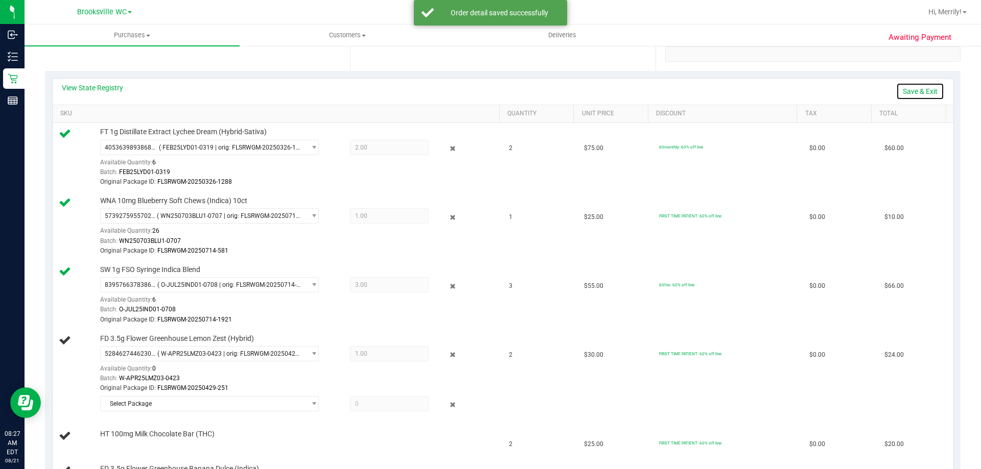
click at [913, 90] on link "Save & Exit" at bounding box center [920, 91] width 48 height 17
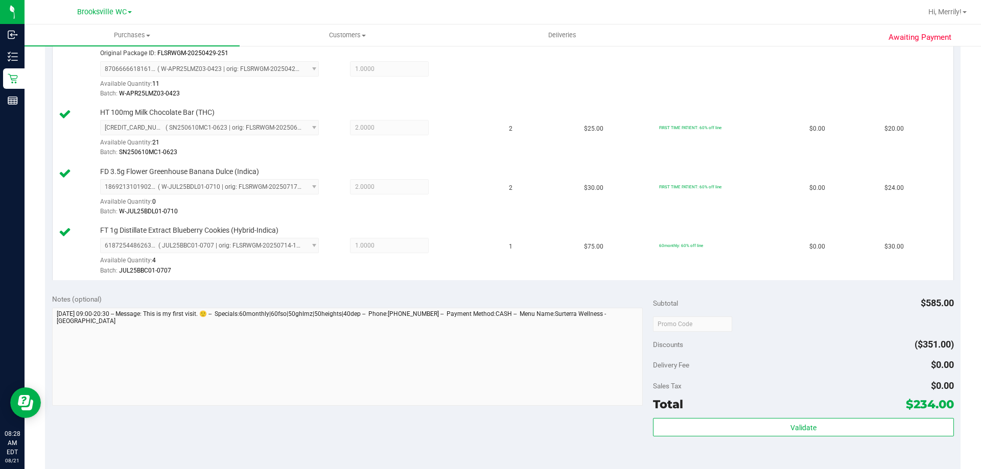
scroll to position [562, 0]
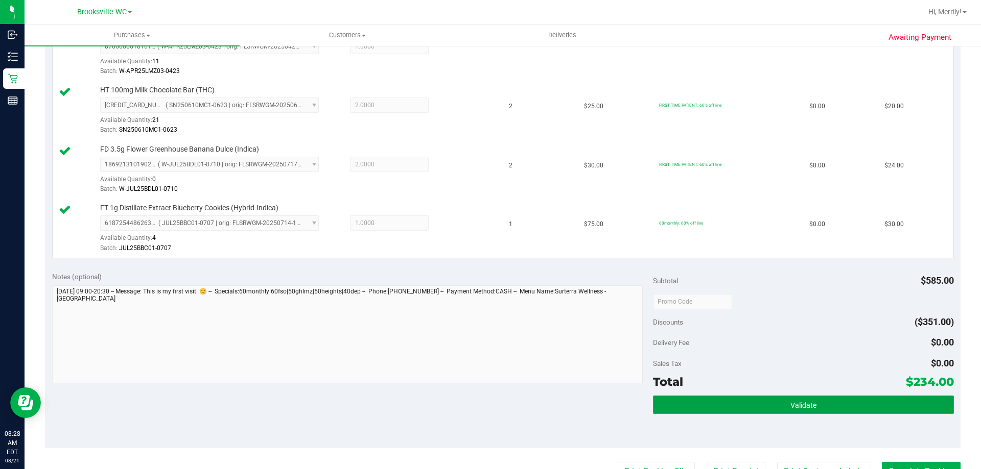
click at [774, 401] on button "Validate" at bounding box center [803, 405] width 300 height 18
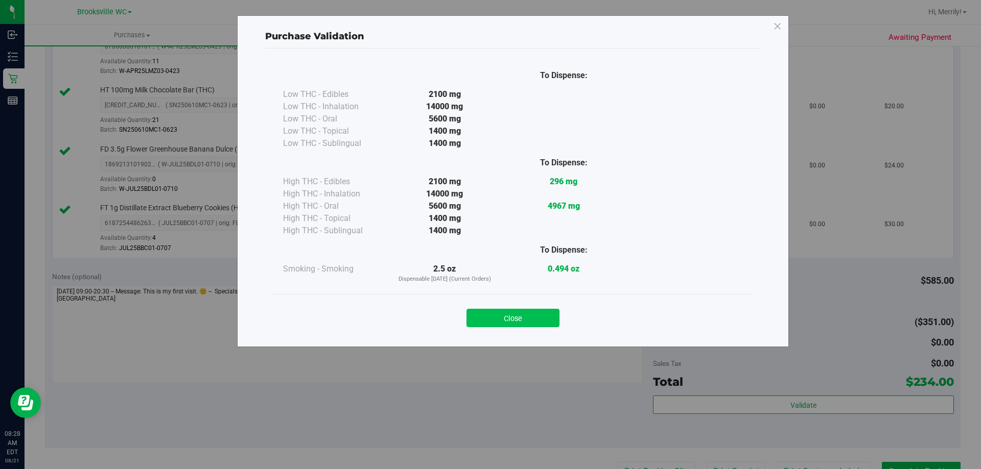
click at [532, 317] on button "Close" at bounding box center [512, 318] width 93 height 18
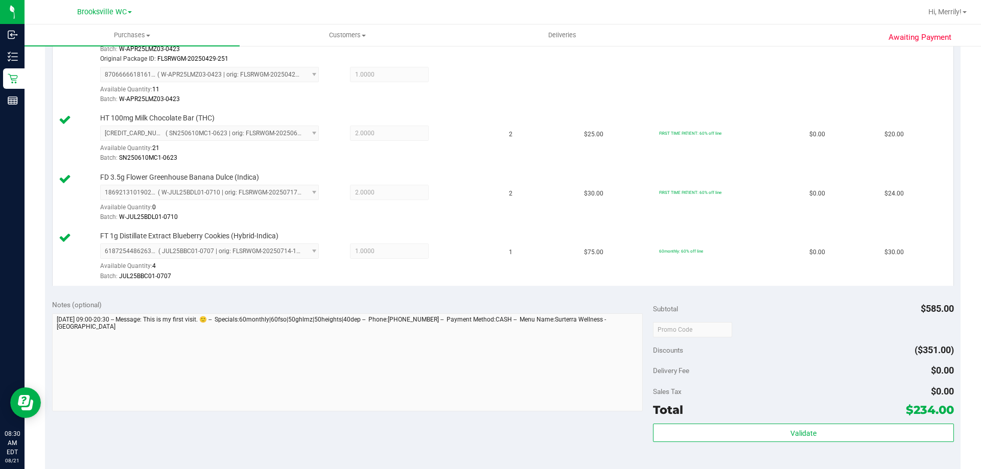
scroll to position [613, 0]
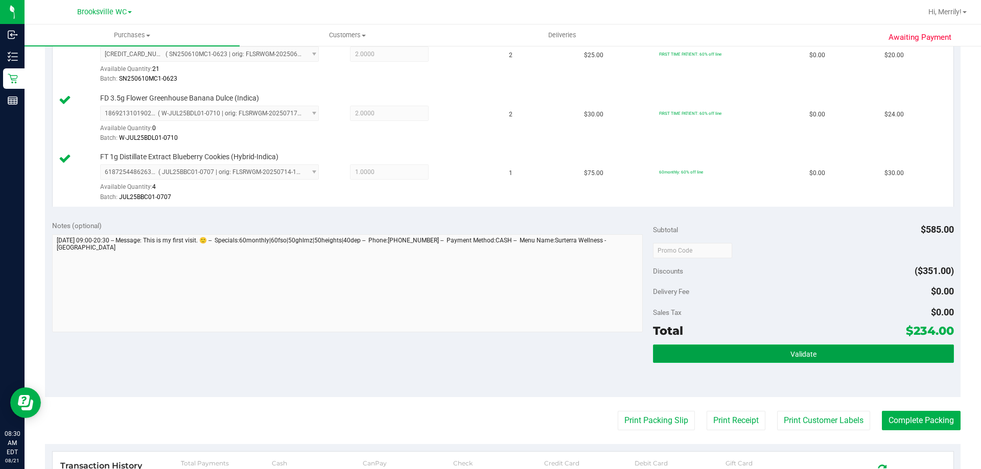
click at [759, 357] on button "Validate" at bounding box center [803, 354] width 300 height 18
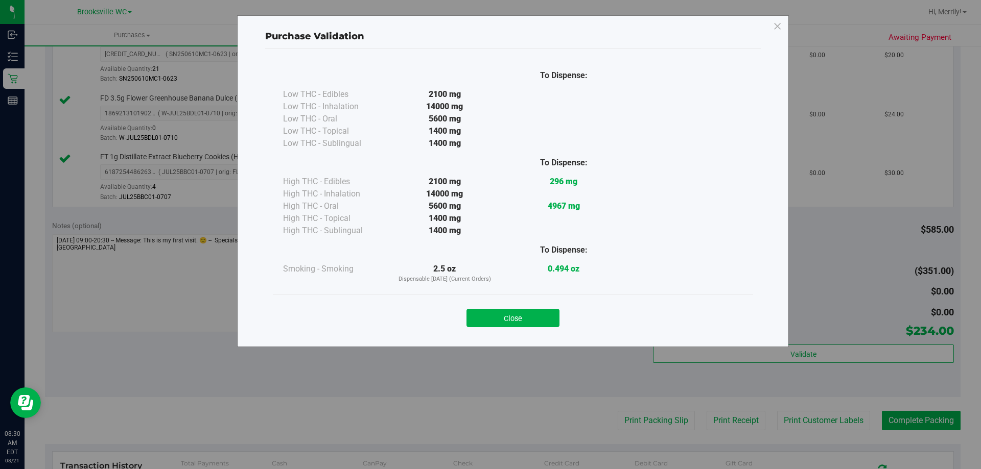
drag, startPoint x: 515, startPoint y: 315, endPoint x: 540, endPoint y: 331, distance: 28.9
click at [519, 319] on button "Close" at bounding box center [512, 318] width 93 height 18
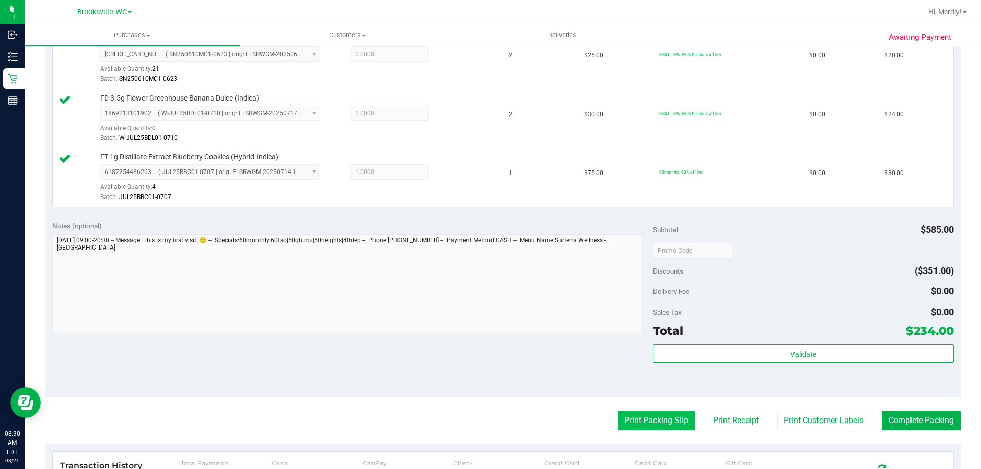
click at [650, 419] on button "Print Packing Slip" at bounding box center [656, 420] width 77 height 19
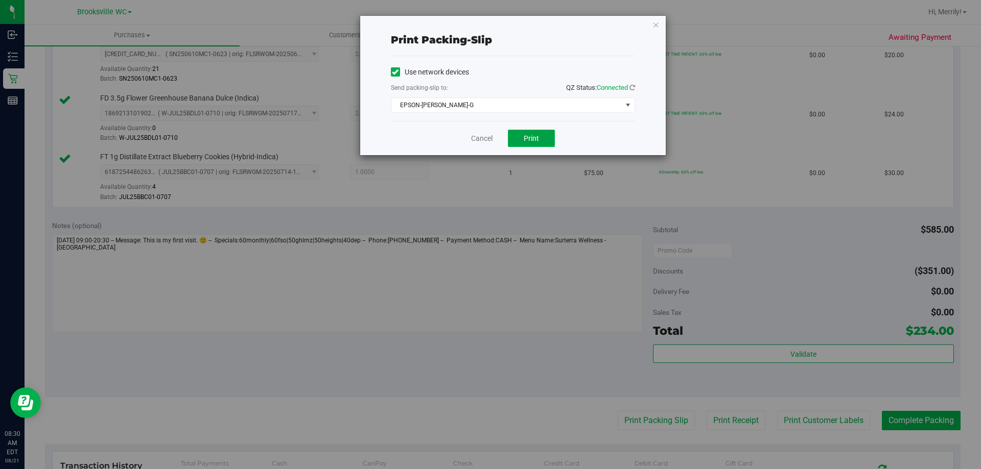
click at [528, 138] on span "Print" at bounding box center [531, 138] width 15 height 8
click at [529, 135] on span "Print" at bounding box center [531, 138] width 15 height 8
click at [481, 138] on link "Cancel" at bounding box center [481, 138] width 21 height 11
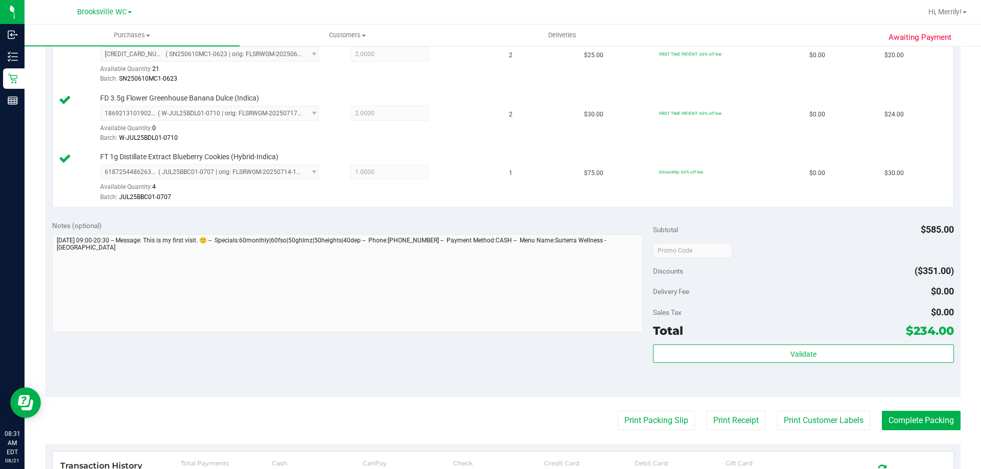
scroll to position [664, 0]
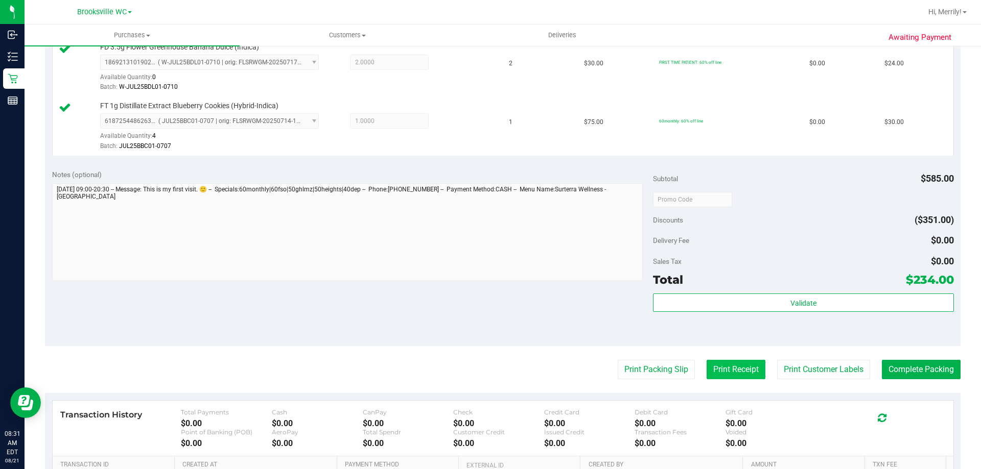
click at [729, 366] on button "Print Receipt" at bounding box center [736, 369] width 59 height 19
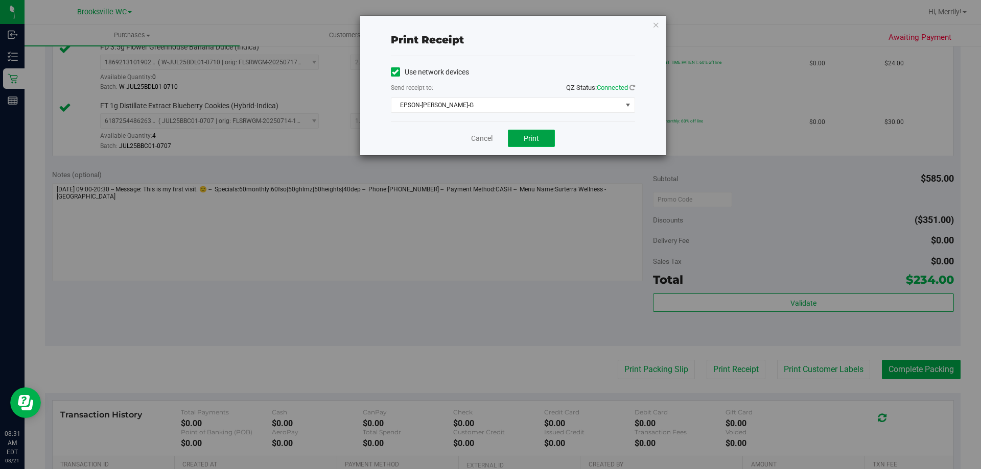
click at [528, 139] on span "Print" at bounding box center [531, 138] width 15 height 8
click at [478, 138] on link "Cancel" at bounding box center [481, 138] width 21 height 11
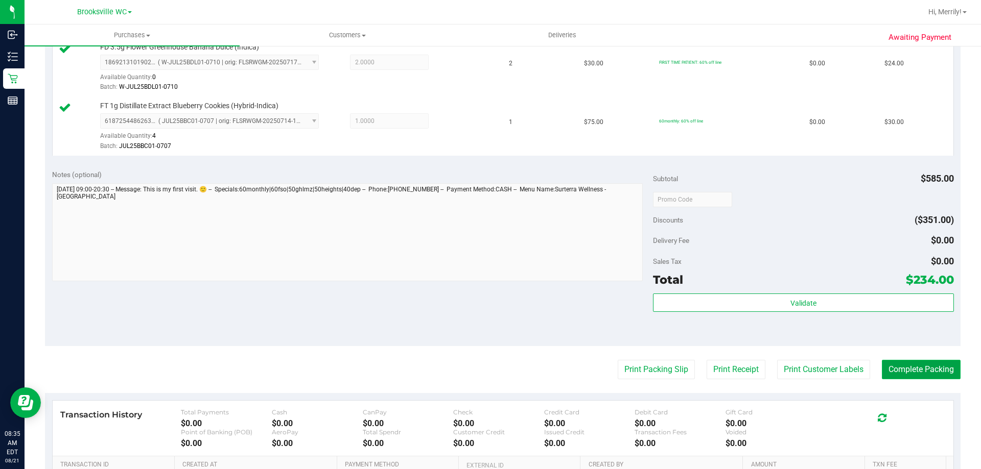
click at [913, 373] on button "Complete Packing" at bounding box center [921, 369] width 79 height 19
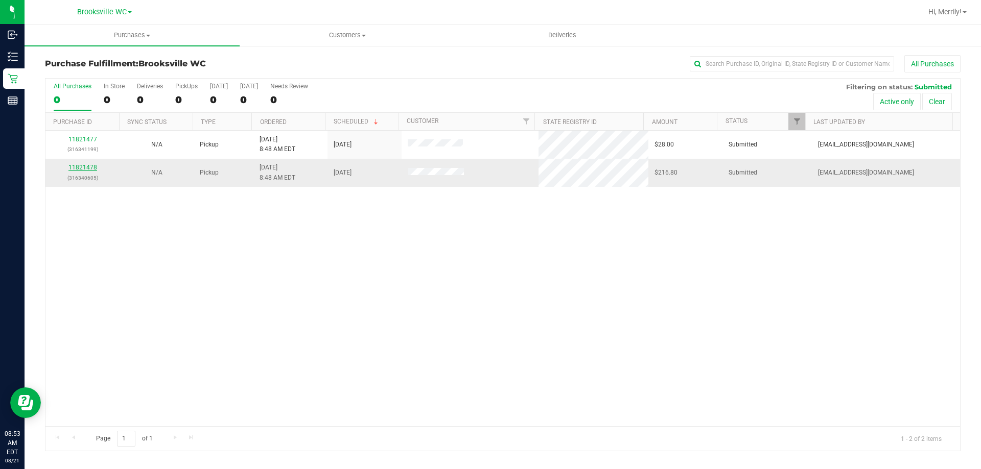
click at [79, 169] on link "11821478" at bounding box center [82, 167] width 29 height 7
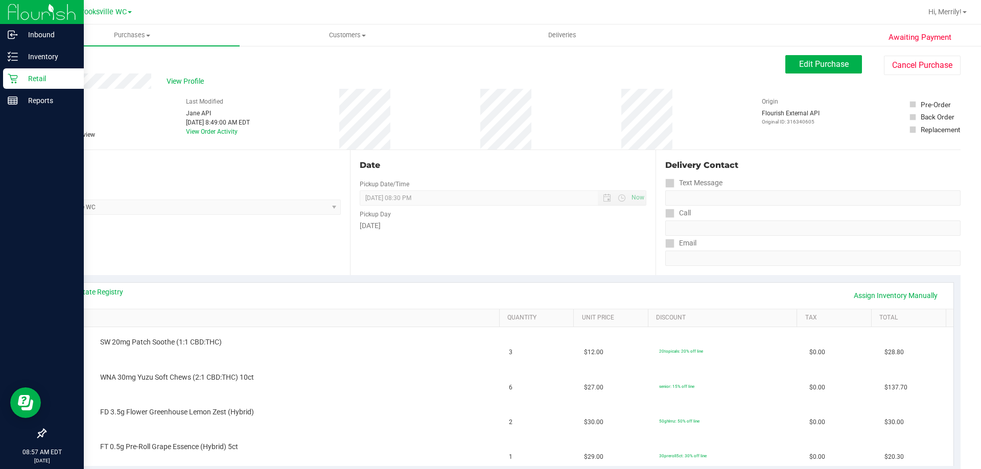
click at [11, 79] on icon at bounding box center [13, 79] width 10 height 10
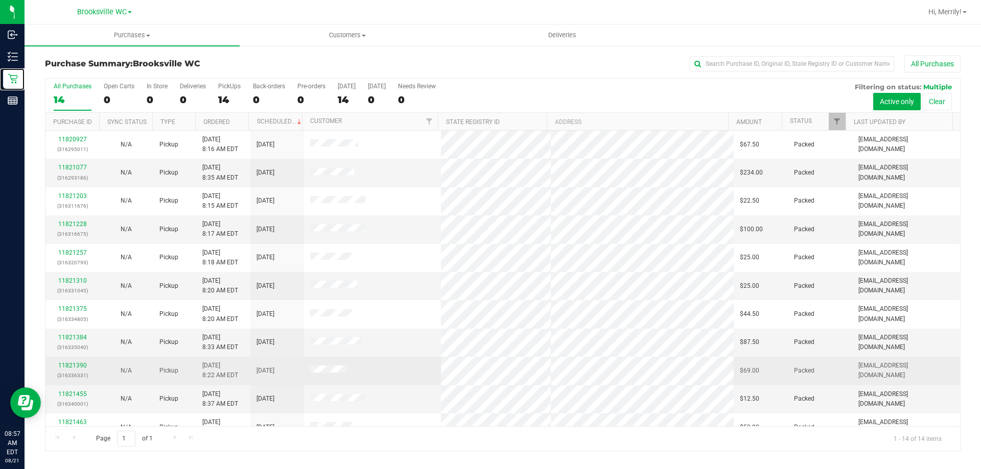
scroll to position [100, 0]
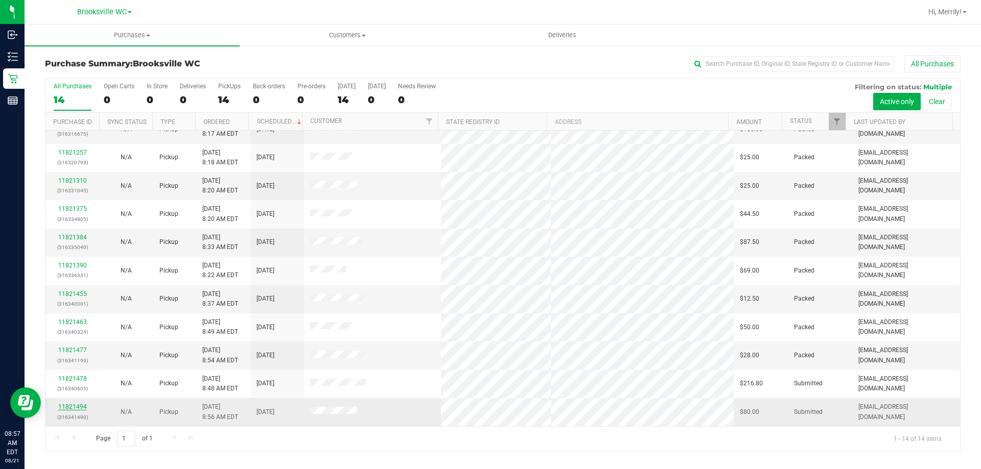
click at [67, 408] on link "11821494" at bounding box center [72, 407] width 29 height 7
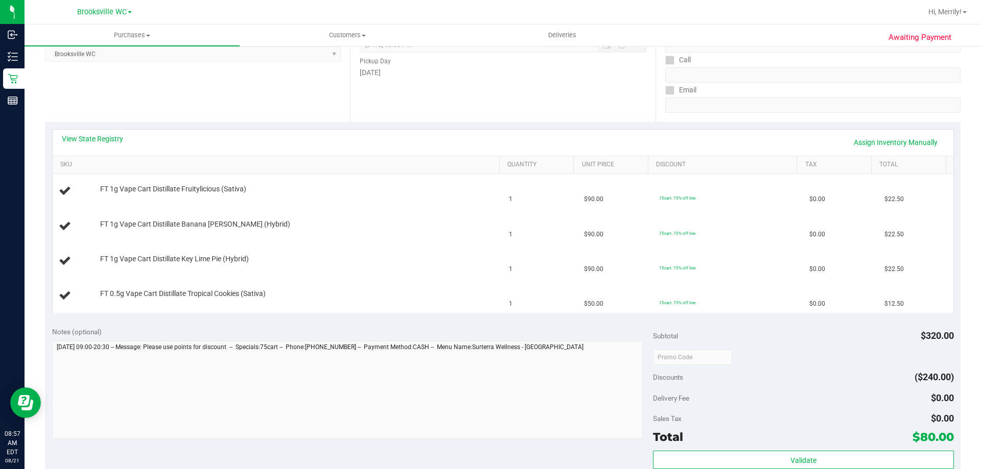
scroll to position [102, 0]
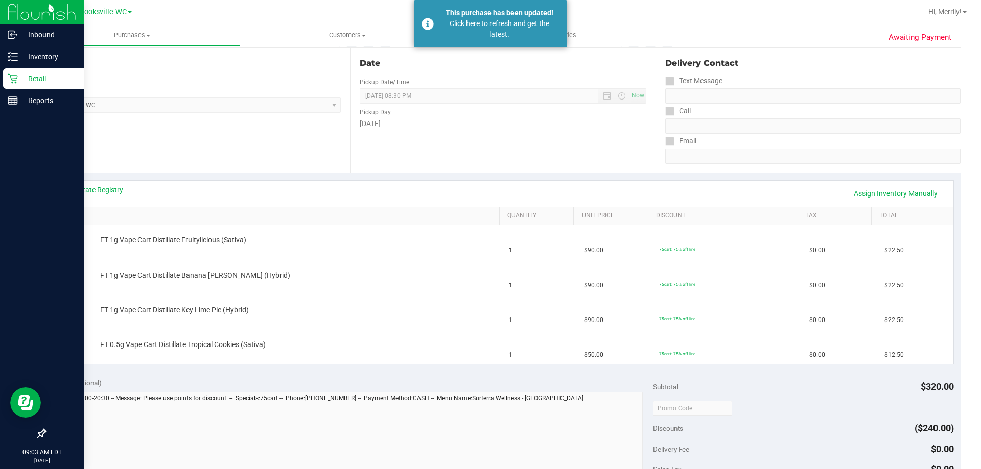
click at [10, 74] on icon at bounding box center [13, 79] width 10 height 10
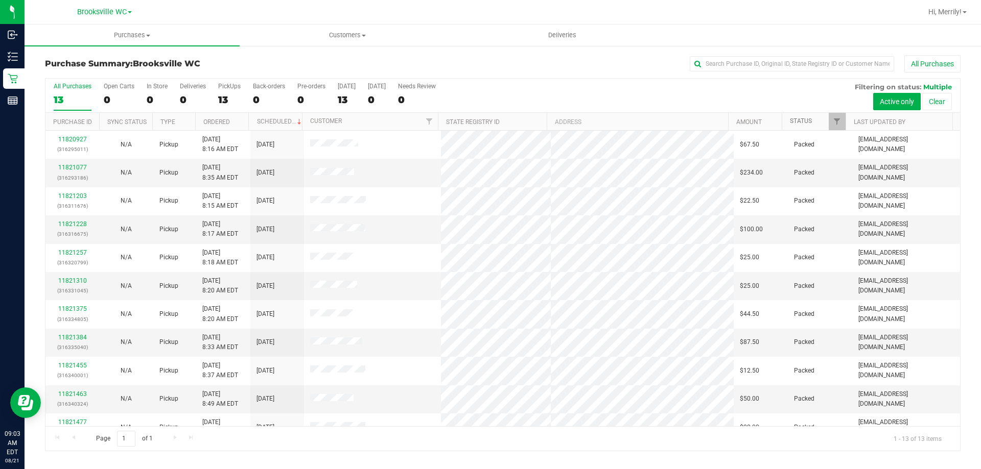
click at [799, 121] on link "Status" at bounding box center [801, 121] width 22 height 7
click at [803, 124] on th "Status" at bounding box center [814, 122] width 64 height 18
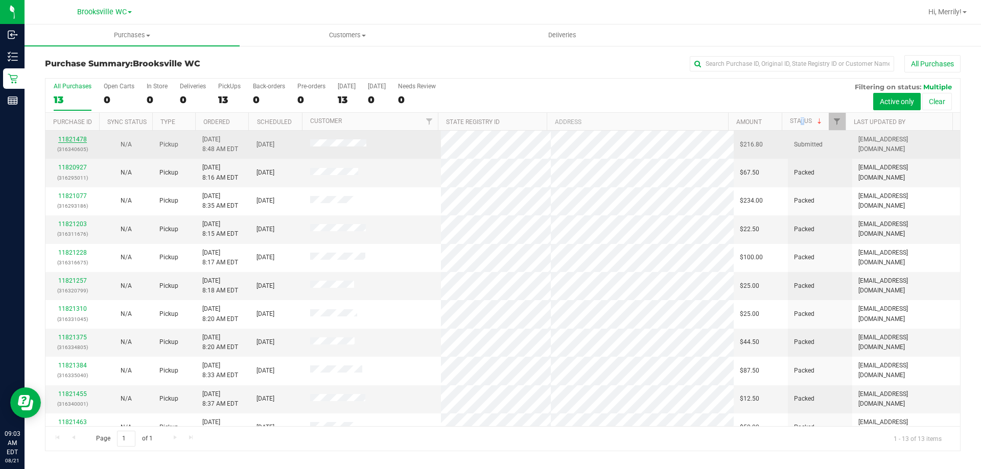
click at [81, 138] on link "11821478" at bounding box center [72, 139] width 29 height 7
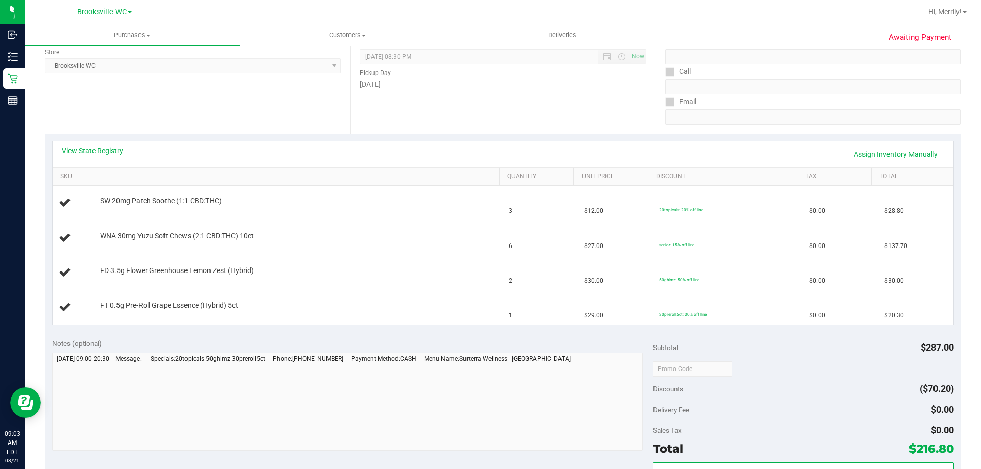
scroll to position [153, 0]
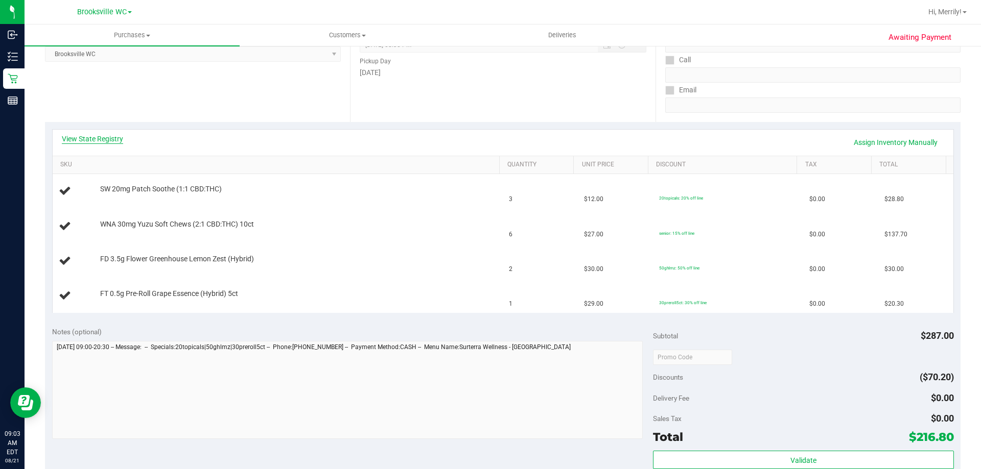
click at [96, 138] on link "View State Registry" at bounding box center [92, 139] width 61 height 10
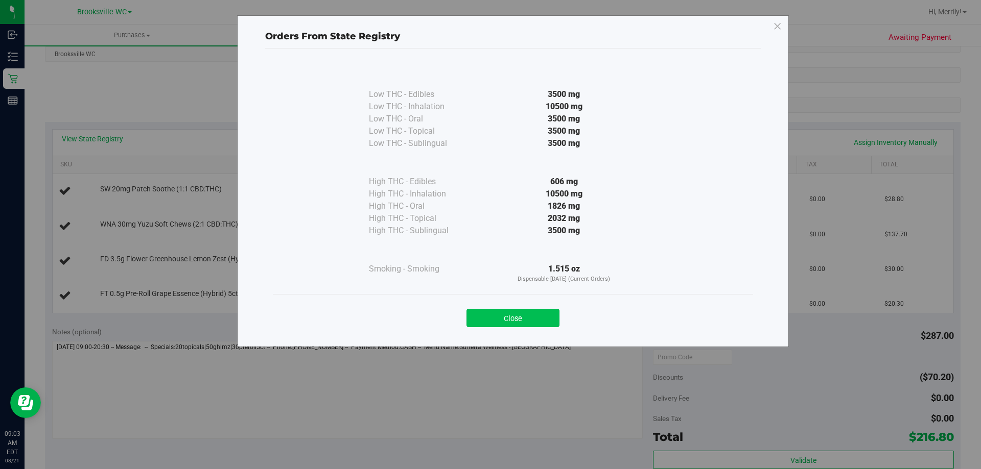
click at [509, 315] on button "Close" at bounding box center [512, 318] width 93 height 18
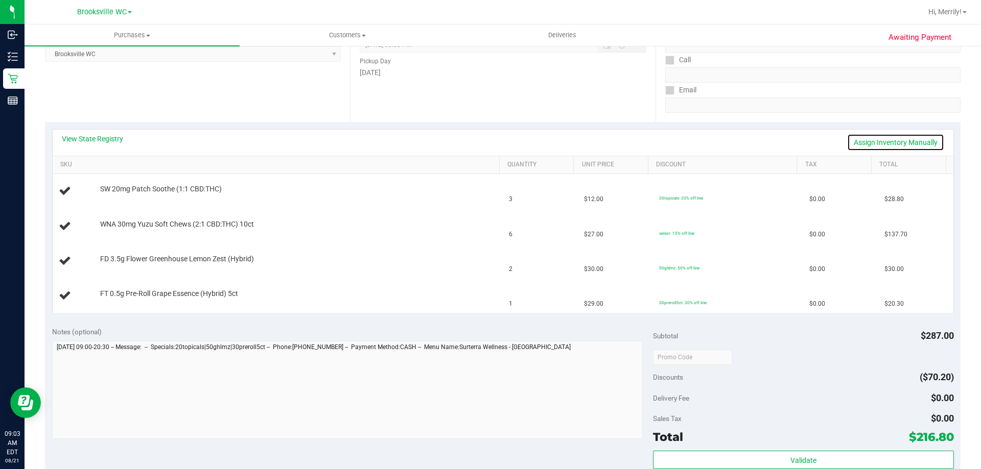
click at [874, 139] on link "Assign Inventory Manually" at bounding box center [895, 142] width 97 height 17
click at [920, 143] on link "Save & Exit" at bounding box center [920, 142] width 48 height 17
click at [118, 139] on link "View State Registry" at bounding box center [92, 139] width 61 height 10
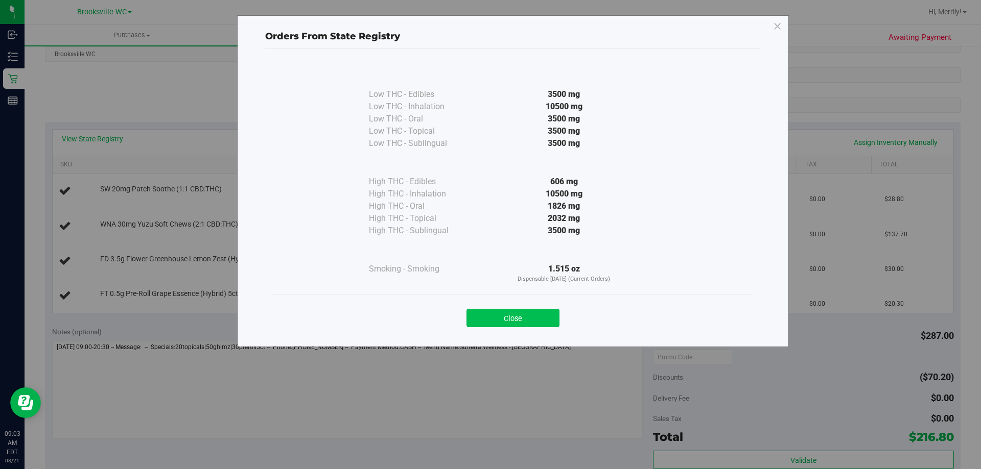
click at [511, 316] on button "Close" at bounding box center [512, 318] width 93 height 18
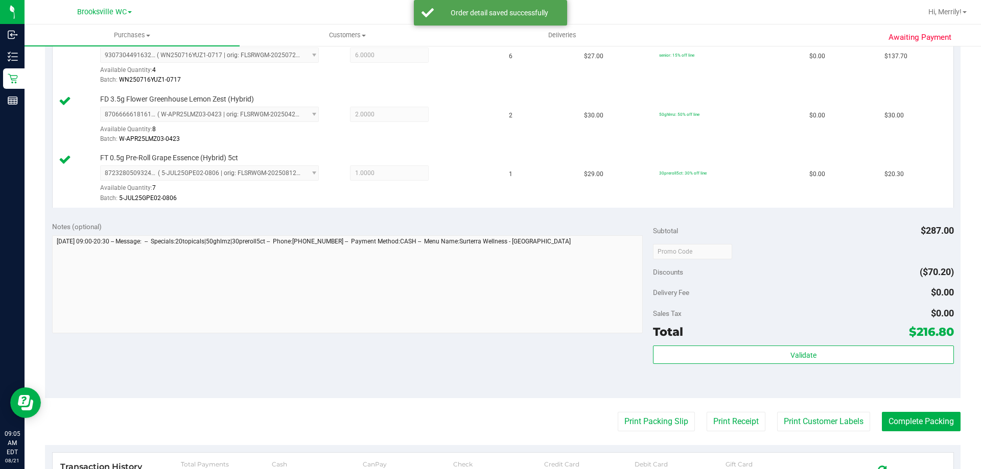
scroll to position [358, 0]
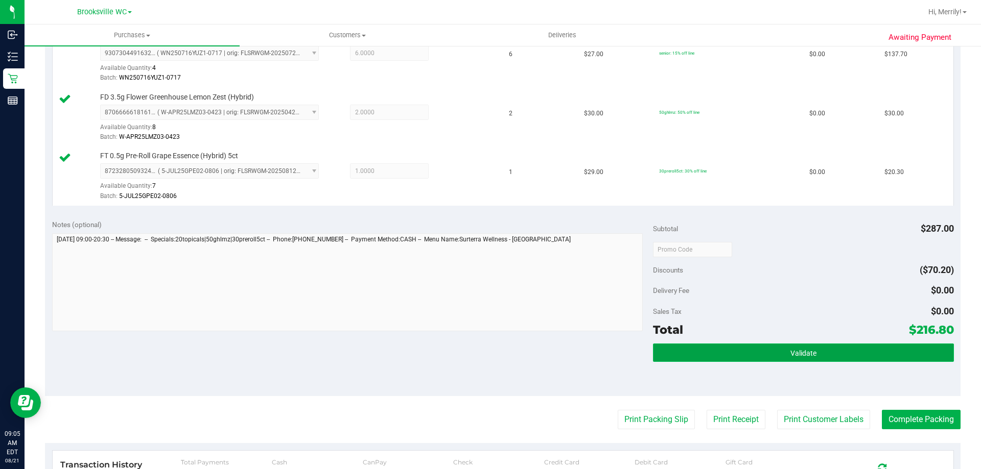
click at [781, 352] on button "Validate" at bounding box center [803, 353] width 300 height 18
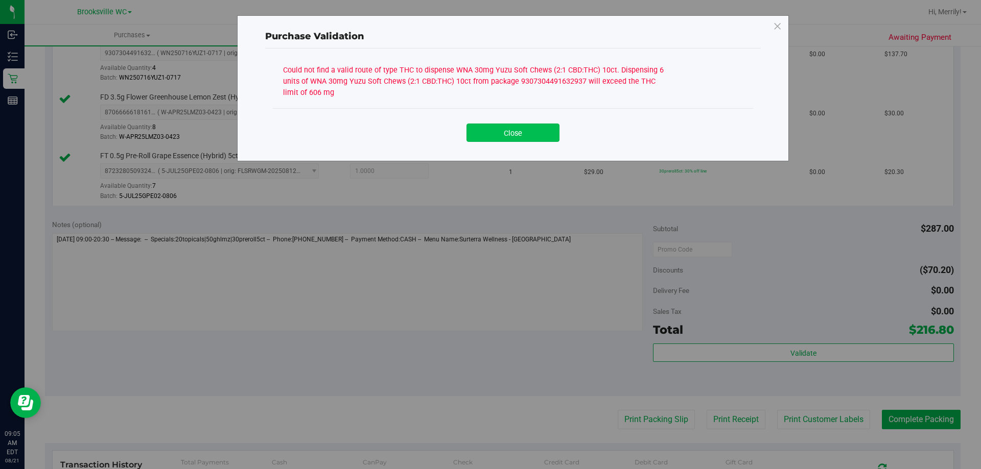
click at [520, 133] on button "Close" at bounding box center [512, 133] width 93 height 18
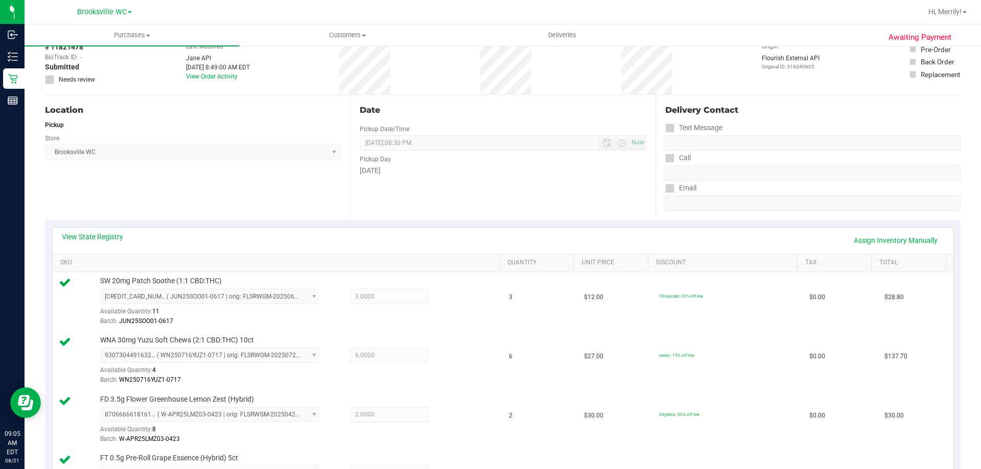
scroll to position [0, 0]
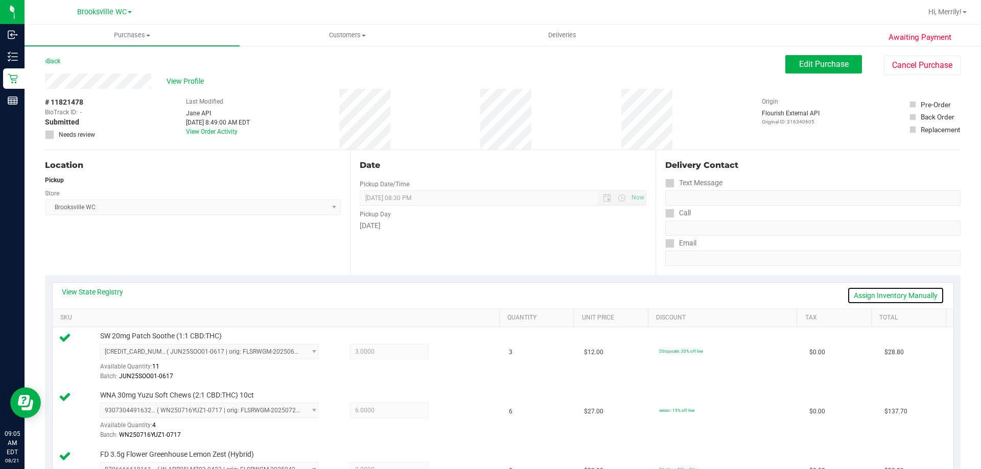
click at [894, 293] on link "Assign Inventory Manually" at bounding box center [895, 295] width 97 height 17
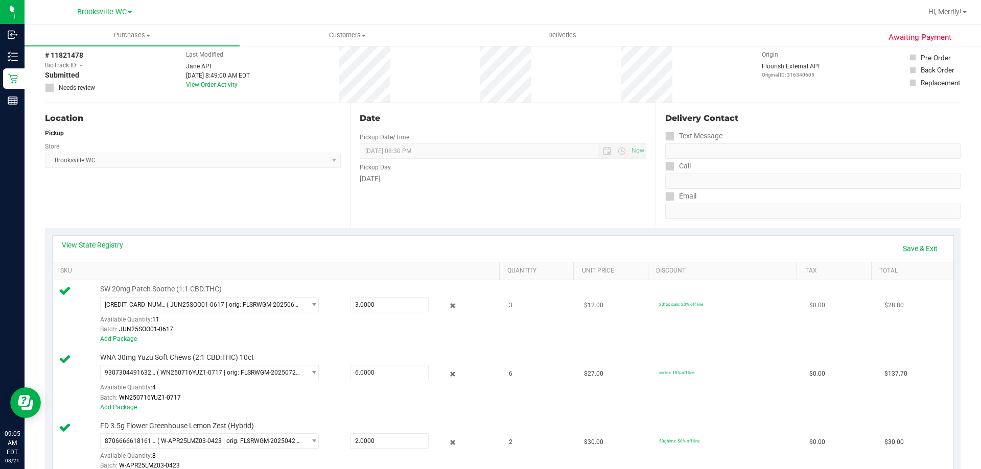
scroll to position [102, 0]
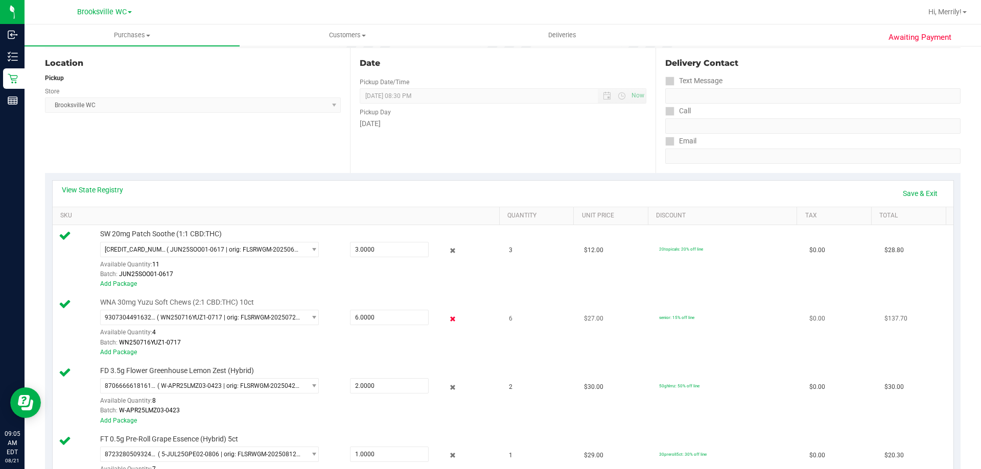
click at [448, 319] on icon at bounding box center [453, 319] width 11 height 12
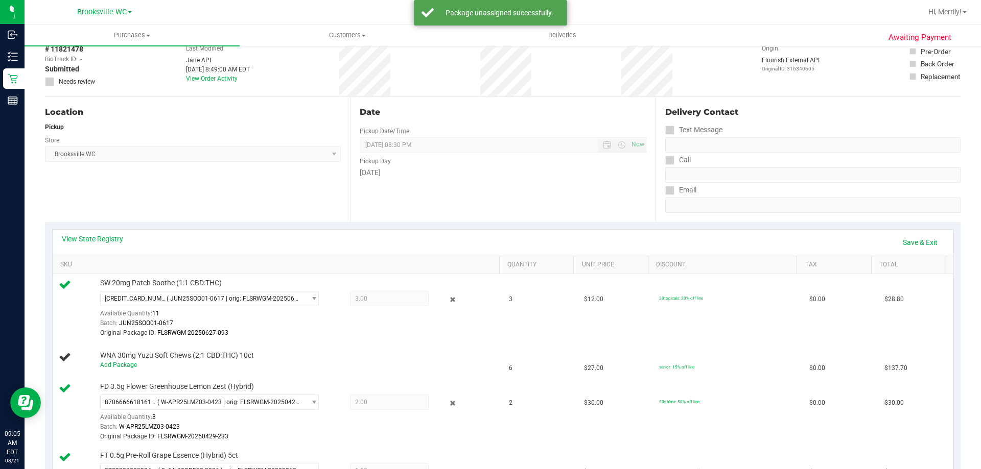
scroll to position [0, 0]
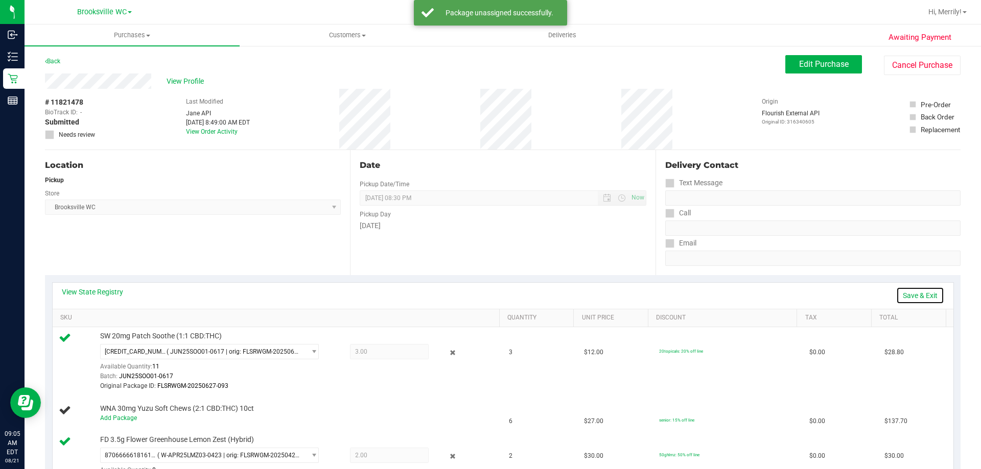
click at [912, 295] on link "Save & Exit" at bounding box center [920, 295] width 48 height 17
click at [809, 63] on span "Edit Purchase" at bounding box center [824, 64] width 50 height 10
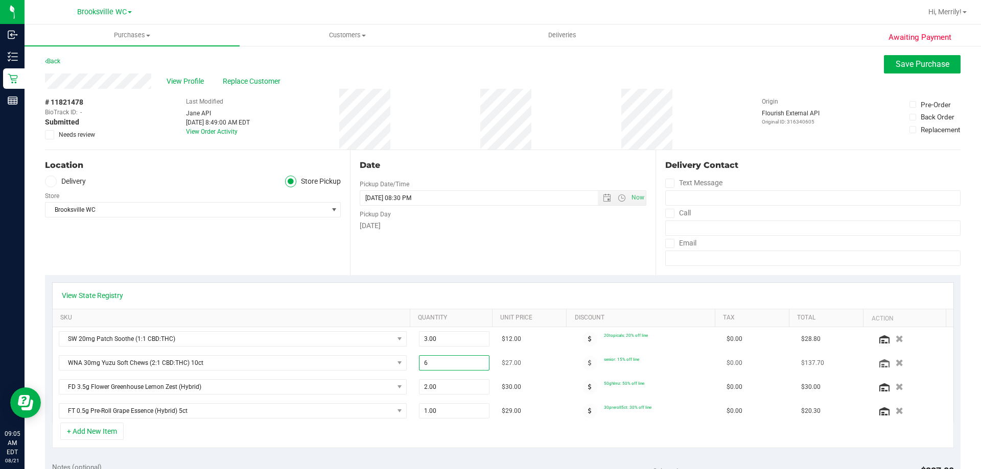
drag, startPoint x: 421, startPoint y: 362, endPoint x: 402, endPoint y: 360, distance: 19.5
click at [404, 362] on tr "WNA 30mg Yuzu Soft Chews (2:1 CBD:THC) 10ct 6.00 6 $27.00 senior: 15% off line …" at bounding box center [503, 363] width 901 height 24
type input "5"
type input "5.00"
click at [424, 275] on div "View State Registry SKU Quantity Unit Price Discount Tax Total Action SW 20mg P…" at bounding box center [502, 365] width 915 height 180
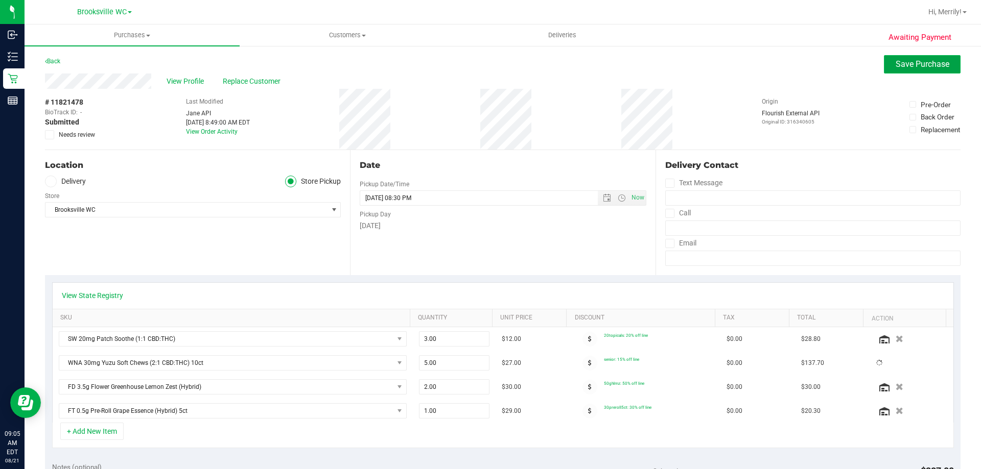
click at [904, 64] on span "Save Purchase" at bounding box center [923, 64] width 54 height 10
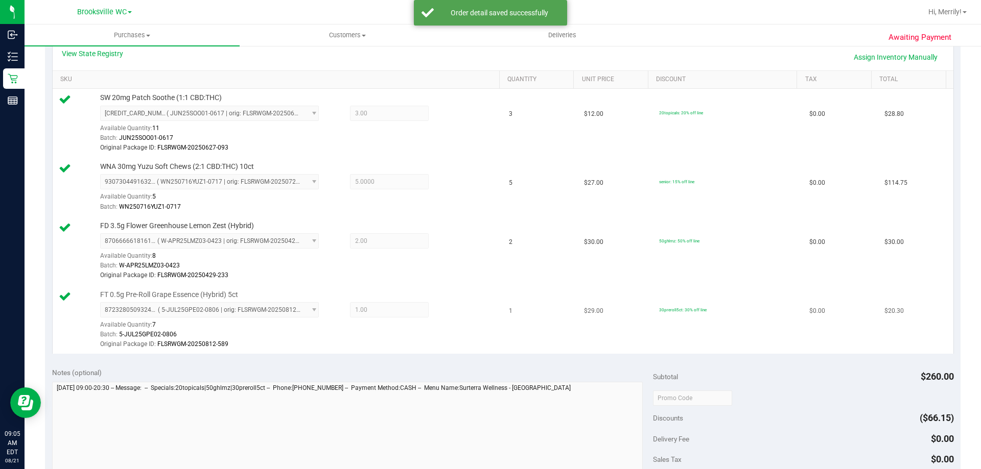
scroll to position [307, 0]
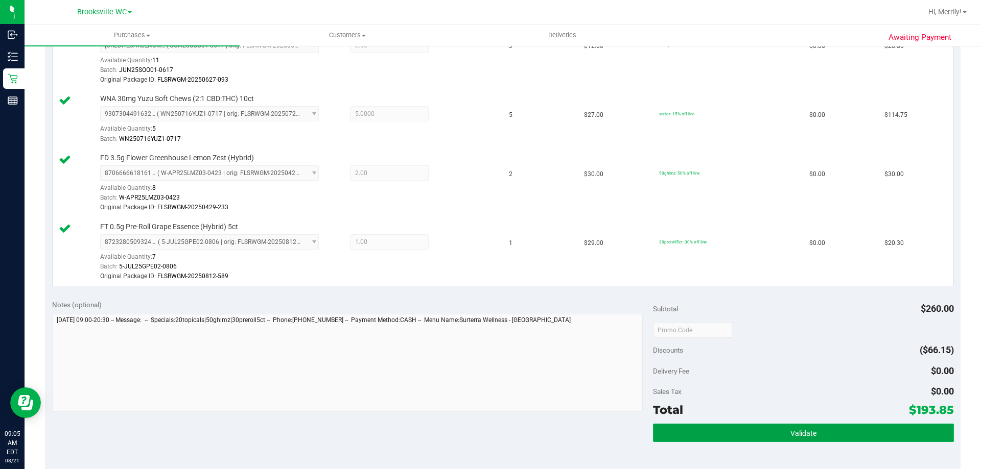
click at [795, 434] on span "Validate" at bounding box center [803, 434] width 26 height 8
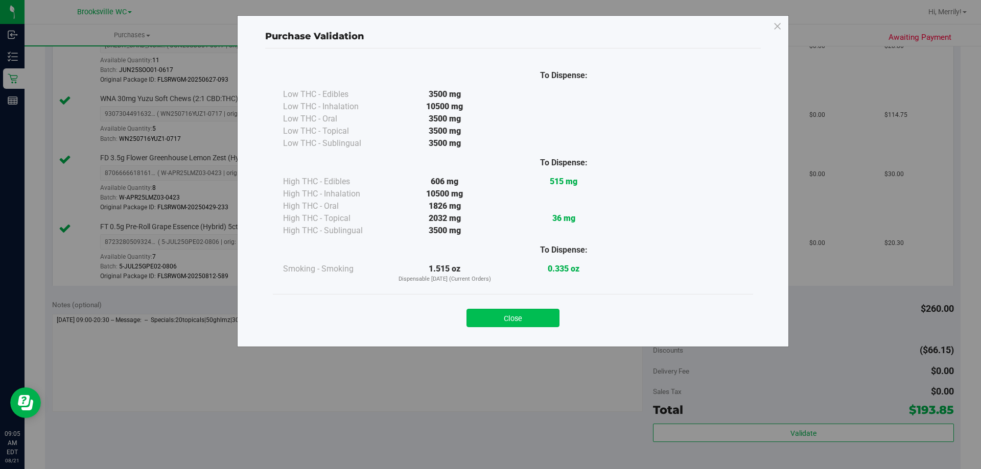
click at [545, 318] on button "Close" at bounding box center [512, 318] width 93 height 18
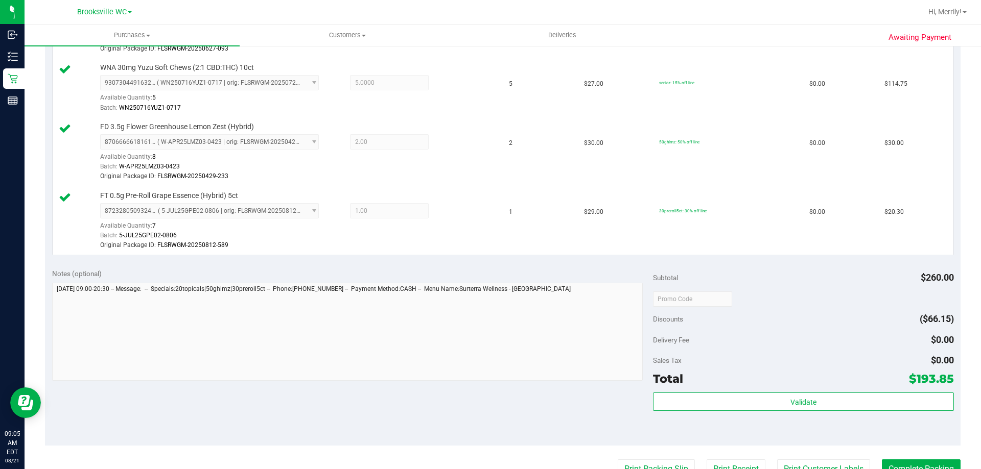
scroll to position [460, 0]
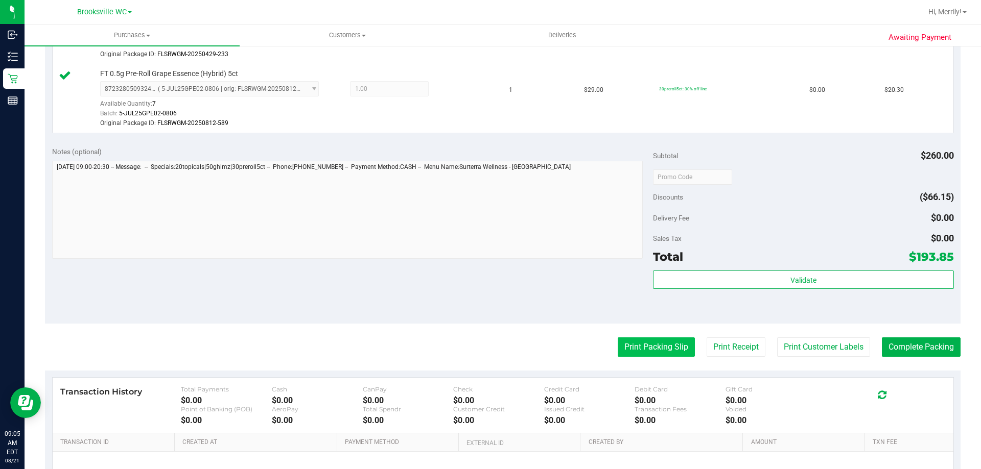
click at [657, 350] on button "Print Packing Slip" at bounding box center [656, 347] width 77 height 19
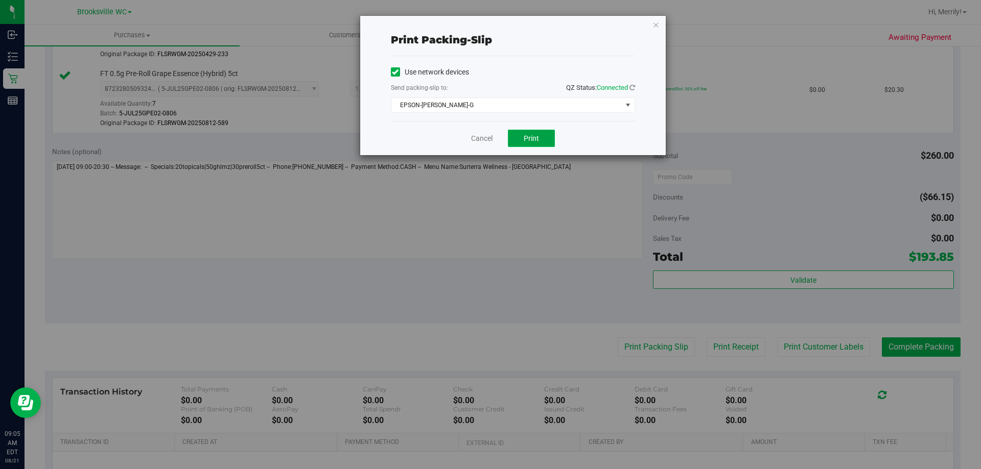
click at [526, 143] on button "Print" at bounding box center [531, 138] width 47 height 17
click at [480, 136] on link "Cancel" at bounding box center [481, 138] width 21 height 11
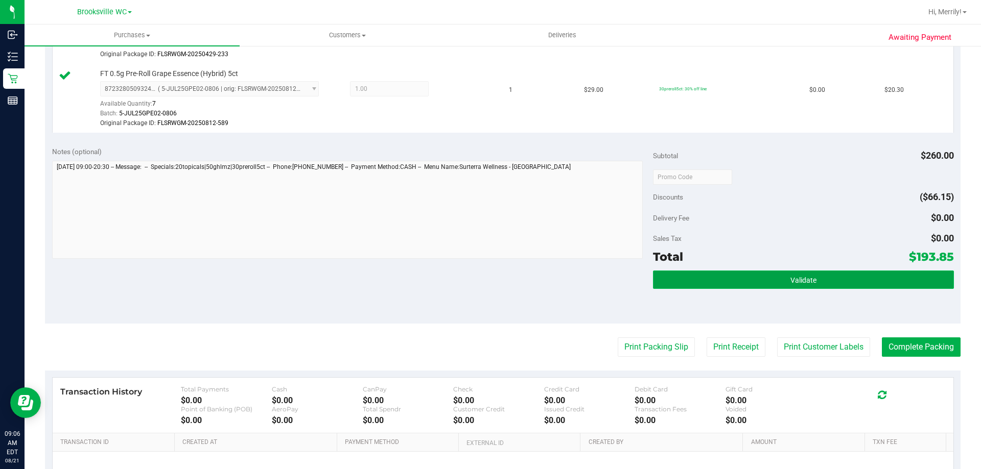
click at [697, 276] on button "Validate" at bounding box center [803, 280] width 300 height 18
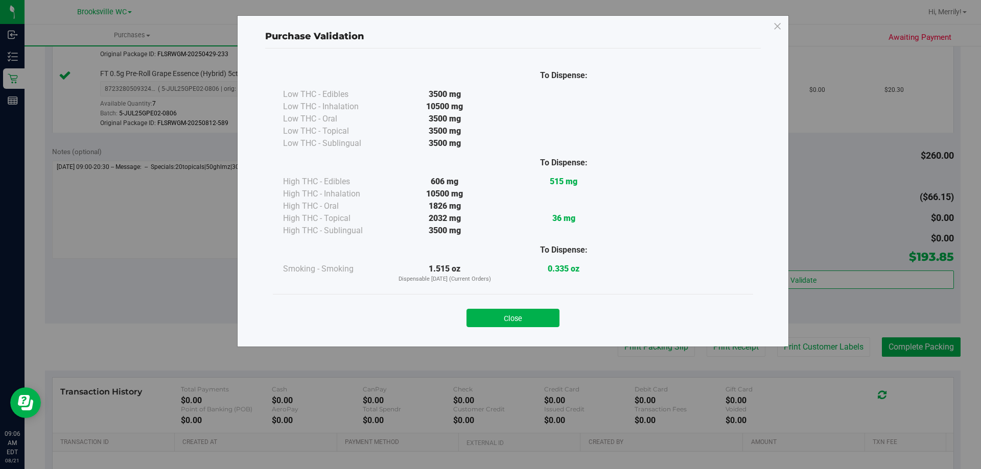
click at [510, 315] on button "Close" at bounding box center [512, 318] width 93 height 18
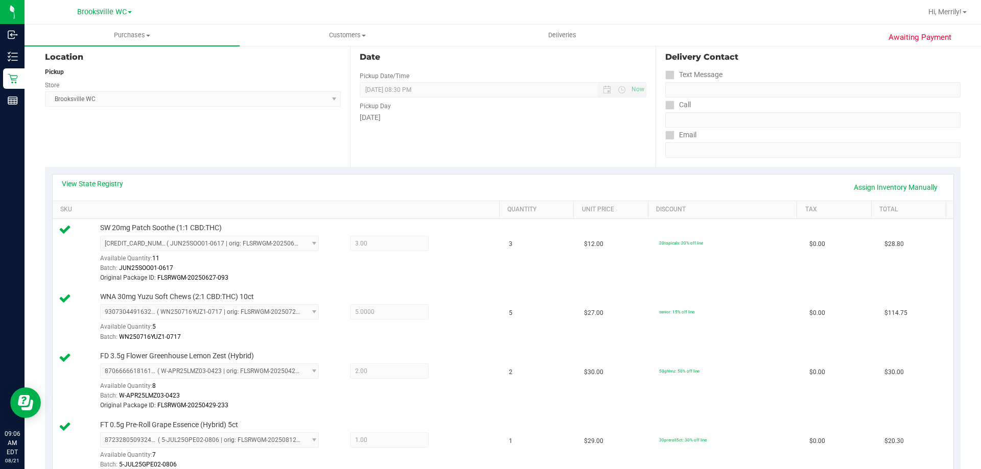
scroll to position [0, 0]
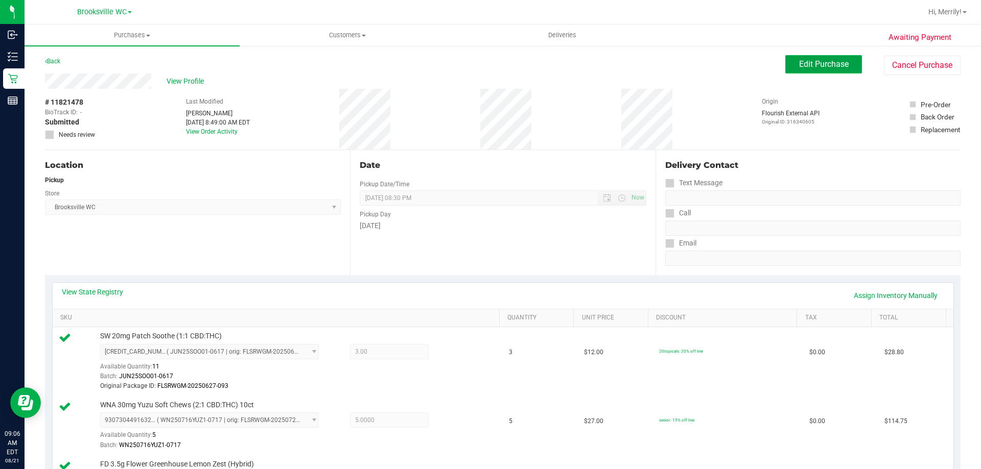
click at [808, 64] on span "Edit Purchase" at bounding box center [824, 64] width 50 height 10
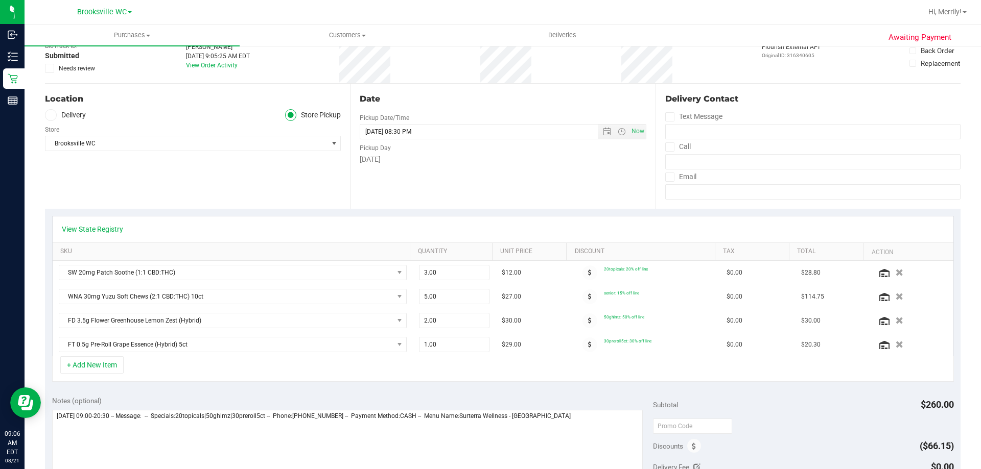
scroll to position [102, 0]
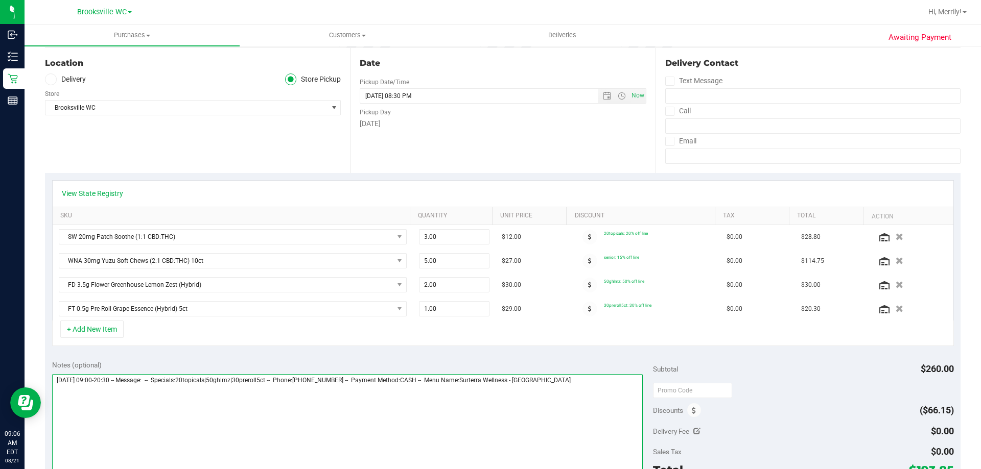
click at [592, 385] on textarea at bounding box center [347, 423] width 591 height 98
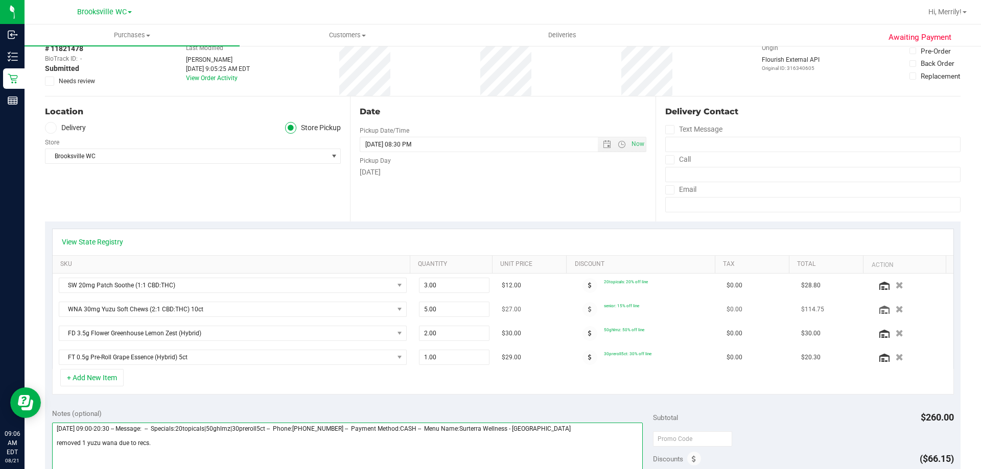
scroll to position [0, 0]
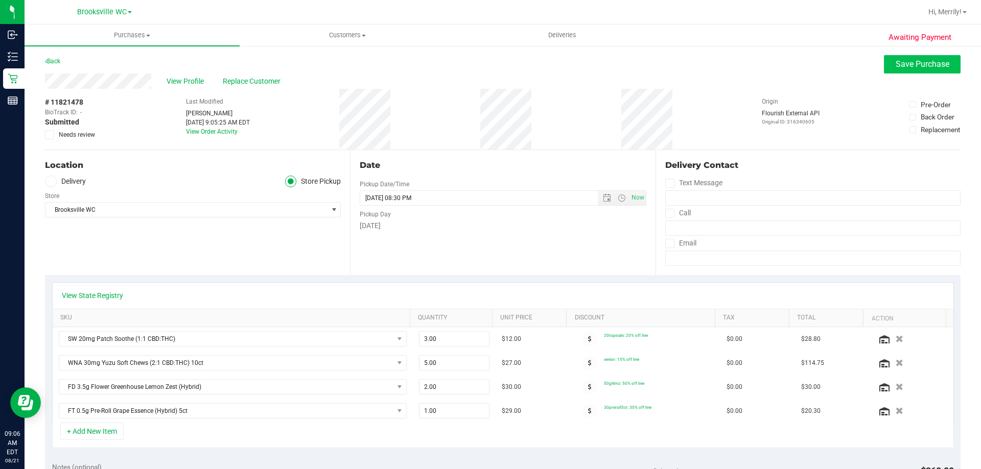
type textarea "Thursday 08/21/2025 09:00-20:30 -- Message: -- Specials:20topicals|50ghlmz|30pr…"
click at [909, 64] on span "Save Purchase" at bounding box center [923, 64] width 54 height 10
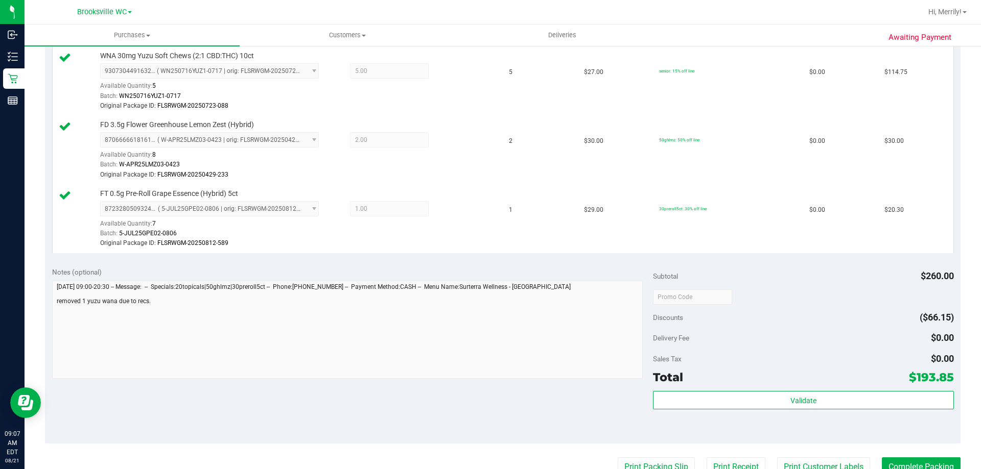
scroll to position [409, 0]
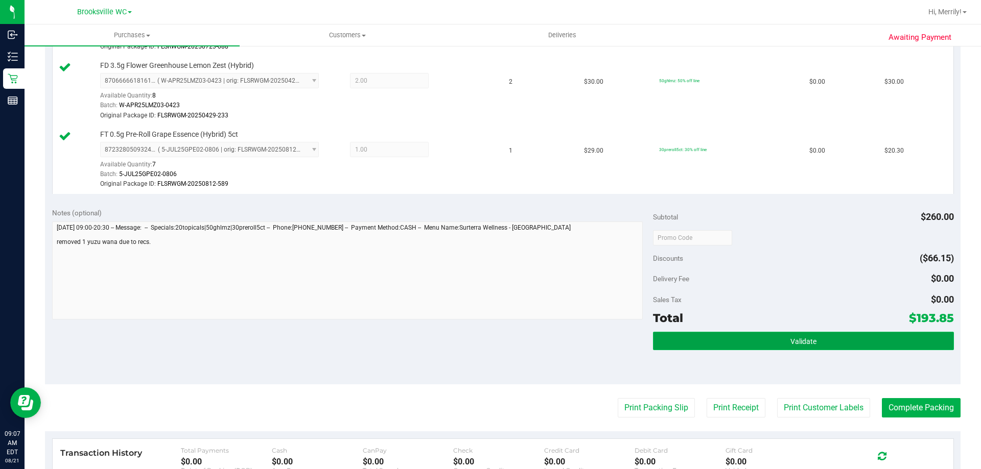
click at [757, 345] on button "Validate" at bounding box center [803, 341] width 300 height 18
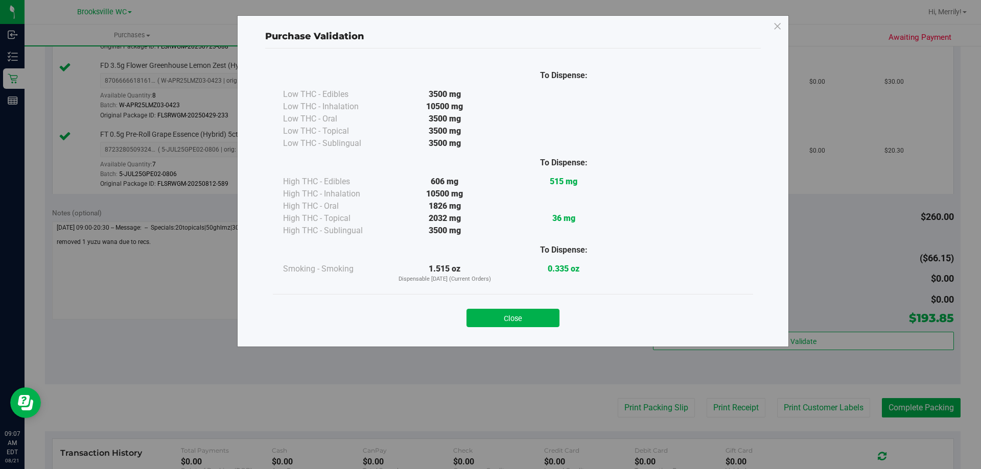
drag, startPoint x: 510, startPoint y: 317, endPoint x: 525, endPoint y: 315, distance: 14.4
click at [513, 317] on button "Close" at bounding box center [512, 318] width 93 height 18
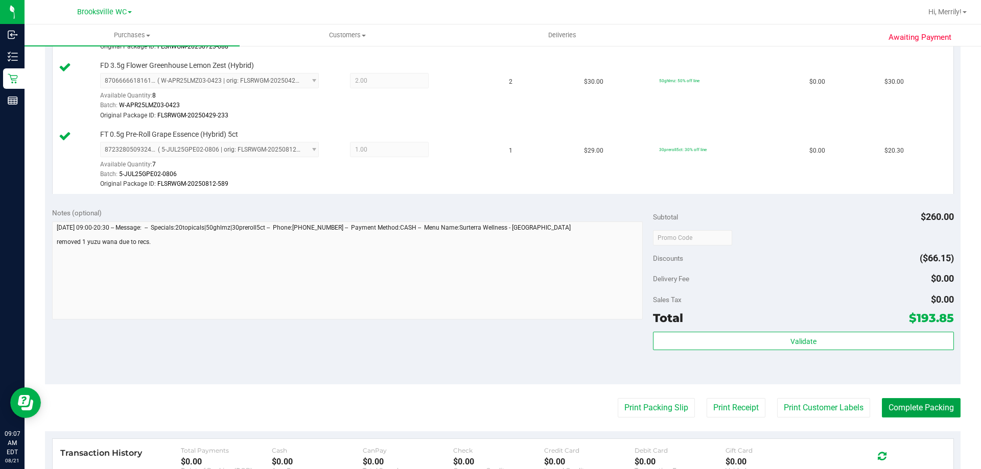
drag, startPoint x: 915, startPoint y: 408, endPoint x: 913, endPoint y: 370, distance: 37.9
click at [917, 407] on button "Complete Packing" at bounding box center [921, 407] width 79 height 19
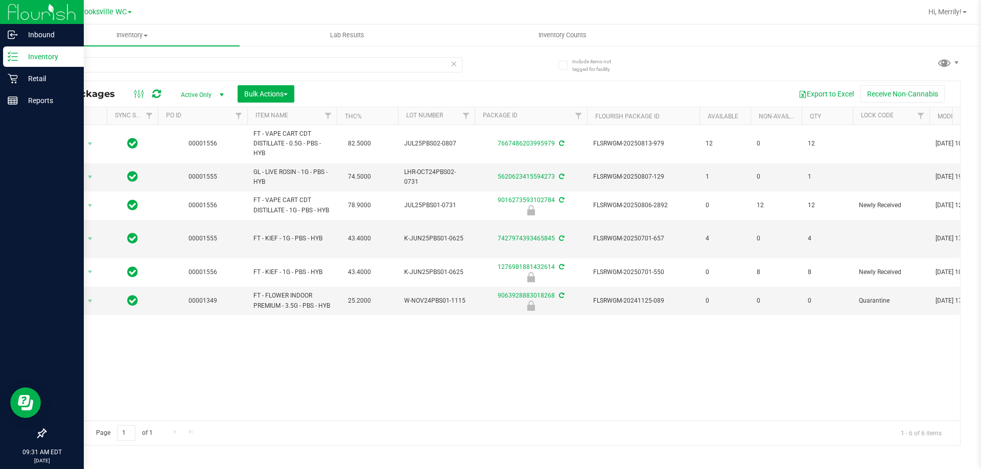
click at [0, 24] on div "Inbound Inventory Retail Reports 09:31 AM EDT [DATE] 08/21 Brooksville WC Hi, M…" at bounding box center [490, 234] width 981 height 469
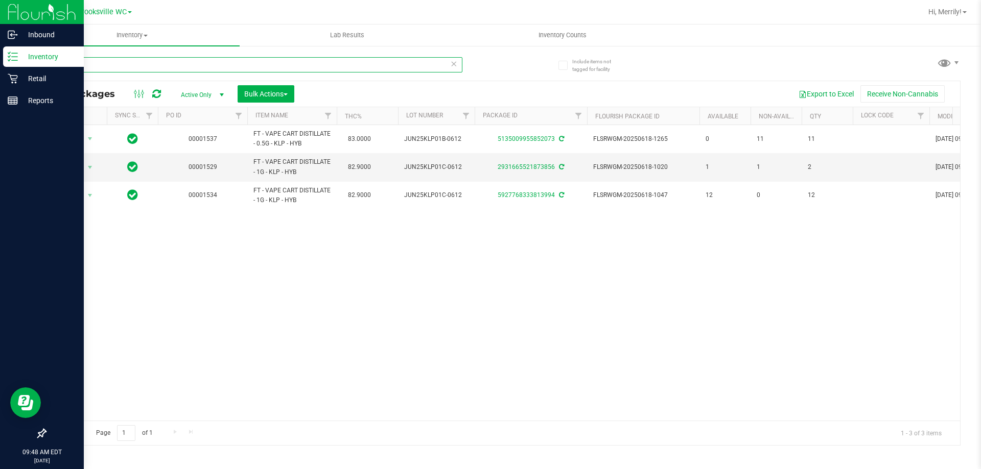
drag, startPoint x: 81, startPoint y: 62, endPoint x: 0, endPoint y: 9, distance: 96.4
click at [0, 18] on div "Inbound Inventory Retail Reports 09:48 AM EDT [DATE] 08/21 Brooksville WC Hi, M…" at bounding box center [490, 234] width 981 height 469
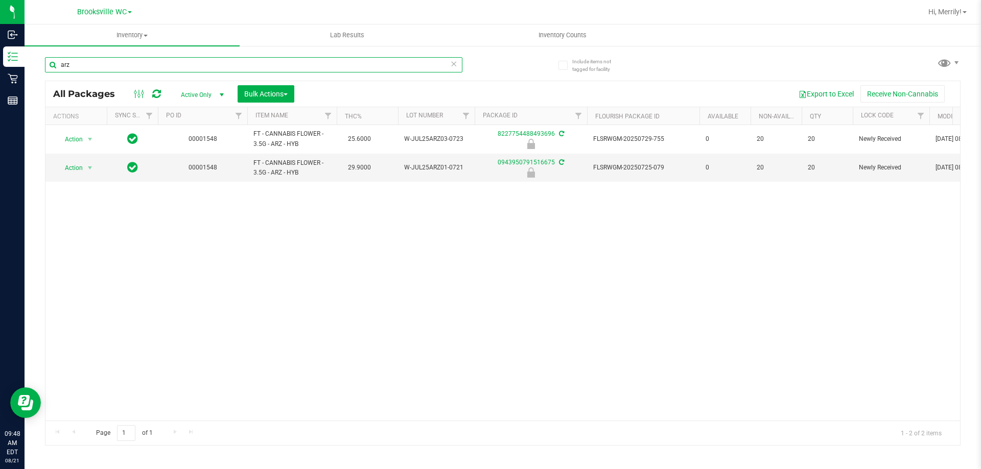
type input "arz"
